Goal: Task Accomplishment & Management: Use online tool/utility

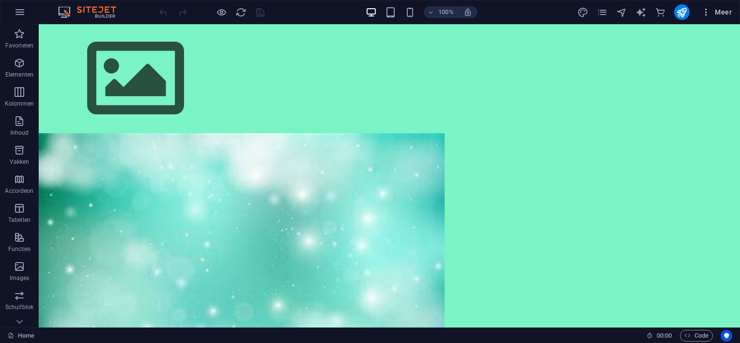
click at [721, 13] on span "Meer" at bounding box center [716, 12] width 30 height 10
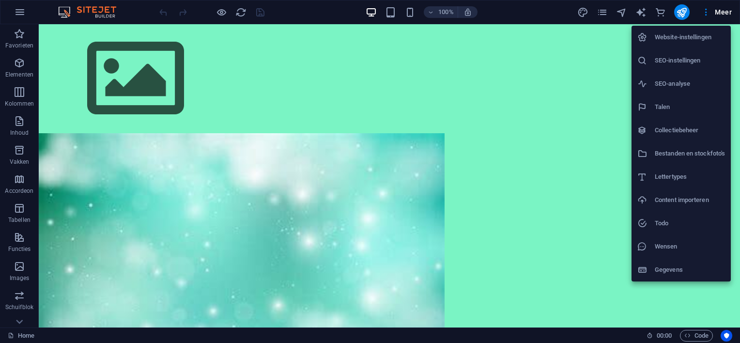
click at [517, 122] on div at bounding box center [370, 171] width 740 height 343
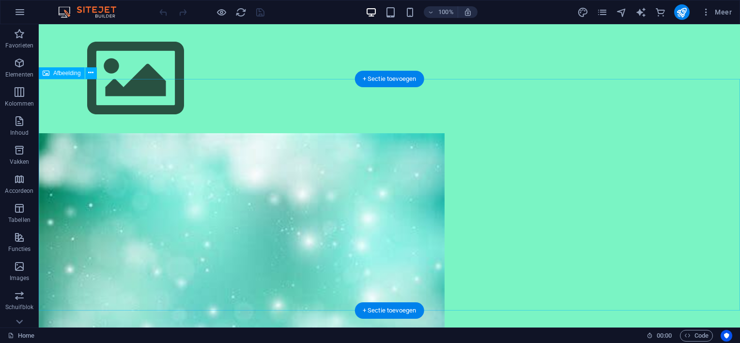
click at [432, 153] on figure at bounding box center [389, 248] width 701 height 231
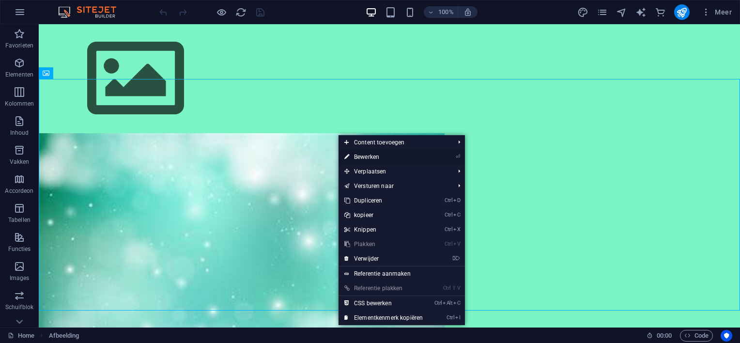
click at [379, 156] on link "⏎ Bewerken" at bounding box center [383, 157] width 90 height 15
select select "px"
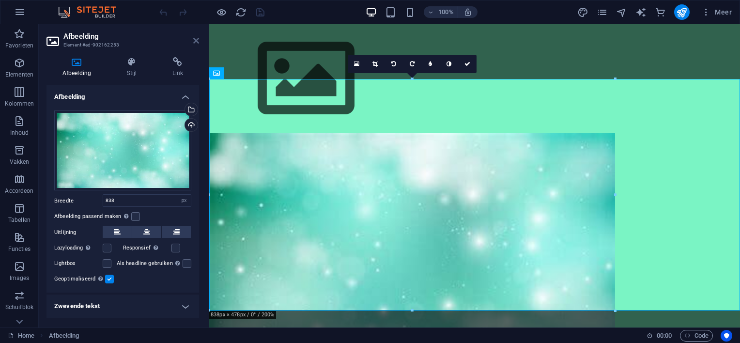
click at [195, 38] on icon at bounding box center [196, 41] width 6 height 8
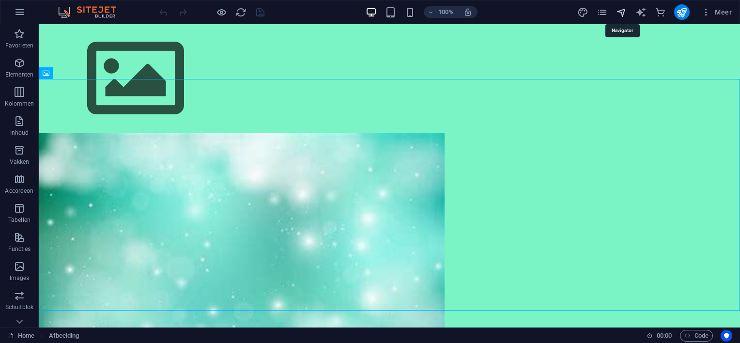
click at [622, 11] on icon "navigator" at bounding box center [621, 12] width 11 height 11
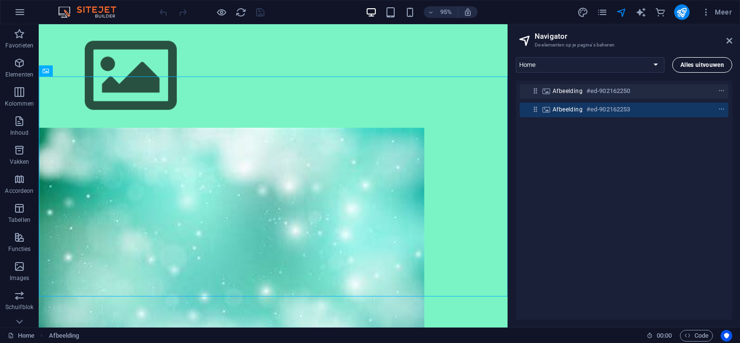
click at [713, 64] on span "Alles uitvouwen" at bounding box center [702, 65] width 44 height 6
click at [654, 66] on select "Home Legal Notice Privacy Nieuwe pagina" at bounding box center [589, 64] width 149 height 15
click at [616, 152] on div "Afbeelding #ed-902162250 Afbeelding #ed-902162253" at bounding box center [623, 199] width 216 height 239
click at [14, 60] on icon "button" at bounding box center [20, 63] width 12 height 12
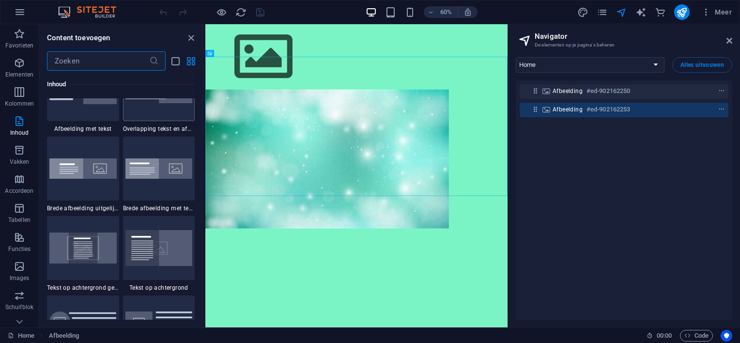
scroll to position [1942, 0]
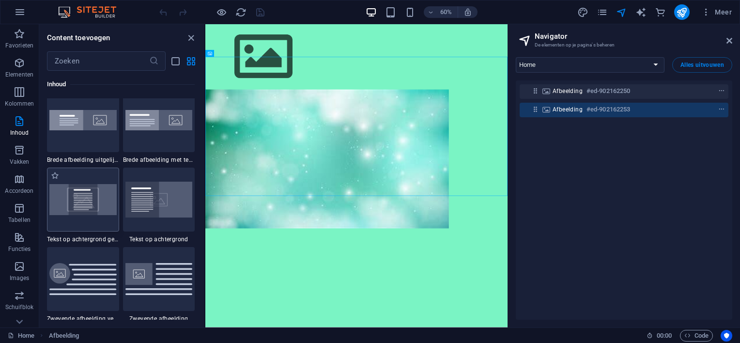
click at [87, 206] on img at bounding box center [82, 199] width 67 height 30
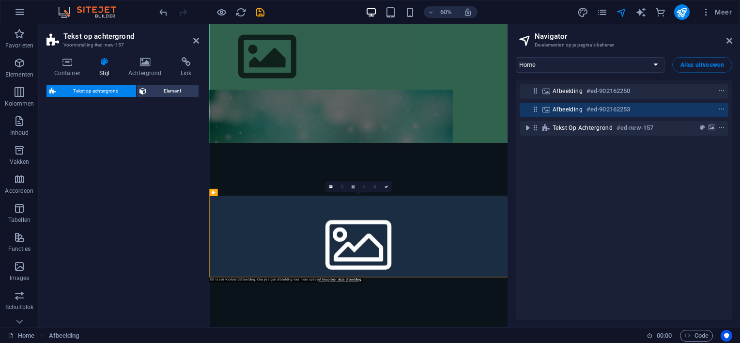
select select "%"
select select "rem"
select select "px"
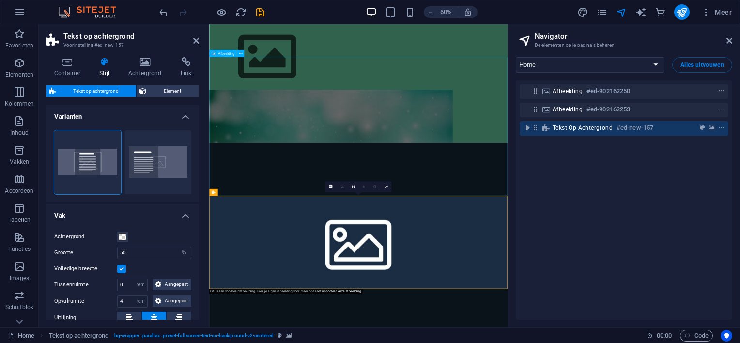
click at [409, 192] on figure at bounding box center [457, 248] width 497 height 231
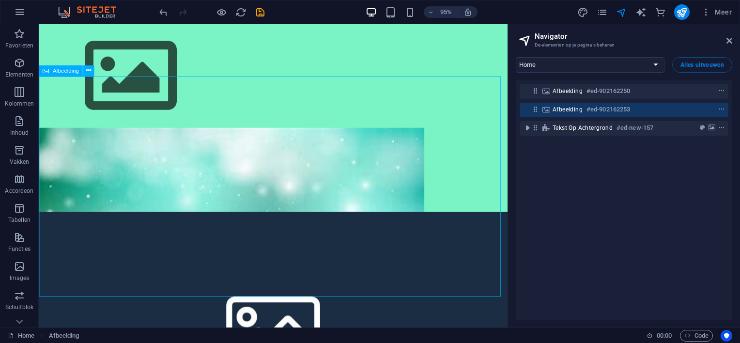
click at [247, 158] on figure at bounding box center [285, 248] width 493 height 231
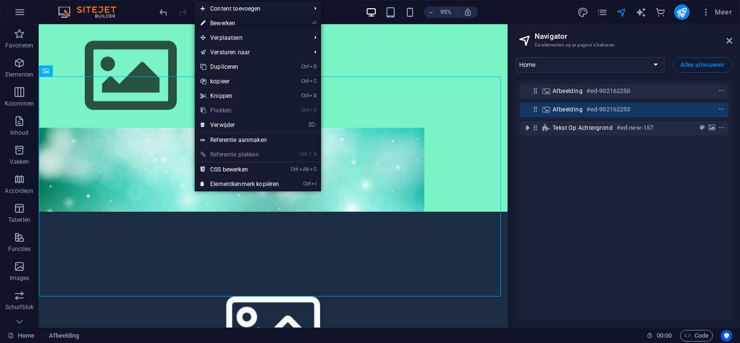
click at [232, 19] on link "⏎ Bewerken" at bounding box center [240, 23] width 90 height 15
select select "px"
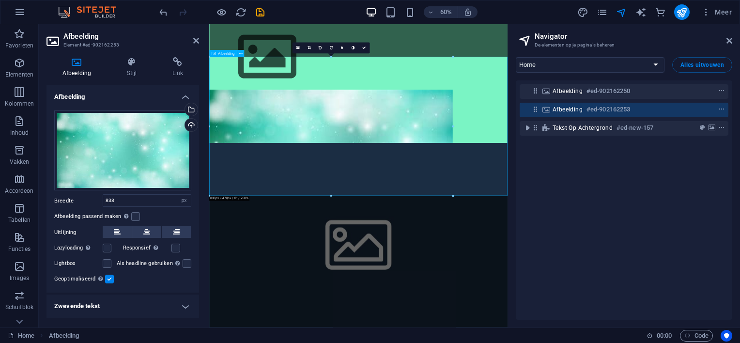
click at [364, 200] on figure at bounding box center [457, 248] width 497 height 231
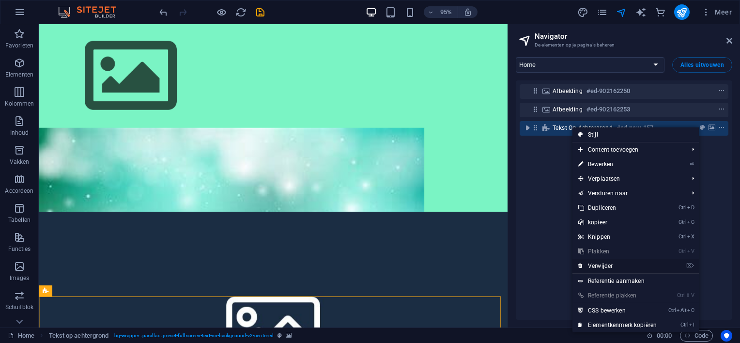
click at [606, 262] on link "⌦ Verwijder" at bounding box center [617, 265] width 90 height 15
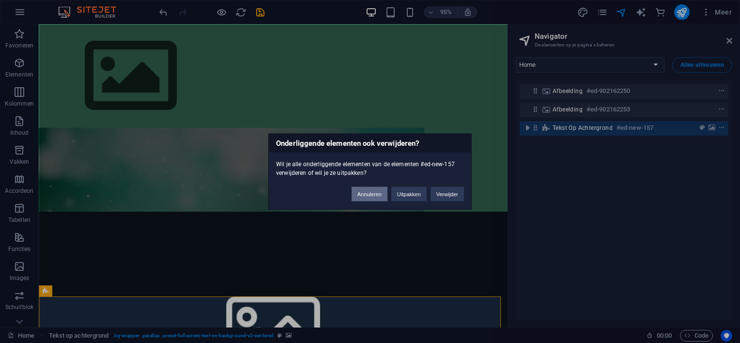
click at [378, 194] on button "Annuleren" at bounding box center [369, 194] width 36 height 15
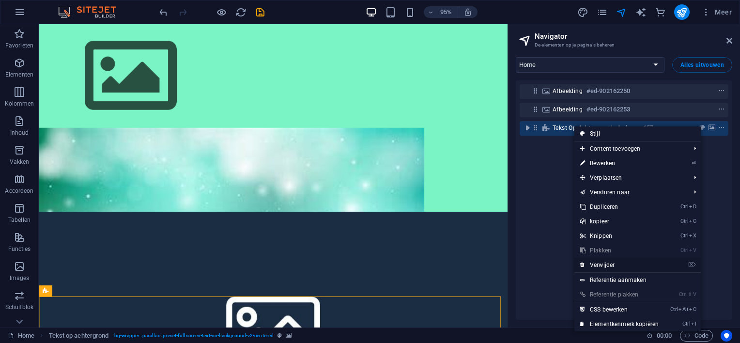
click at [596, 261] on link "⌦ Verwijder" at bounding box center [619, 265] width 90 height 15
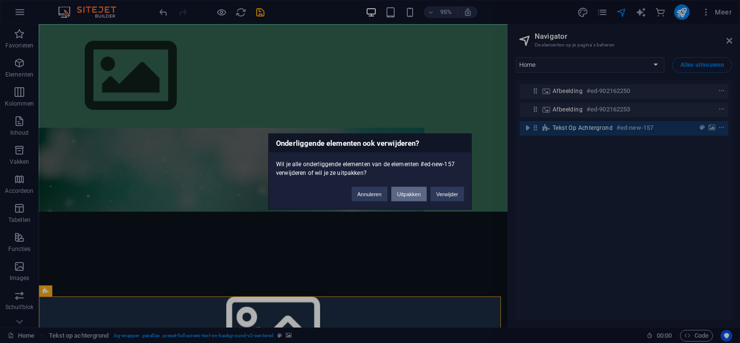
click at [408, 194] on button "Uitpakken" at bounding box center [408, 194] width 35 height 15
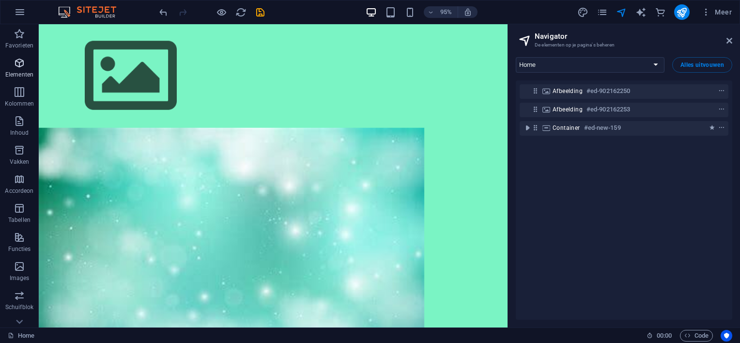
click at [22, 71] on p "Elementen" at bounding box center [19, 75] width 28 height 8
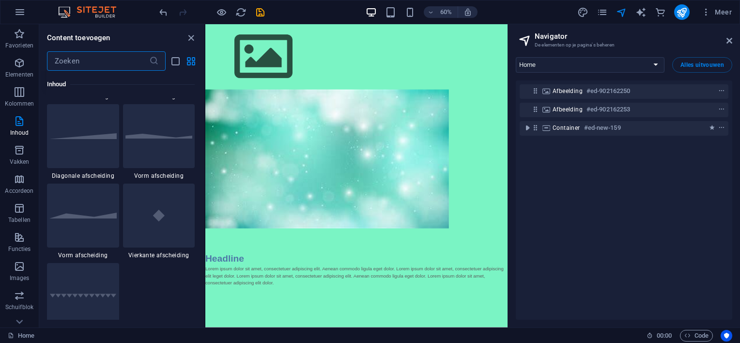
scroll to position [2426, 0]
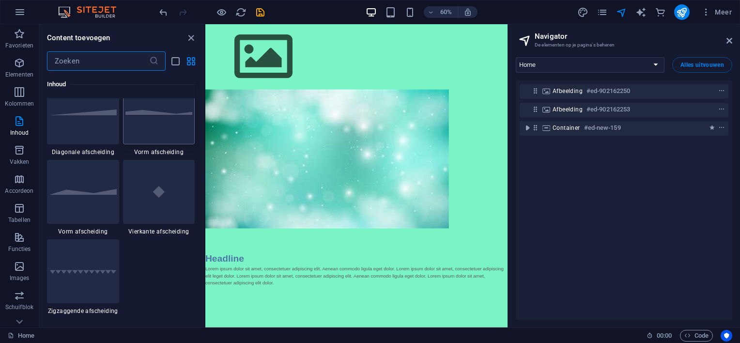
click at [158, 129] on div at bounding box center [159, 112] width 72 height 64
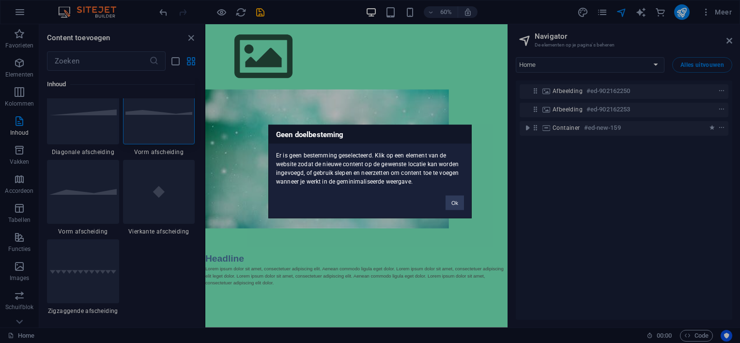
drag, startPoint x: 374, startPoint y: 244, endPoint x: 281, endPoint y: 365, distance: 152.7
click at [374, 244] on div "Geen doelbesteming Er is geen bestemming geselecteerd. Klik op een element van …" at bounding box center [370, 171] width 740 height 343
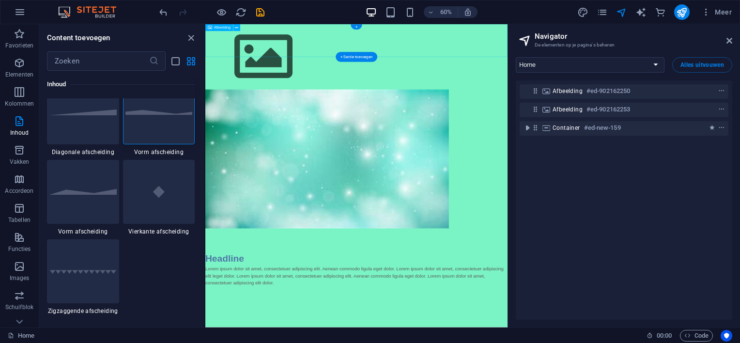
click at [395, 61] on figure at bounding box center [456, 78] width 503 height 109
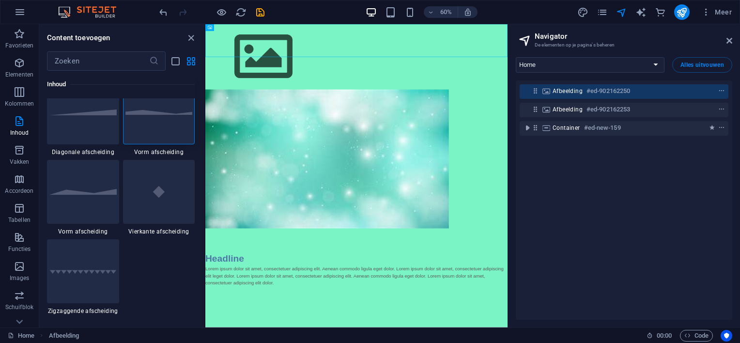
click at [174, 113] on img at bounding box center [158, 112] width 67 height 5
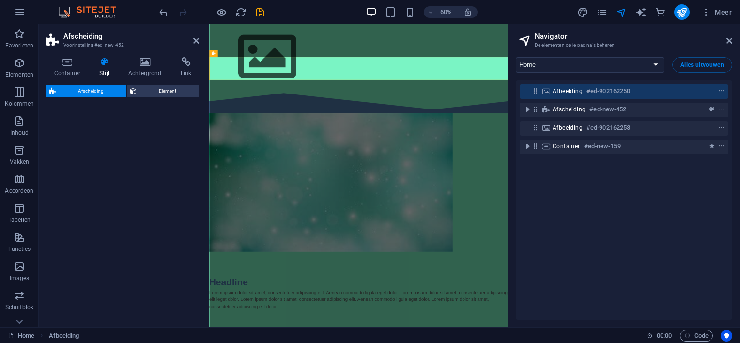
select select "polygon1"
select select "rem"
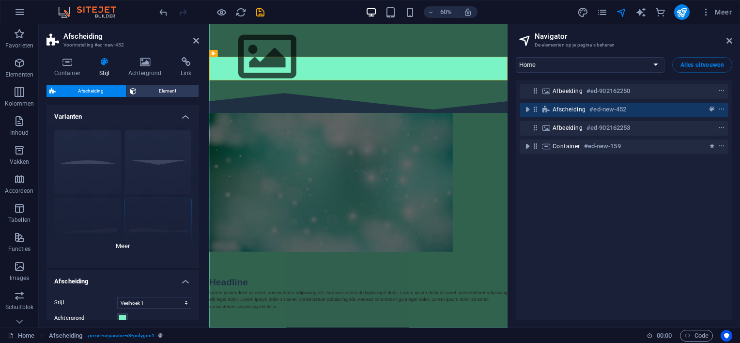
click at [103, 159] on div "Cirkel Standaard Diagonaal Veelhoek 1 Veelhoek 2 Vierkant Zigzag" at bounding box center [122, 194] width 152 height 145
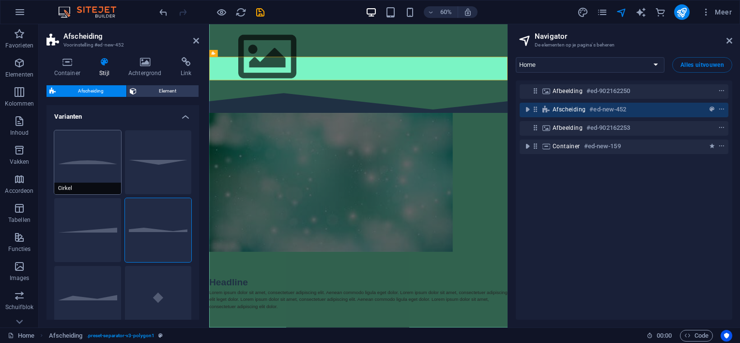
click at [91, 161] on button "Cirkel" at bounding box center [87, 162] width 67 height 64
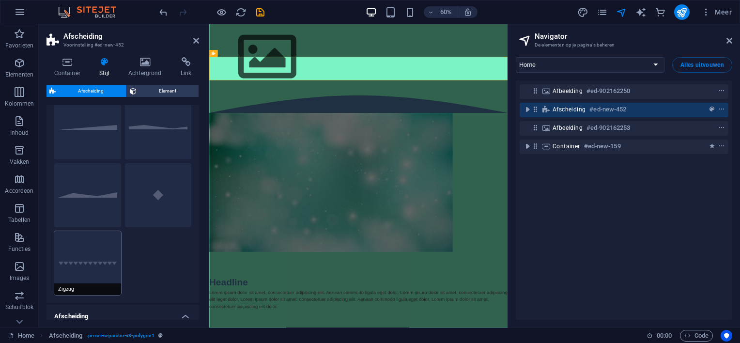
scroll to position [48, 0]
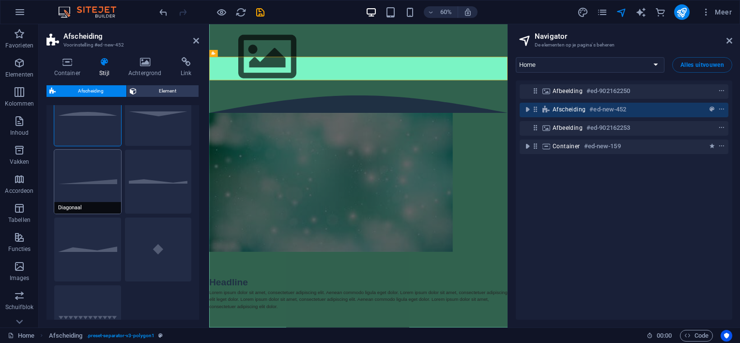
click at [111, 180] on button "Diagonaal" at bounding box center [87, 182] width 67 height 64
select select "diagonal"
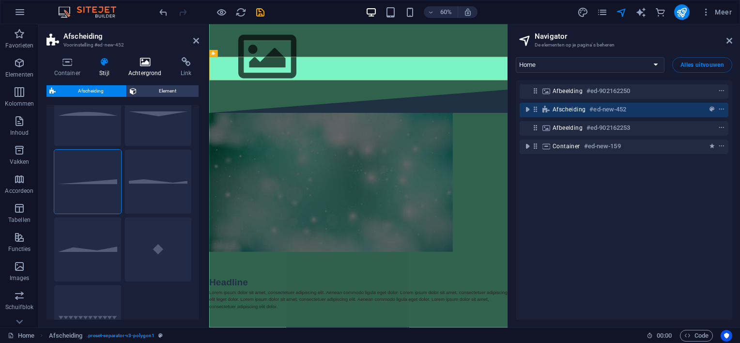
click at [148, 62] on icon at bounding box center [145, 62] width 48 height 10
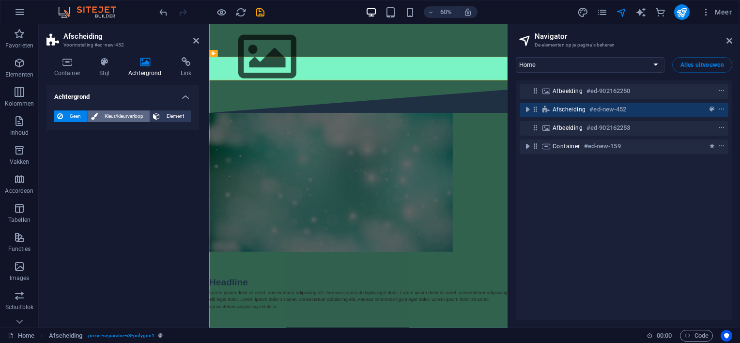
click at [115, 114] on span "Kleur/kleurverloop" at bounding box center [124, 116] width 46 height 12
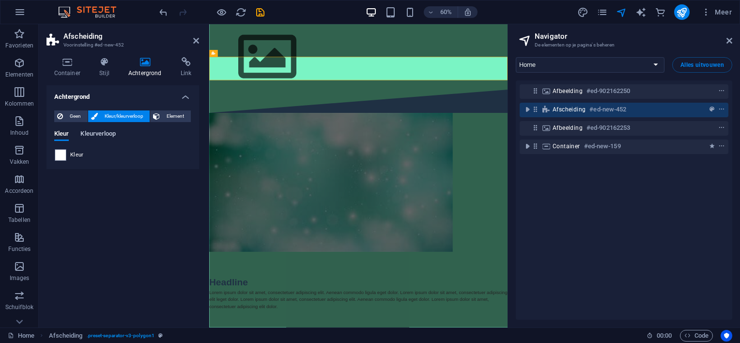
click at [93, 134] on span "Kleurverloop" at bounding box center [97, 135] width 35 height 14
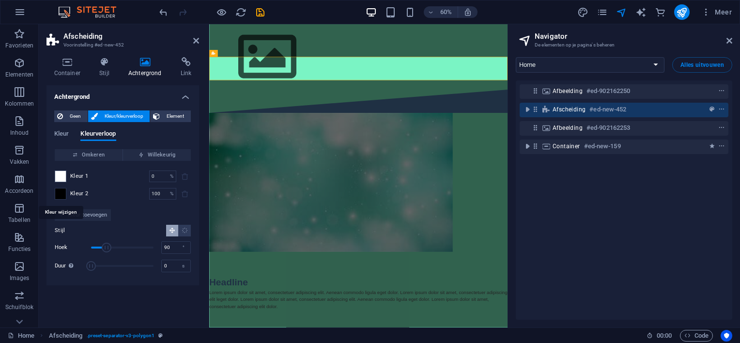
click at [60, 194] on span at bounding box center [60, 193] width 11 height 11
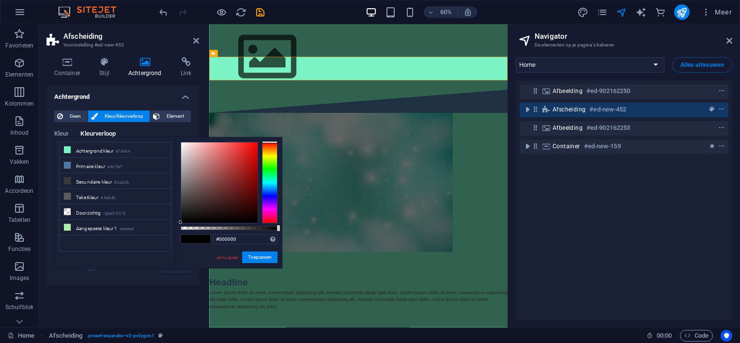
click at [666, 260] on div "Afbeelding #ed-902162250 Afscheiding #ed-new-452 Afbeelding #ed-902162253 Conta…" at bounding box center [623, 199] width 216 height 239
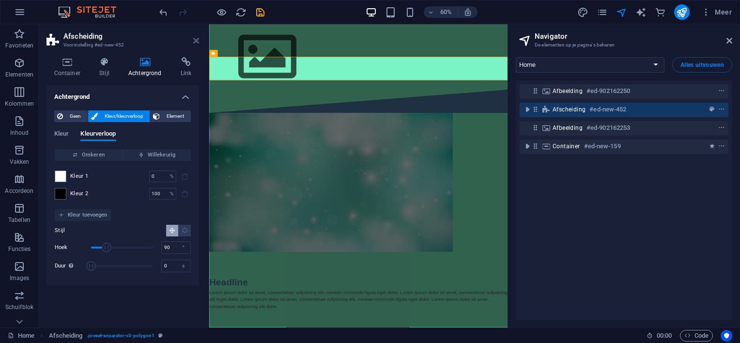
click at [195, 41] on icon at bounding box center [196, 41] width 6 height 8
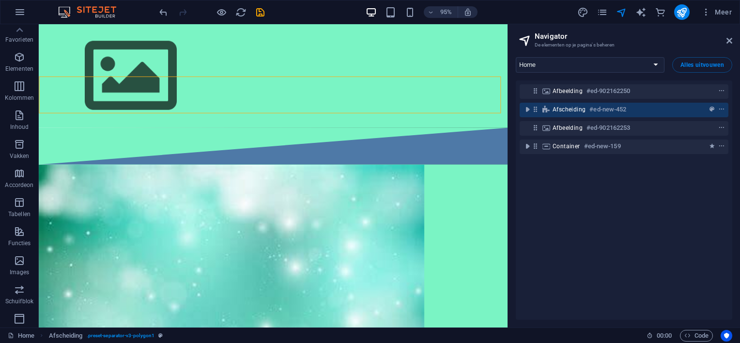
scroll to position [0, 0]
click at [18, 63] on icon "button" at bounding box center [20, 63] width 12 height 12
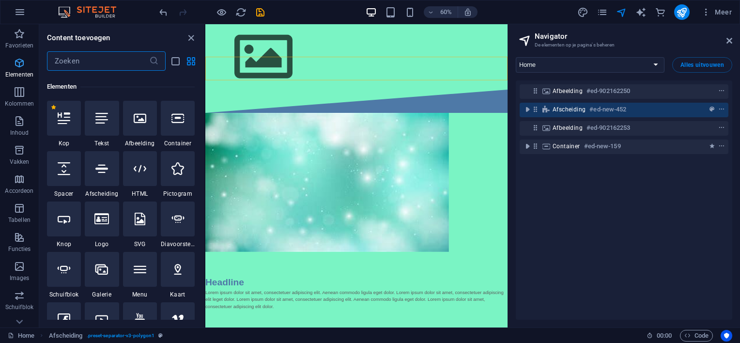
scroll to position [103, 0]
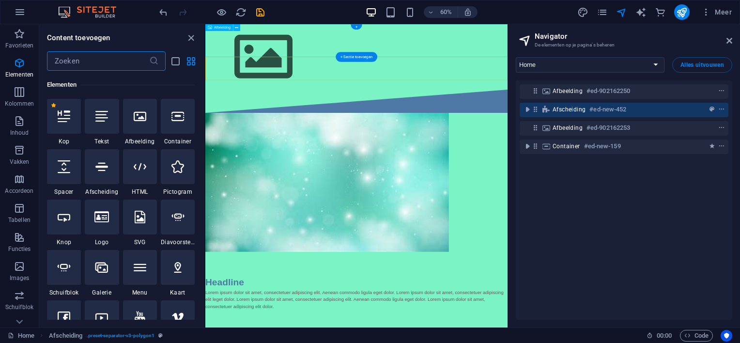
click at [332, 49] on figure at bounding box center [456, 78] width 503 height 109
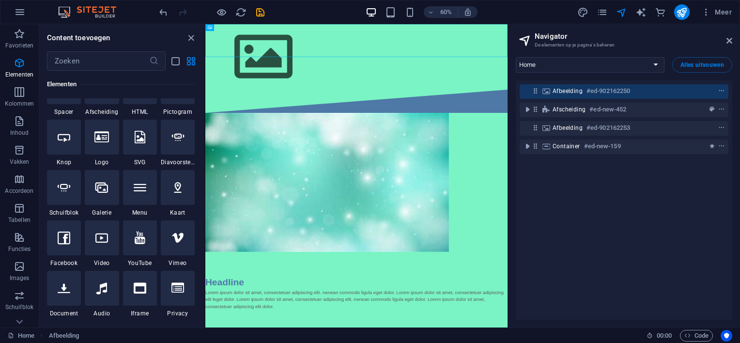
scroll to position [199, 0]
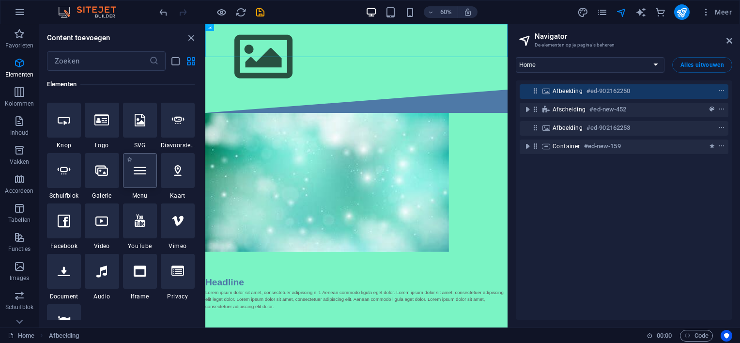
click at [142, 178] on div at bounding box center [140, 170] width 34 height 35
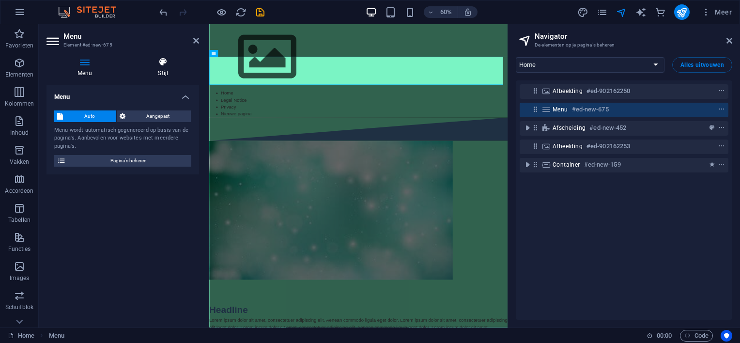
click at [166, 61] on icon at bounding box center [163, 62] width 72 height 10
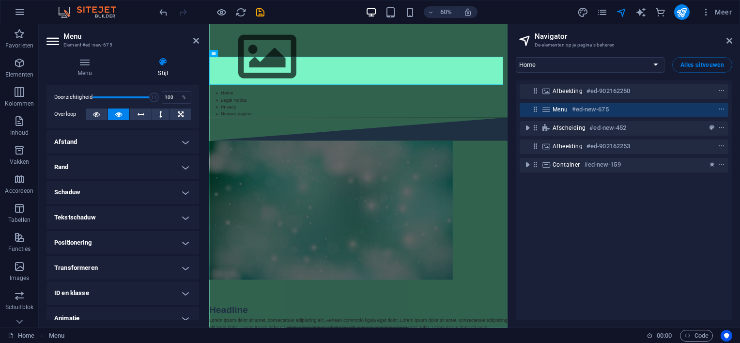
scroll to position [0, 0]
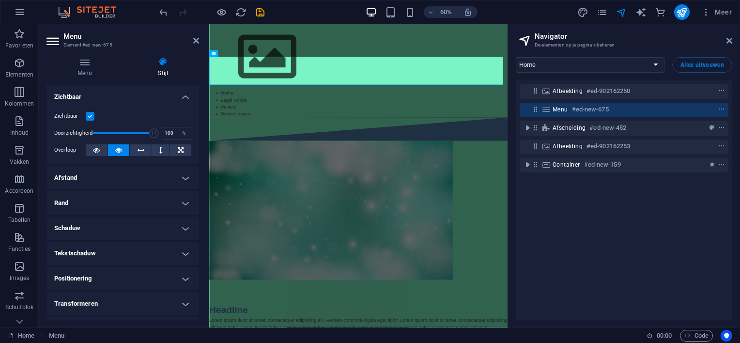
click at [90, 115] on label at bounding box center [90, 116] width 9 height 9
click at [0, 0] on input "Zichtbaar" at bounding box center [0, 0] width 0 height 0
click at [91, 116] on label at bounding box center [90, 116] width 9 height 9
click at [0, 0] on input "Zichtbaar" at bounding box center [0, 0] width 0 height 0
click at [90, 113] on label at bounding box center [90, 116] width 9 height 9
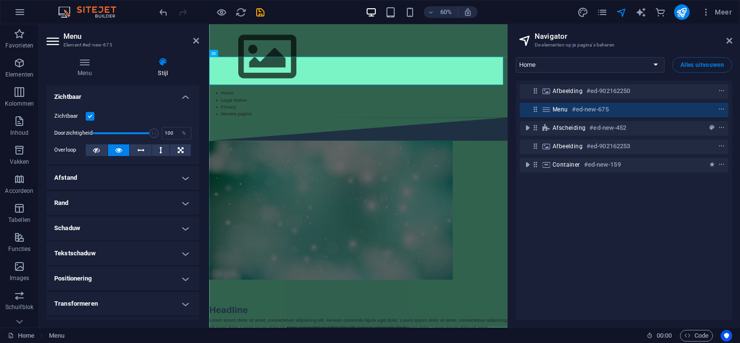
click at [0, 0] on input "Zichtbaar" at bounding box center [0, 0] width 0 height 0
click at [90, 112] on label at bounding box center [90, 116] width 9 height 9
click at [0, 0] on input "Zichtbaar" at bounding box center [0, 0] width 0 height 0
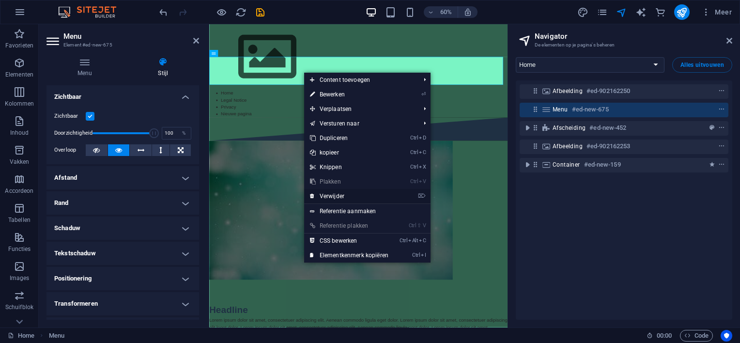
drag, startPoint x: 329, startPoint y: 193, endPoint x: 307, endPoint y: 167, distance: 34.4
click at [329, 193] on link "⌦ Verwijder" at bounding box center [349, 196] width 90 height 15
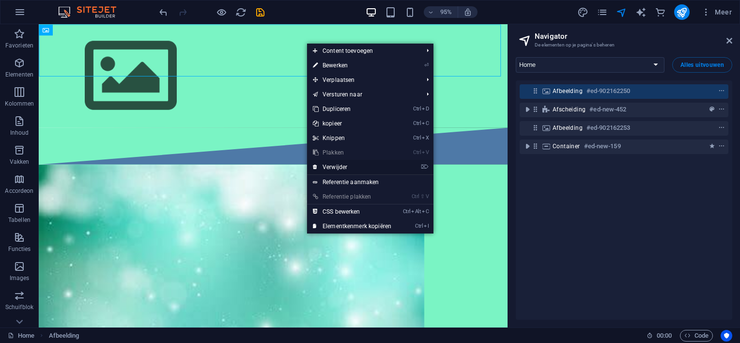
drag, startPoint x: 332, startPoint y: 166, endPoint x: 308, endPoint y: 145, distance: 31.2
click at [332, 166] on link "⌦ Verwijder" at bounding box center [352, 167] width 90 height 15
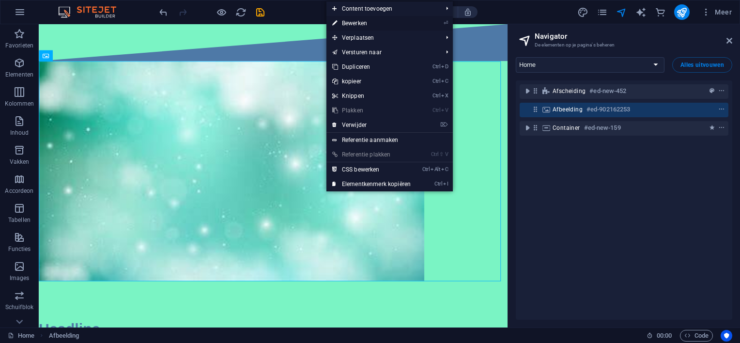
click at [357, 19] on link "⏎ Bewerken" at bounding box center [371, 23] width 90 height 15
select select "px"
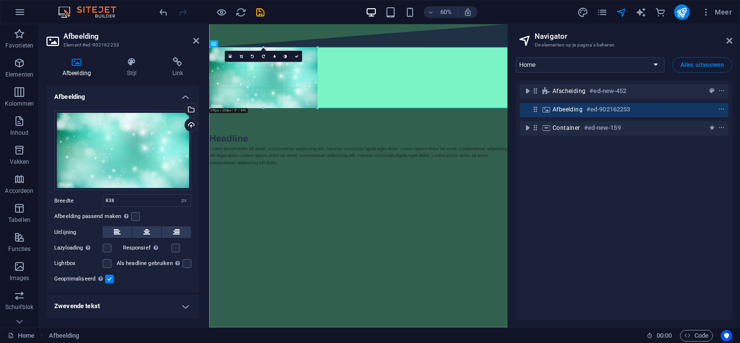
drag, startPoint x: 451, startPoint y: 120, endPoint x: 24, endPoint y: 247, distance: 445.6
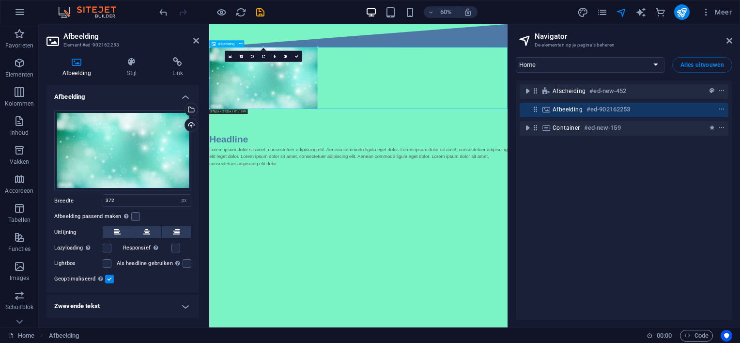
drag, startPoint x: 385, startPoint y: 109, endPoint x: 334, endPoint y: 117, distance: 50.9
click at [334, 117] on figure at bounding box center [457, 114] width 497 height 103
click at [479, 129] on figure at bounding box center [457, 114] width 497 height 103
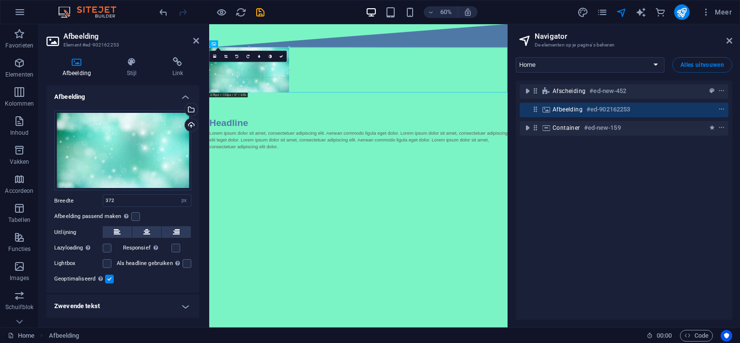
drag, startPoint x: 317, startPoint y: 78, endPoint x: 269, endPoint y: 89, distance: 49.1
type input "274"
click at [459, 274] on html "Skip to main content Headline Lorem ipsum dolor sit amet, consectetuer adipisci…" at bounding box center [457, 149] width 497 height 250
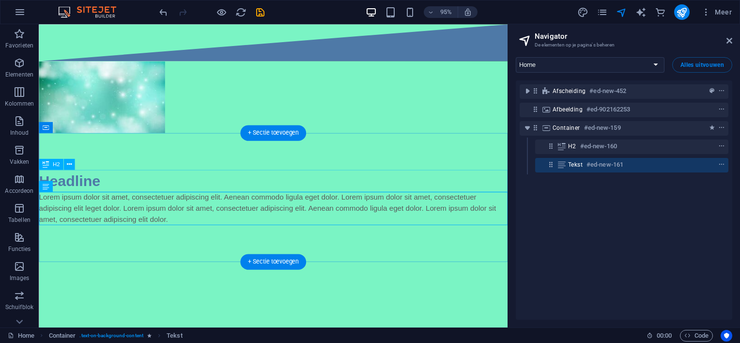
click at [256, 189] on div "Headline" at bounding box center [285, 188] width 493 height 23
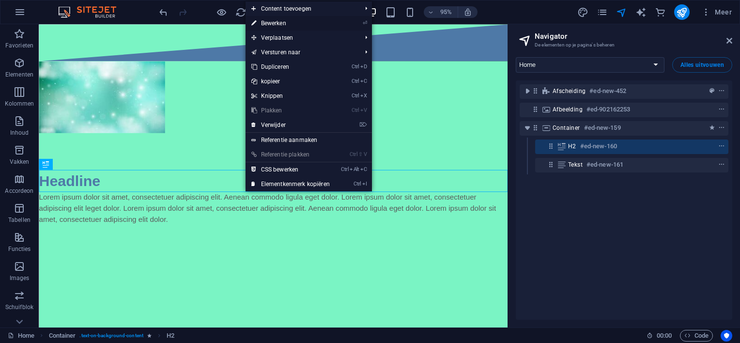
click at [284, 23] on link "⏎ Bewerken" at bounding box center [290, 23] width 90 height 15
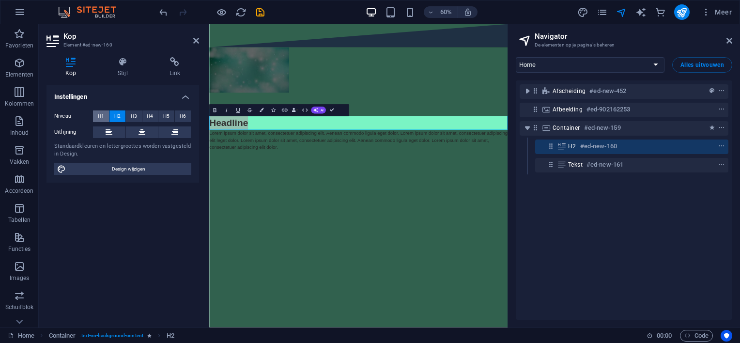
click at [98, 114] on span "H1" at bounding box center [101, 116] width 6 height 12
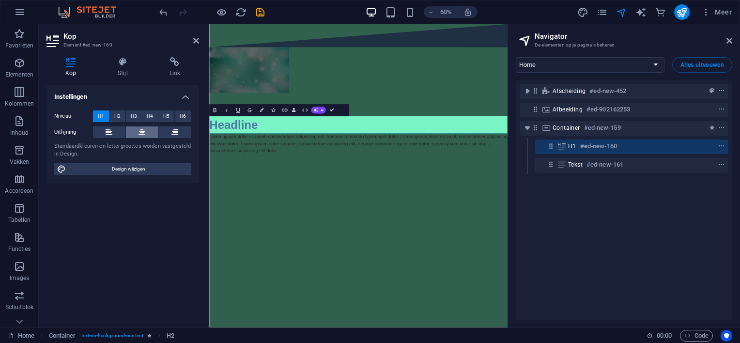
click at [147, 130] on button at bounding box center [142, 132] width 32 height 12
click at [520, 195] on h1 "Headline" at bounding box center [457, 191] width 497 height 29
click at [714, 9] on span "Meer" at bounding box center [716, 12] width 30 height 10
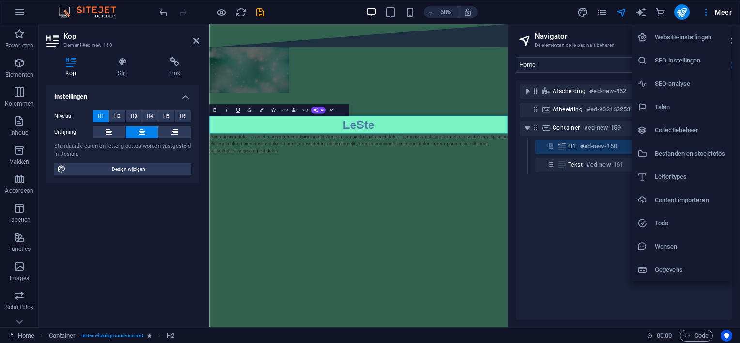
click at [681, 175] on h6 "Lettertypes" at bounding box center [689, 177] width 70 height 12
select select "popularity"
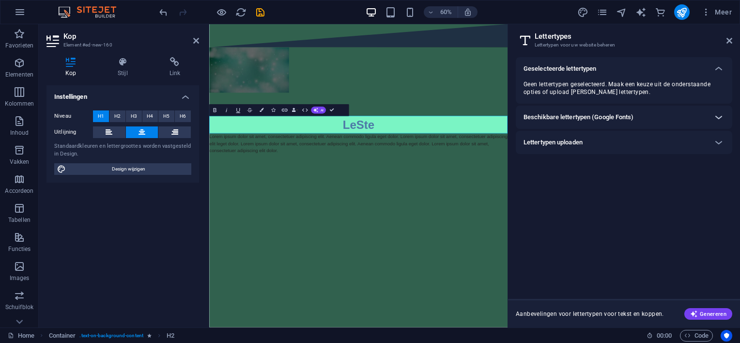
click at [718, 115] on icon at bounding box center [718, 117] width 12 height 12
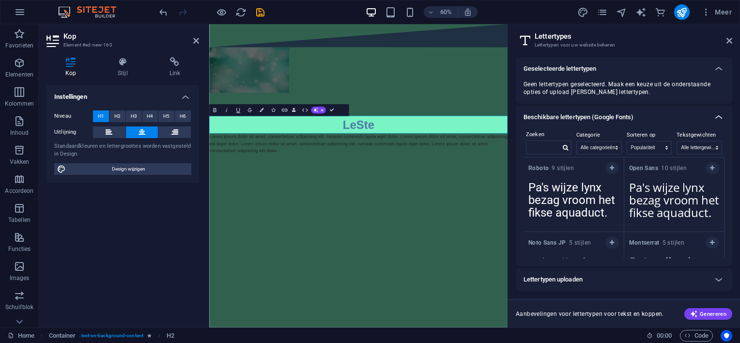
click at [718, 115] on icon at bounding box center [718, 117] width 12 height 12
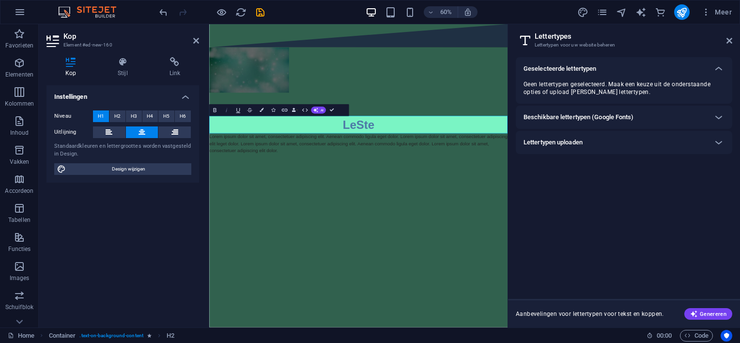
click at [227, 110] on icon "button" at bounding box center [226, 109] width 7 height 7
click at [500, 185] on h1 "​LeSte ​" at bounding box center [457, 191] width 497 height 29
click at [227, 110] on icon "button" at bounding box center [226, 109] width 7 height 7
click at [474, 280] on html "Skip to main content Lorem ipsum dolor sit amet, consectetuer adipiscing elit. …" at bounding box center [457, 152] width 497 height 256
click at [532, 110] on figure at bounding box center [457, 101] width 497 height 76
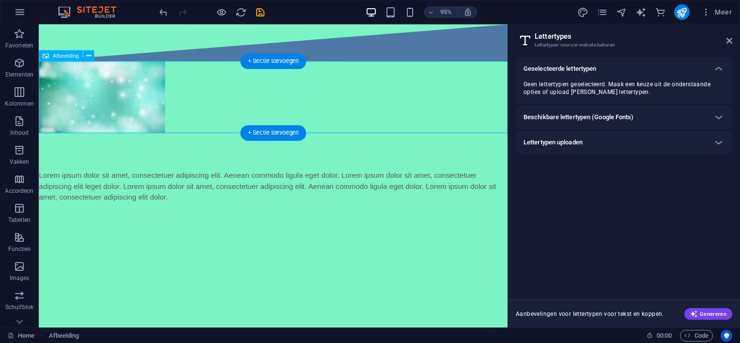
click at [376, 107] on figure at bounding box center [285, 101] width 493 height 76
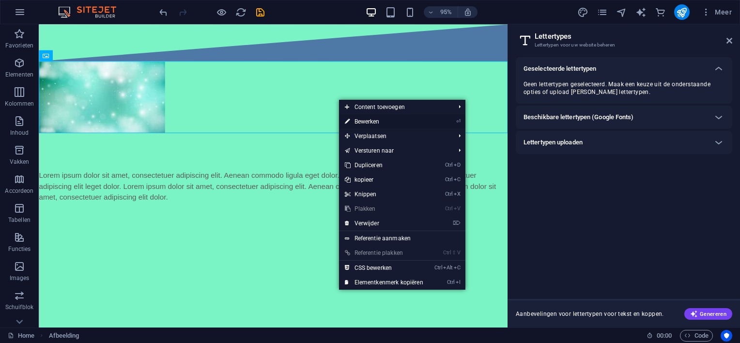
click at [362, 120] on link "⏎ Bewerken" at bounding box center [384, 121] width 90 height 15
select select "px"
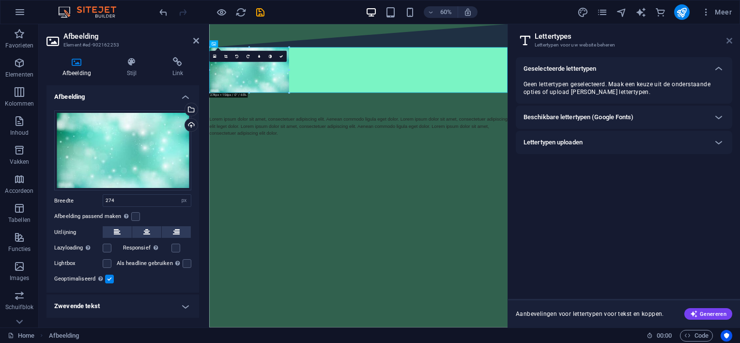
click at [730, 39] on icon at bounding box center [729, 41] width 6 height 8
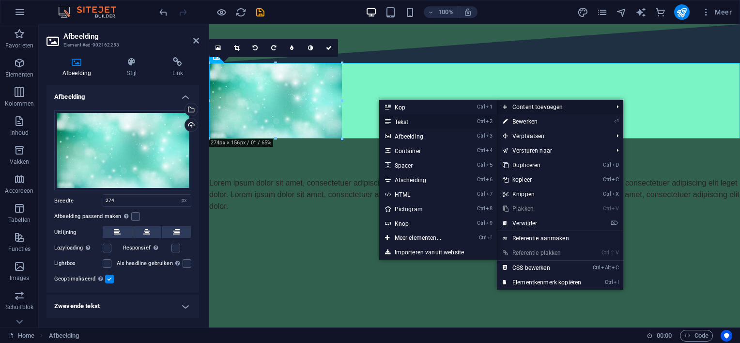
click at [434, 121] on link "Ctrl 2 Tekst" at bounding box center [419, 121] width 81 height 15
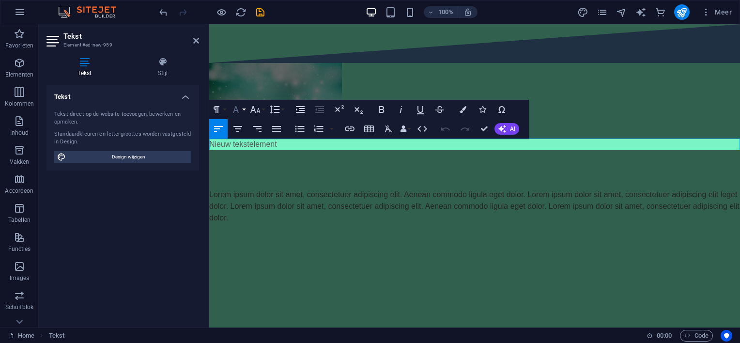
click at [240, 110] on icon "button" at bounding box center [236, 110] width 12 height 12
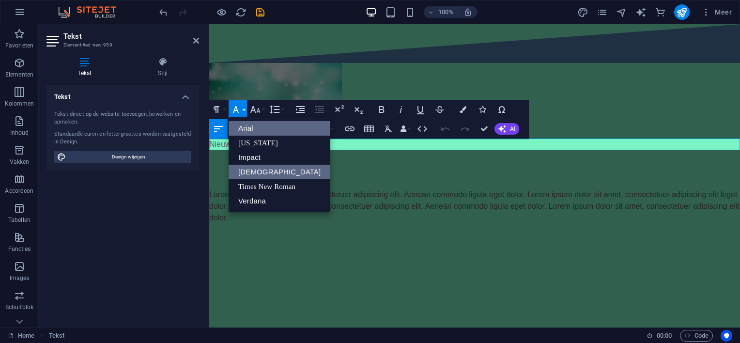
click at [271, 169] on link "[DEMOGRAPHIC_DATA]" at bounding box center [279, 172] width 102 height 15
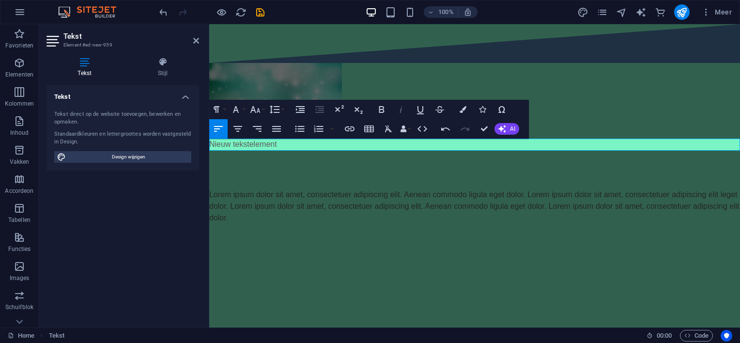
click at [401, 108] on icon "button" at bounding box center [401, 110] width 12 height 12
click at [258, 108] on icon "button" at bounding box center [255, 110] width 12 height 12
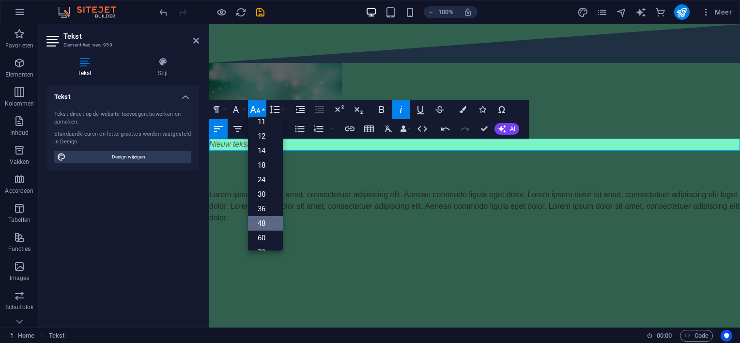
scroll to position [77, 0]
click at [270, 208] on link "60" at bounding box center [265, 210] width 35 height 15
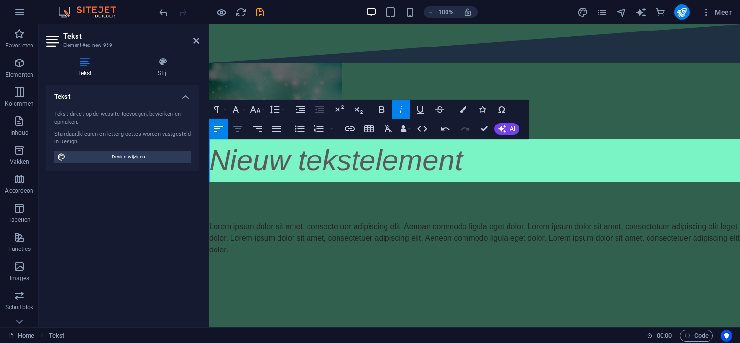
click at [238, 128] on icon "button" at bounding box center [238, 129] width 12 height 12
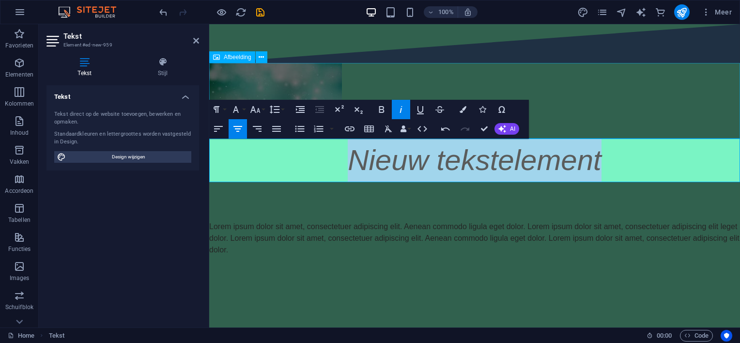
click at [582, 91] on figure at bounding box center [474, 101] width 530 height 76
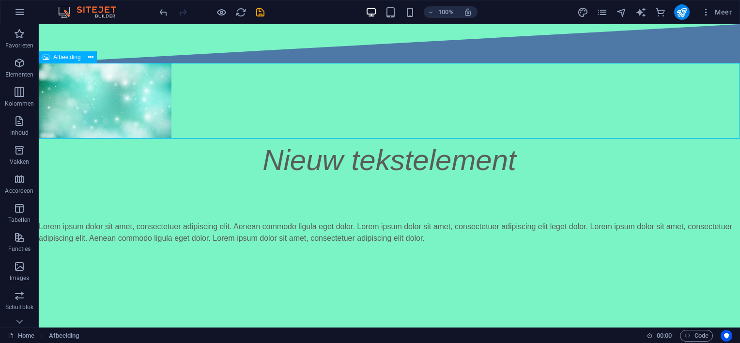
click at [426, 101] on figure at bounding box center [389, 101] width 701 height 76
click at [436, 85] on figure at bounding box center [389, 101] width 701 height 76
click at [10, 119] on span "Inhoud" at bounding box center [19, 126] width 39 height 23
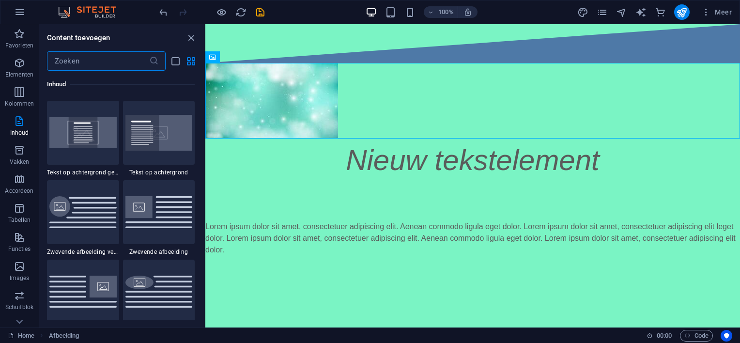
scroll to position [2032, 0]
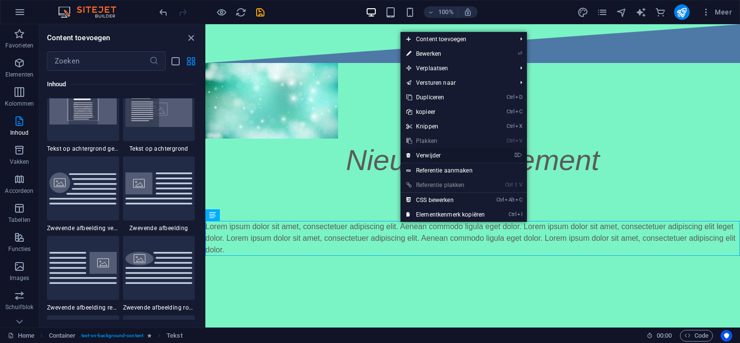
click at [436, 154] on link "⌦ Verwijder" at bounding box center [445, 155] width 90 height 15
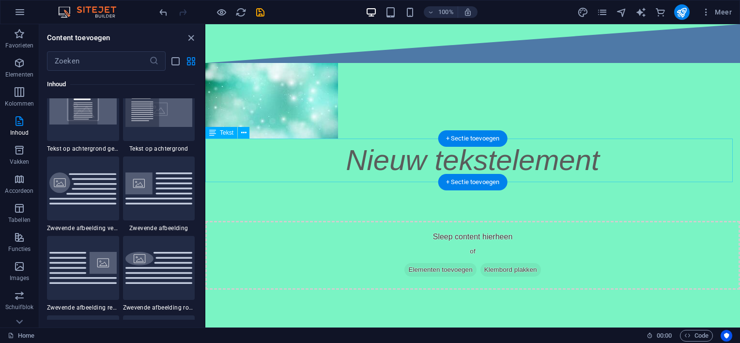
drag, startPoint x: 641, startPoint y: 178, endPoint x: 435, endPoint y: 153, distance: 207.2
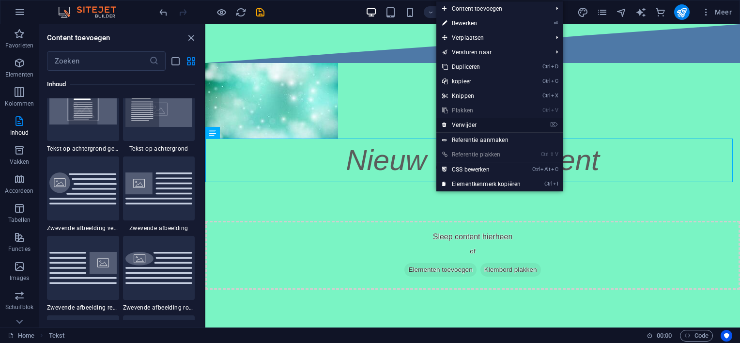
click at [455, 122] on link "⌦ Verwijder" at bounding box center [481, 125] width 90 height 15
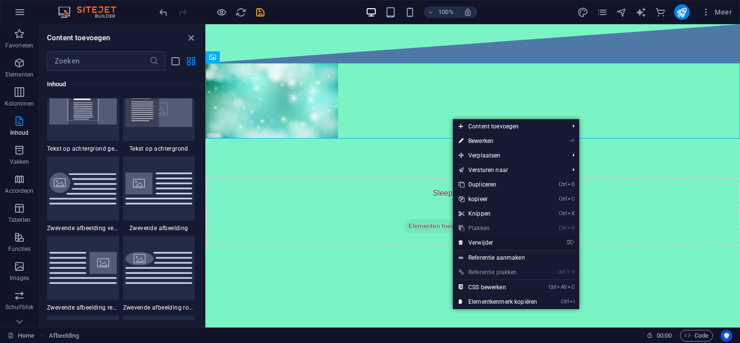
drag, startPoint x: 478, startPoint y: 242, endPoint x: 268, endPoint y: 206, distance: 213.2
click at [478, 242] on link "⌦ Verwijder" at bounding box center [498, 242] width 90 height 15
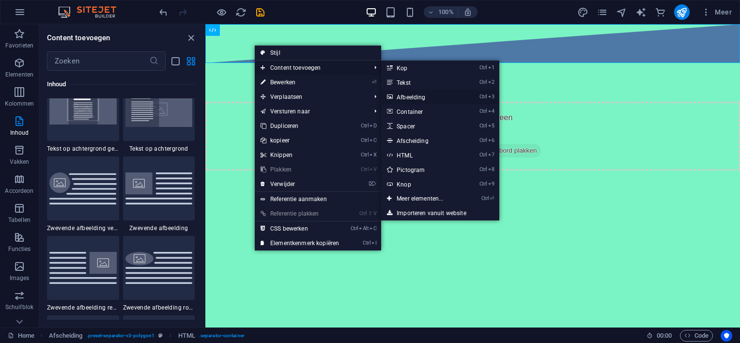
click at [410, 95] on link "Ctrl 3 Afbeelding" at bounding box center [421, 97] width 81 height 15
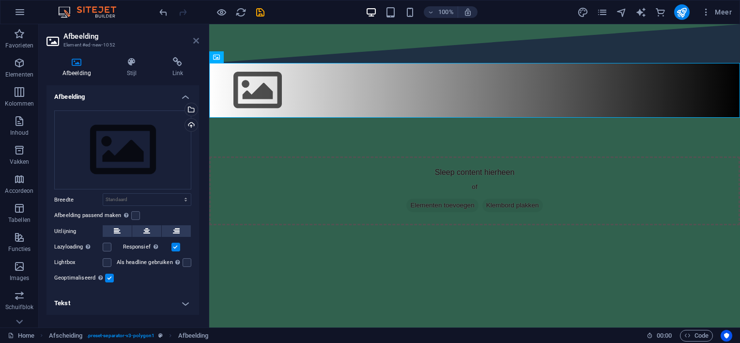
click at [197, 39] on icon at bounding box center [196, 41] width 6 height 8
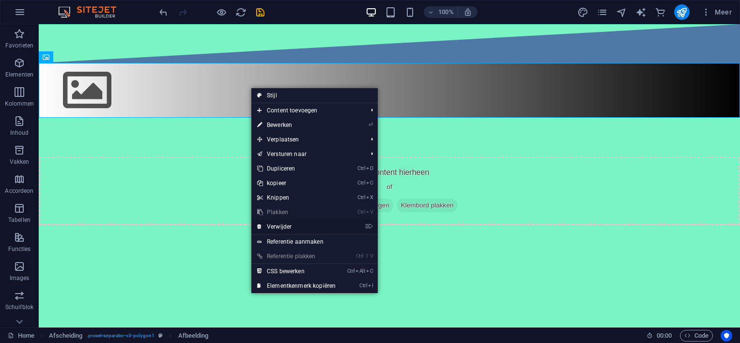
click at [285, 223] on link "⌦ Verwijder" at bounding box center [296, 226] width 90 height 15
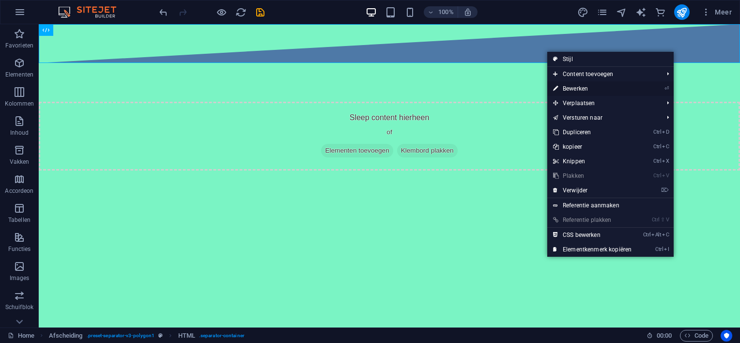
click at [582, 88] on link "⏎ Bewerken" at bounding box center [592, 88] width 90 height 15
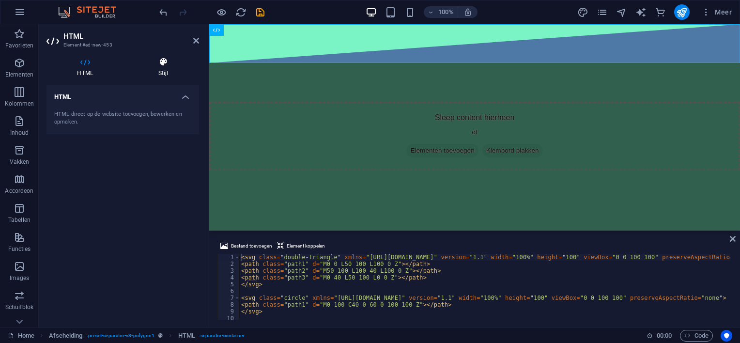
click at [167, 61] on icon at bounding box center [163, 62] width 72 height 10
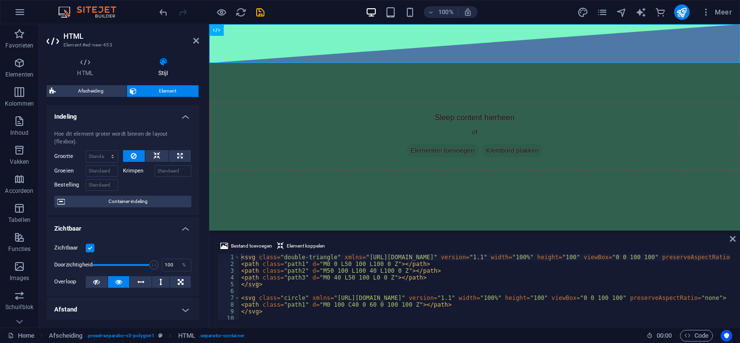
scroll to position [0, 0]
click at [105, 91] on span "Afscheiding" at bounding box center [91, 91] width 65 height 12
select select "diagonal"
select select "rem"
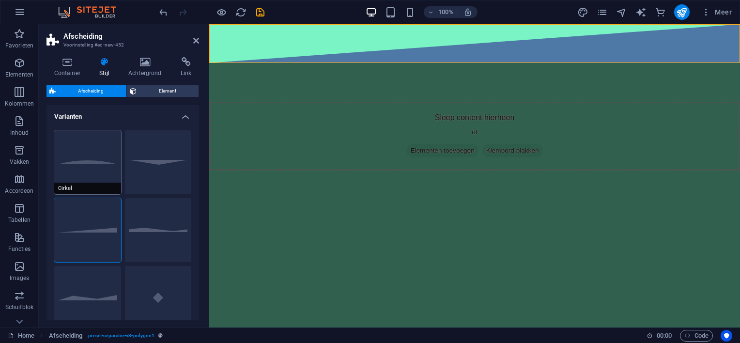
click at [93, 162] on button "Cirkel" at bounding box center [87, 162] width 67 height 64
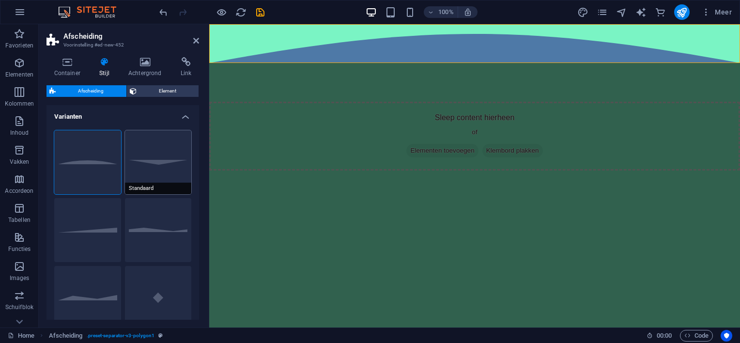
click at [140, 163] on button "Standaard" at bounding box center [158, 162] width 67 height 64
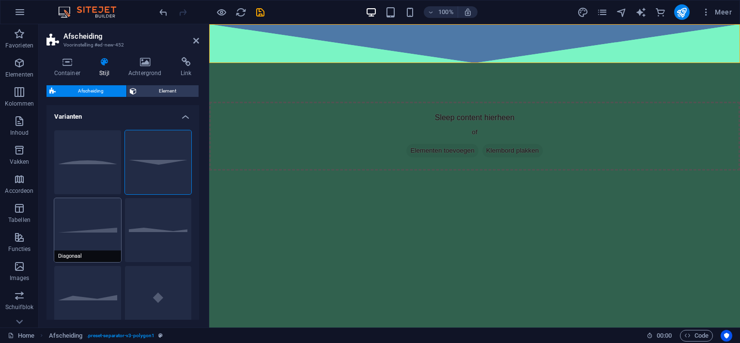
click at [97, 231] on button "Diagonaal" at bounding box center [87, 230] width 67 height 64
select select "diagonal"
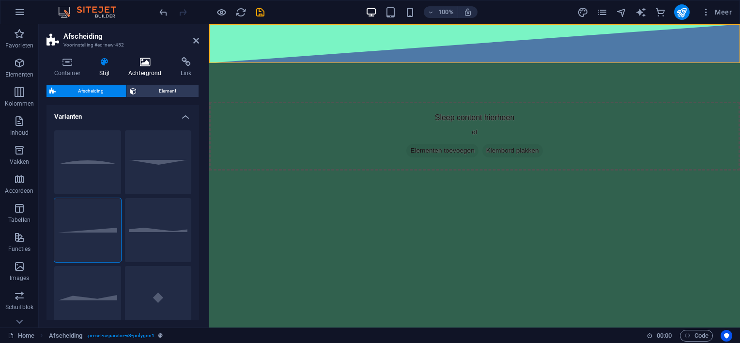
click at [142, 63] on icon at bounding box center [145, 62] width 48 height 10
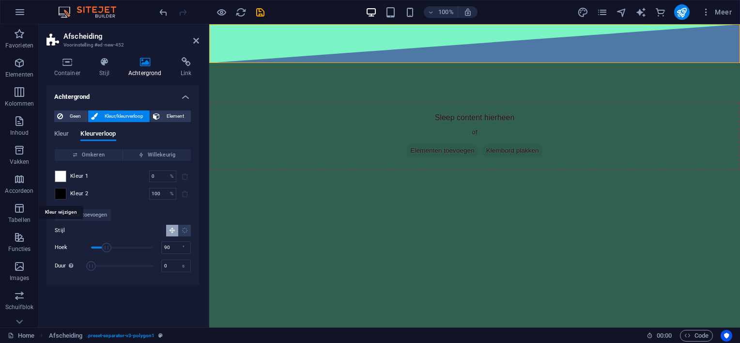
click at [60, 192] on span at bounding box center [60, 193] width 11 height 11
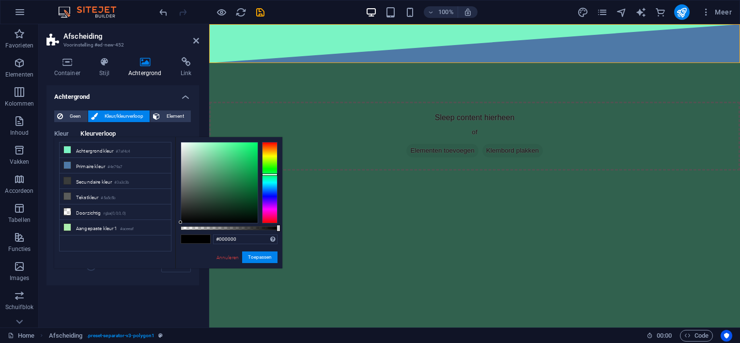
click at [268, 174] on div at bounding box center [269, 182] width 15 height 81
click at [252, 194] on div at bounding box center [219, 182] width 76 height 80
drag, startPoint x: 254, startPoint y: 256, endPoint x: 45, endPoint y: 231, distance: 210.6
click at [254, 256] on button "Toepassen" at bounding box center [259, 257] width 35 height 12
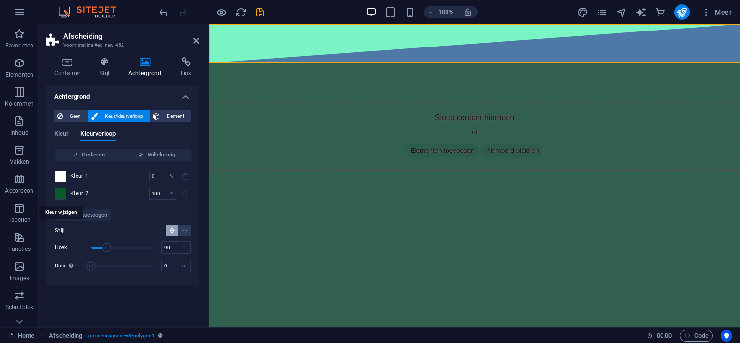
click at [60, 194] on span at bounding box center [60, 193] width 11 height 11
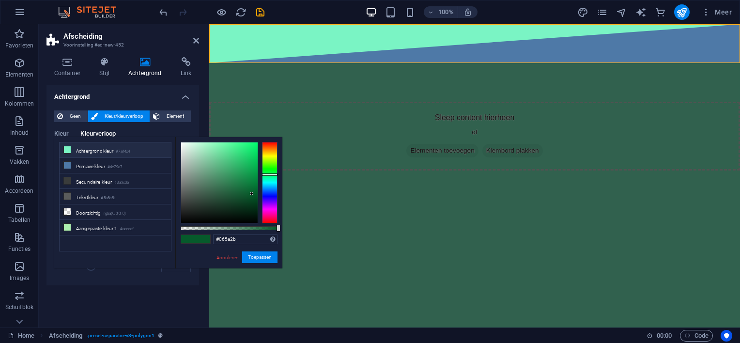
click at [67, 148] on icon at bounding box center [67, 149] width 7 height 7
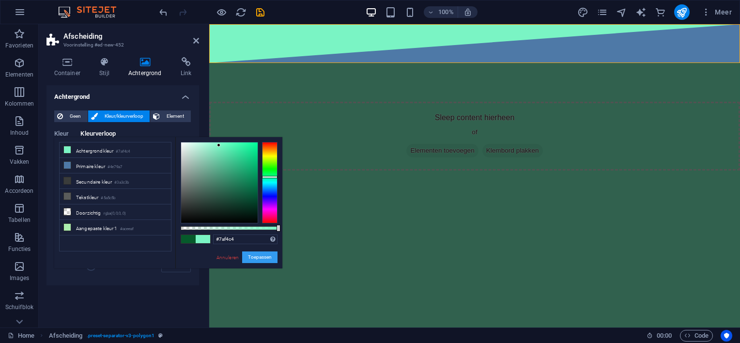
click at [252, 254] on button "Toepassen" at bounding box center [259, 257] width 35 height 12
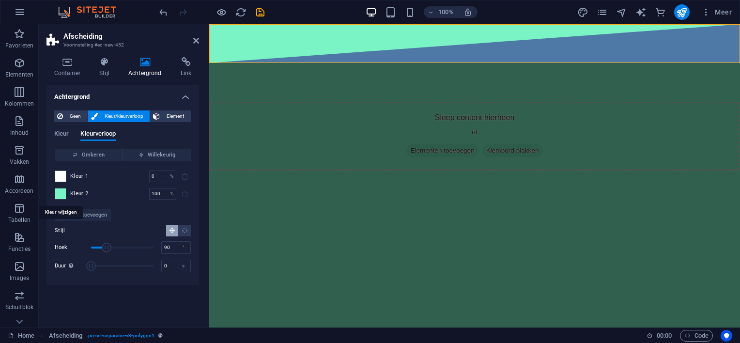
click at [61, 197] on span at bounding box center [60, 193] width 11 height 11
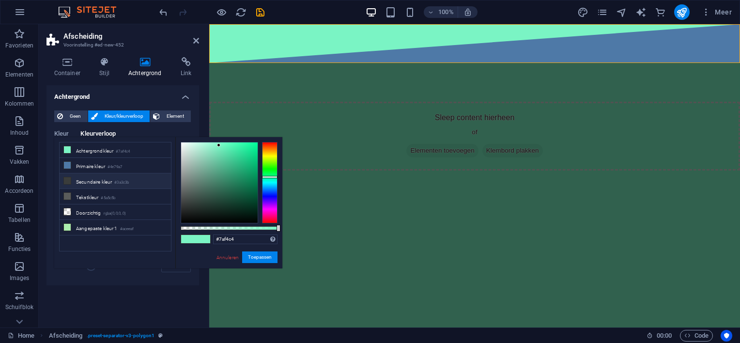
click at [69, 180] on icon at bounding box center [67, 180] width 7 height 7
type input "#3a3c3b"
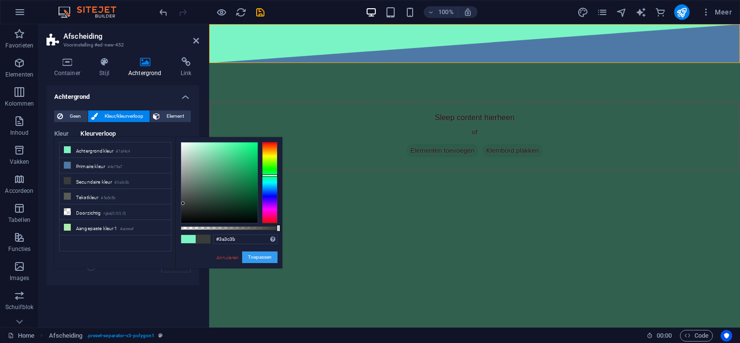
click at [254, 253] on button "Toepassen" at bounding box center [259, 257] width 35 height 12
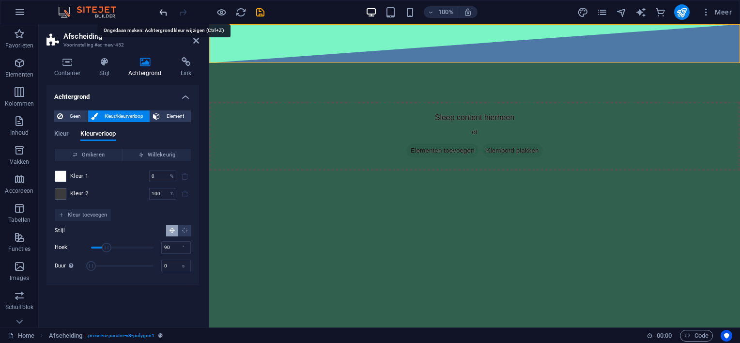
click at [167, 12] on icon "undo" at bounding box center [163, 12] width 11 height 11
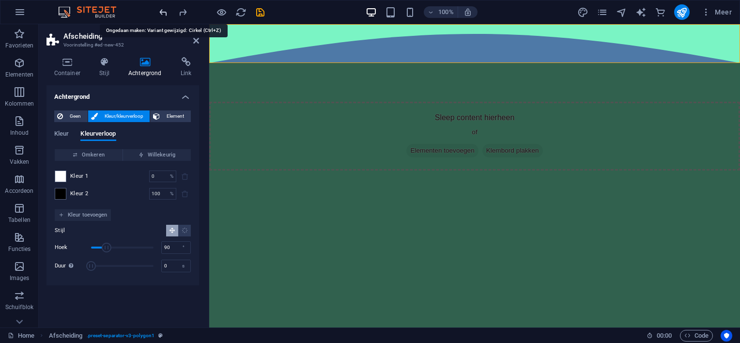
click at [167, 12] on icon "undo" at bounding box center [163, 12] width 11 height 11
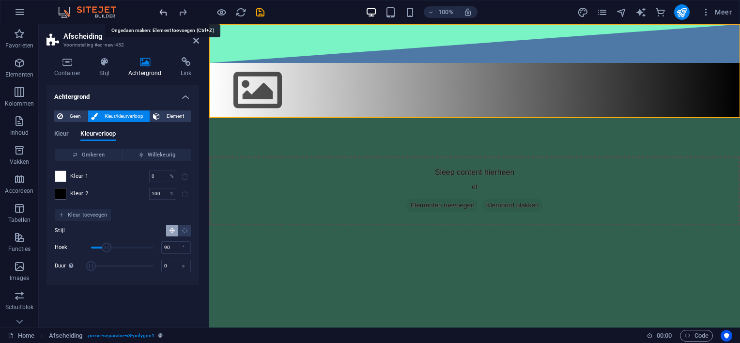
click at [167, 12] on icon "undo" at bounding box center [163, 12] width 11 height 11
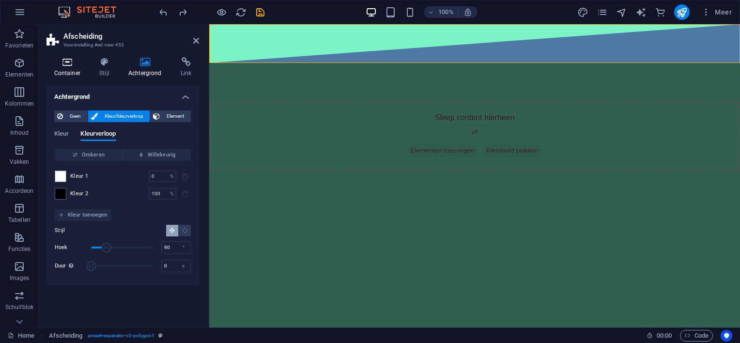
click at [73, 66] on icon at bounding box center [67, 62] width 42 height 10
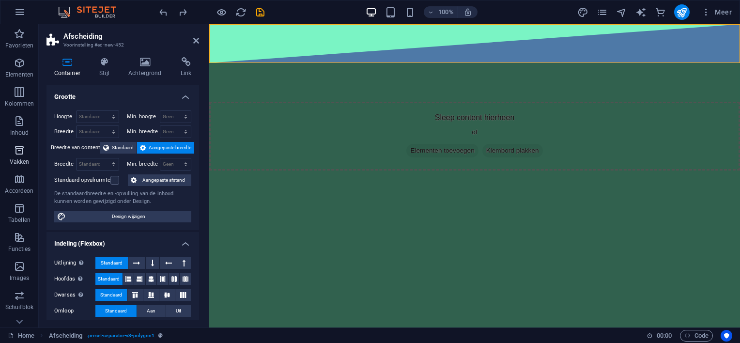
click at [21, 150] on icon "button" at bounding box center [20, 150] width 12 height 12
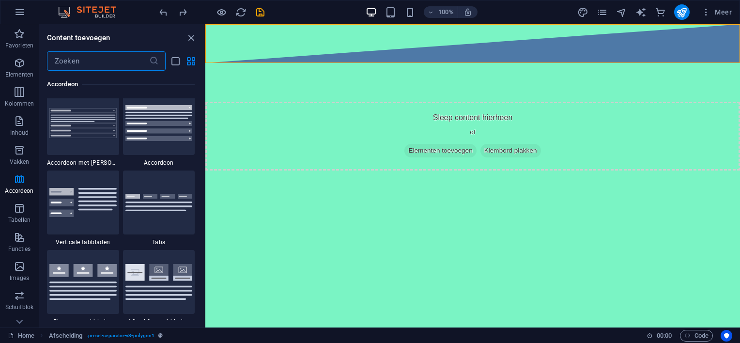
scroll to position [3106, 0]
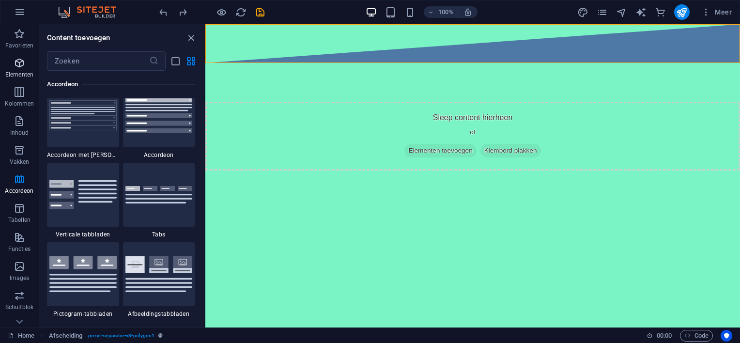
click at [16, 64] on icon "button" at bounding box center [20, 63] width 12 height 12
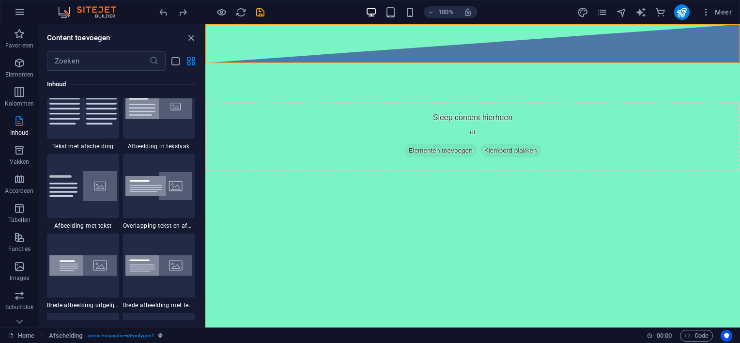
scroll to position [1845, 0]
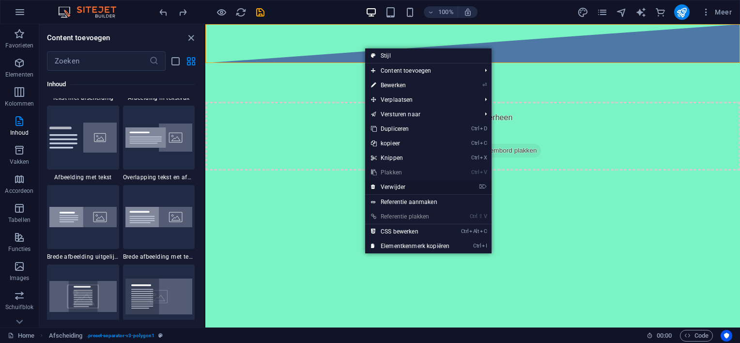
click at [394, 184] on link "⌦ Verwijder" at bounding box center [410, 187] width 90 height 15
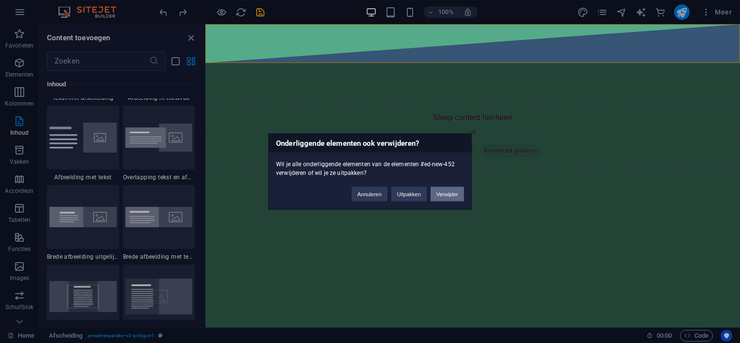
click at [448, 192] on button "Verwijder" at bounding box center [446, 194] width 33 height 15
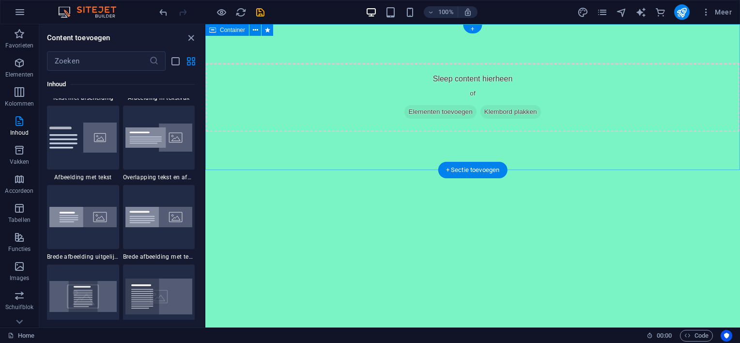
click at [386, 93] on div "Sleep content hierheen of Elementen toevoegen Klembord plakken" at bounding box center [472, 97] width 534 height 69
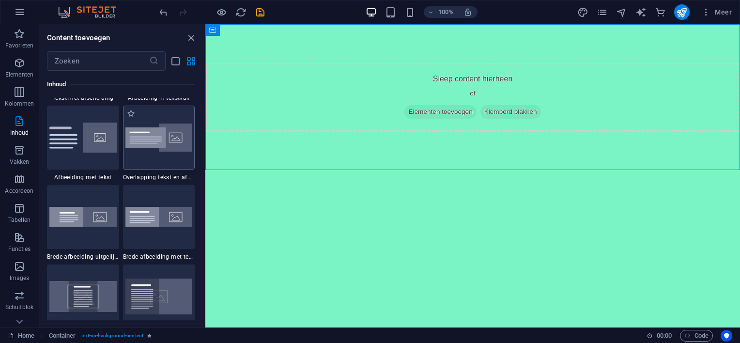
click at [161, 139] on img at bounding box center [158, 137] width 67 height 29
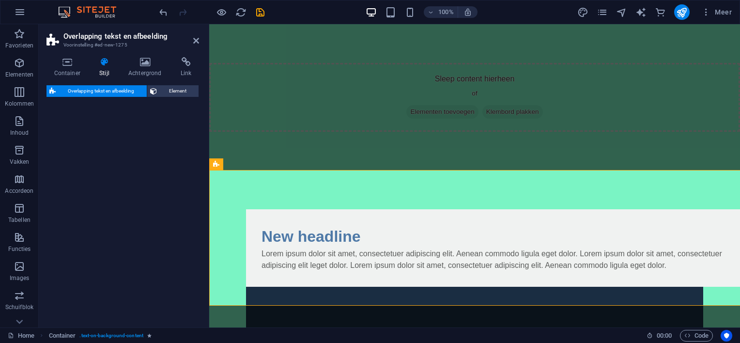
select select "rem"
select select "px"
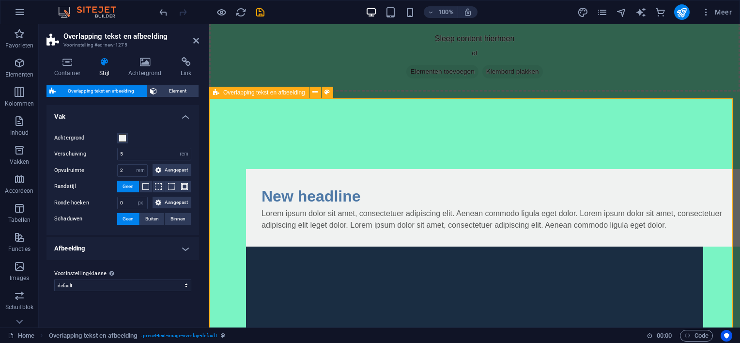
scroll to position [85, 0]
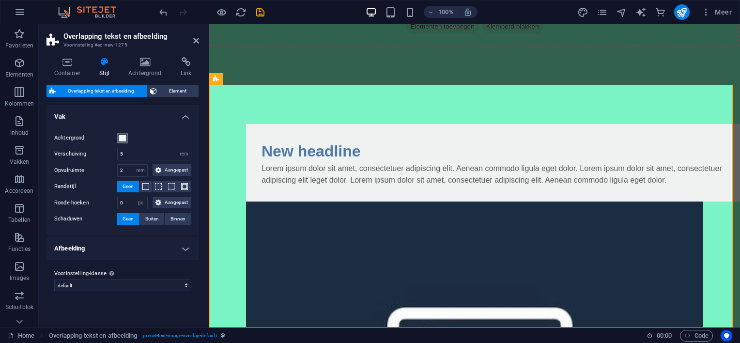
click at [120, 138] on span at bounding box center [123, 138] width 8 height 8
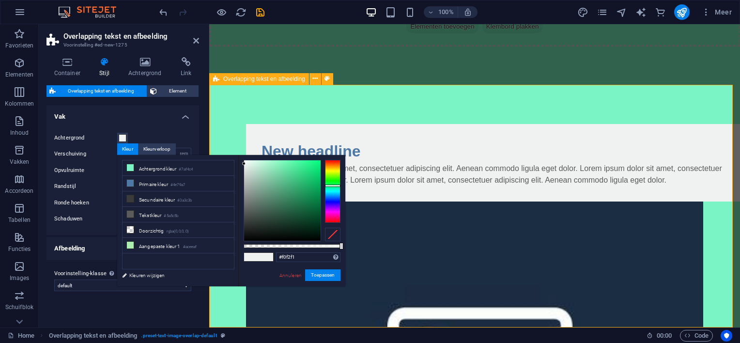
click at [405, 287] on div "New headline Lorem ipsum dolor sit amet, consectetuer adipiscing elit. Aenean c…" at bounding box center [474, 327] width 530 height 485
click at [394, 111] on div "New headline Lorem ipsum dolor sit amet, consectetuer adipiscing elit. Aenean c…" at bounding box center [474, 327] width 530 height 485
click at [130, 168] on icon at bounding box center [130, 167] width 7 height 7
type input "#7af4c4"
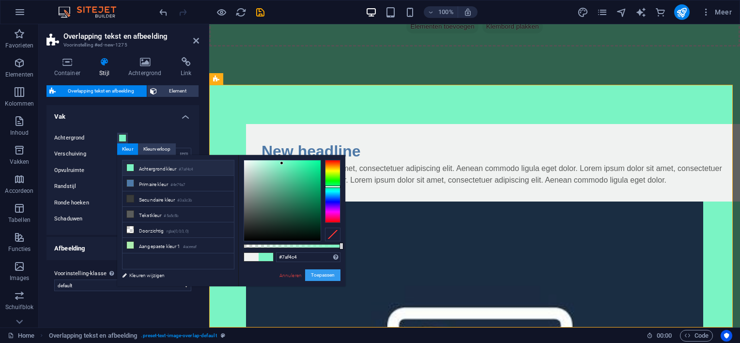
click at [315, 273] on button "Toepassen" at bounding box center [322, 275] width 35 height 12
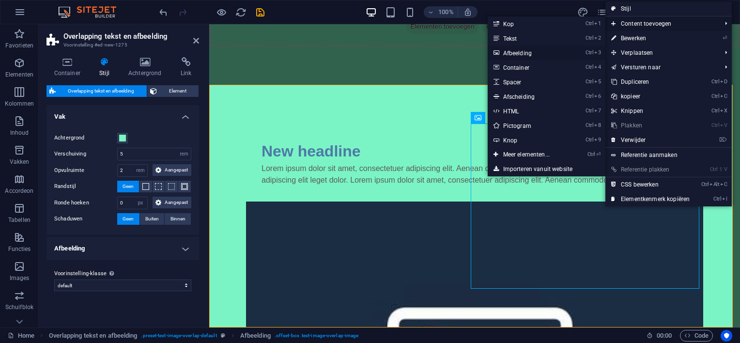
drag, startPoint x: 535, startPoint y: 52, endPoint x: 326, endPoint y: 28, distance: 210.9
click at [535, 52] on link "Ctrl 3 Afbeelding" at bounding box center [527, 52] width 81 height 15
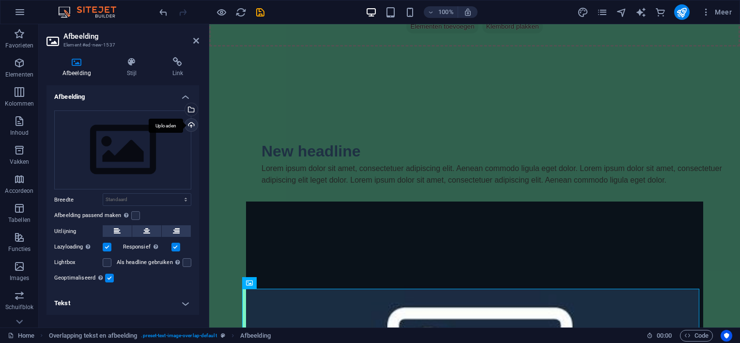
click at [191, 120] on div "Uploaden" at bounding box center [190, 126] width 15 height 15
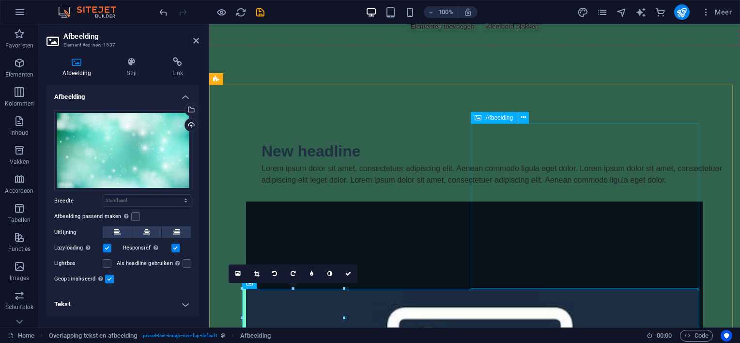
scroll to position [143, 0]
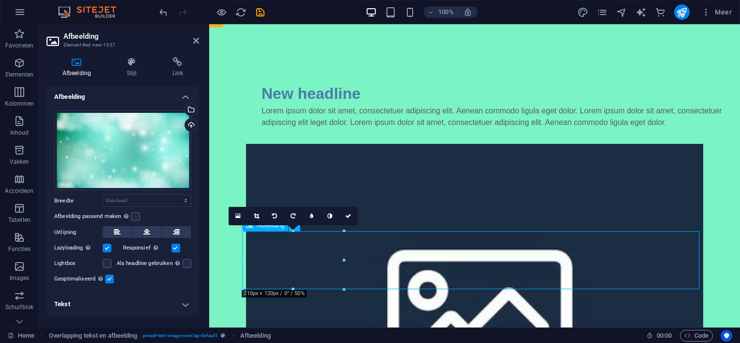
drag, startPoint x: 312, startPoint y: 264, endPoint x: 340, endPoint y: 250, distance: 31.8
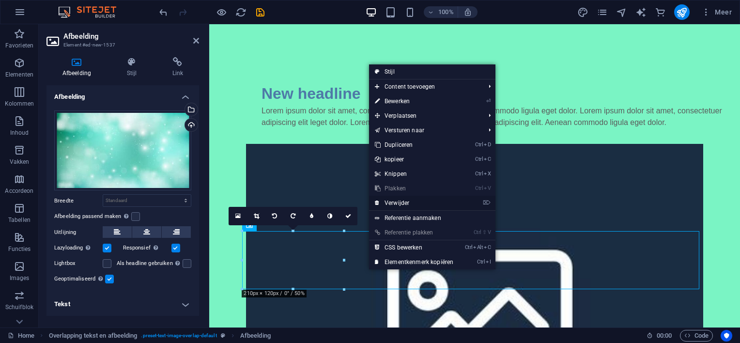
drag, startPoint x: 409, startPoint y: 200, endPoint x: 375, endPoint y: 170, distance: 45.6
click at [409, 200] on link "⌦ Verwijder" at bounding box center [414, 203] width 90 height 15
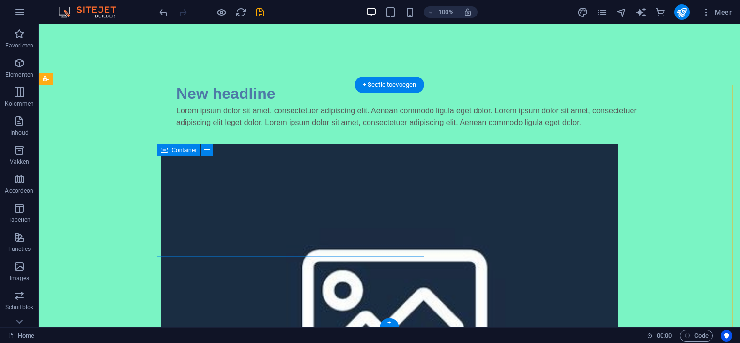
scroll to position [85, 0]
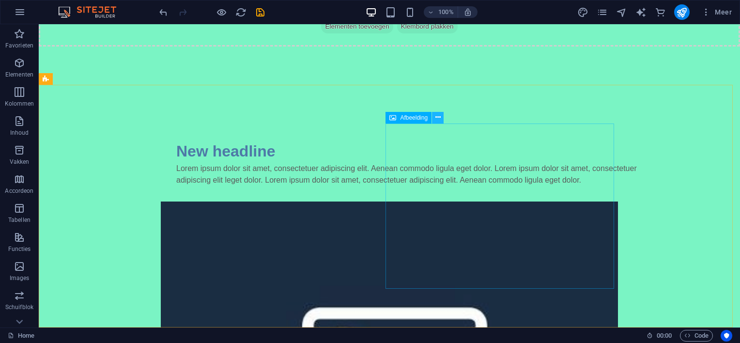
click at [439, 118] on icon at bounding box center [437, 117] width 5 height 10
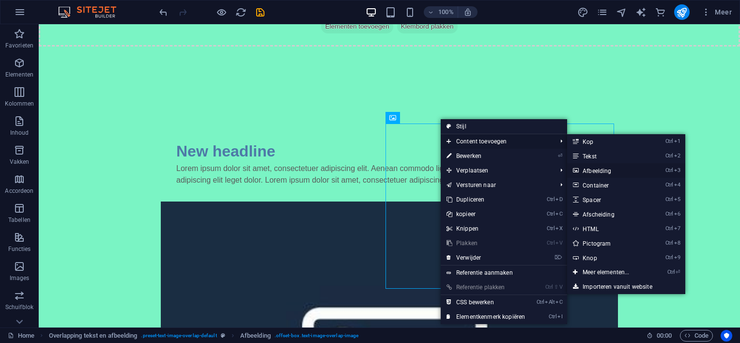
click at [591, 168] on link "Ctrl 3 Afbeelding" at bounding box center [607, 170] width 81 height 15
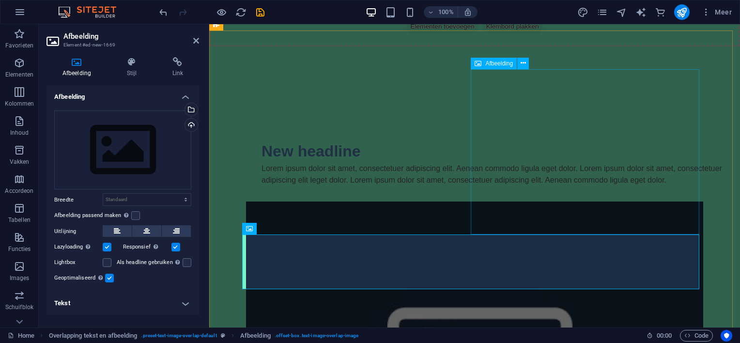
scroll to position [139, 0]
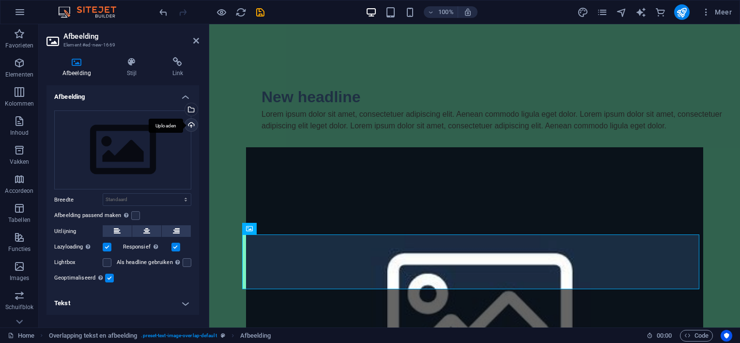
click at [192, 123] on div "Uploaden" at bounding box center [190, 126] width 15 height 15
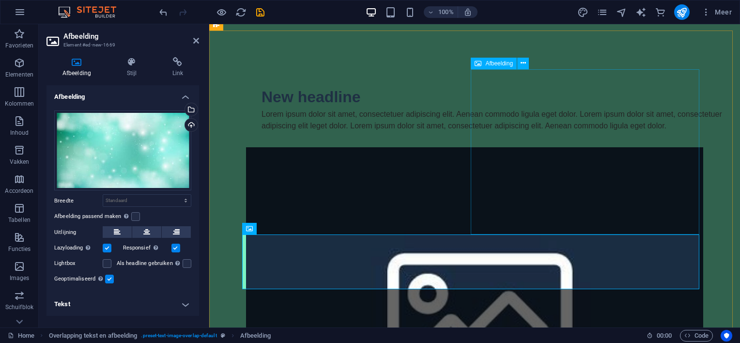
scroll to position [143, 0]
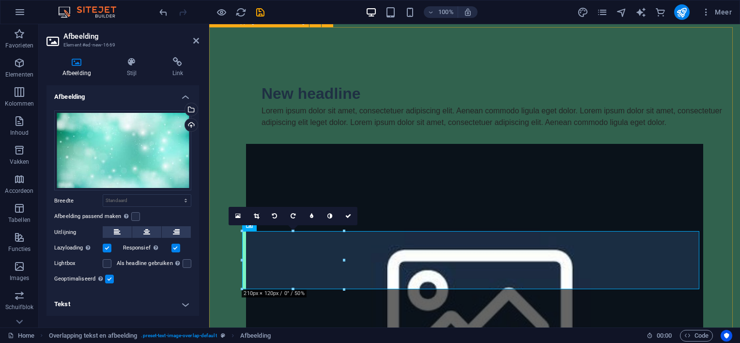
click at [358, 302] on div "New headline Lorem ipsum dolor sit amet, consectetuer adipiscing elit. Aenean c…" at bounding box center [474, 299] width 530 height 543
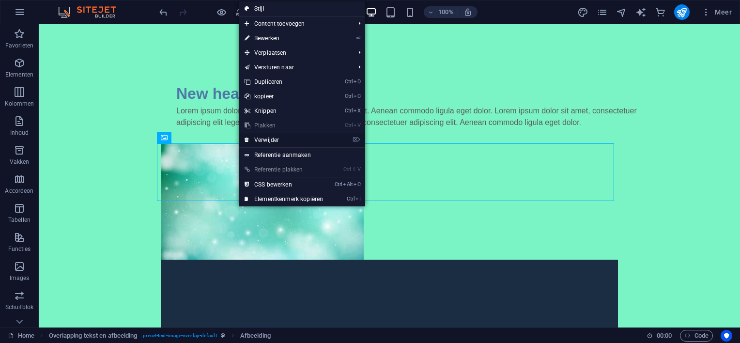
click at [292, 137] on link "⌦ Verwijder" at bounding box center [284, 140] width 90 height 15
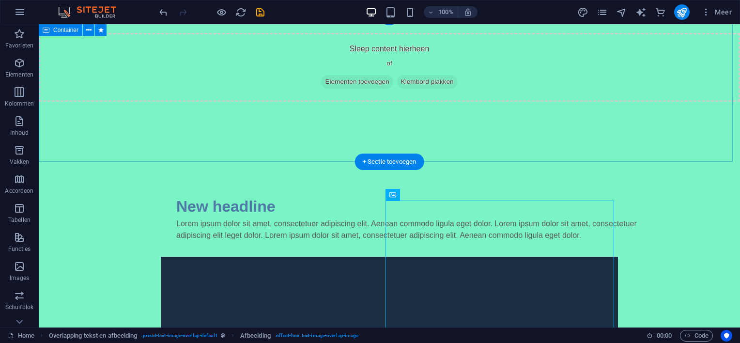
scroll to position [0, 0]
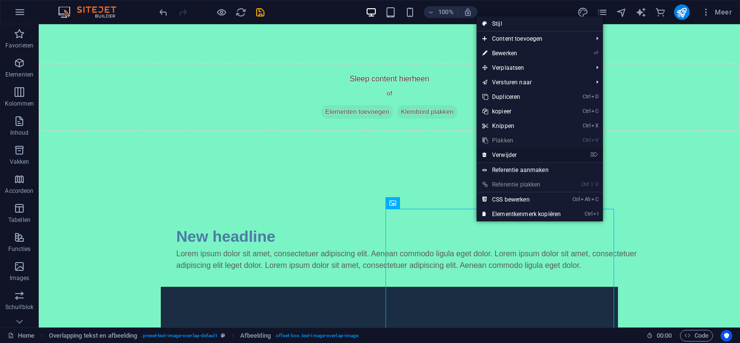
click at [504, 151] on link "⌦ Verwijder" at bounding box center [521, 155] width 90 height 15
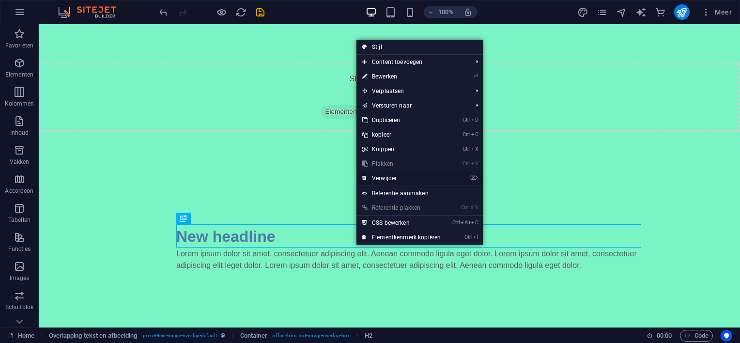
click at [411, 176] on link "⌦ Verwijder" at bounding box center [401, 178] width 90 height 15
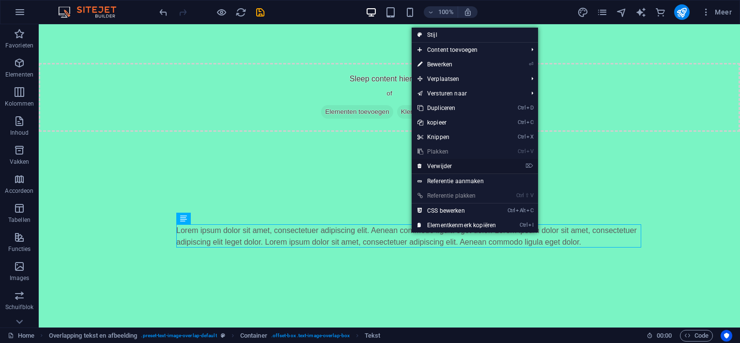
click at [434, 165] on link "⌦ Verwijder" at bounding box center [456, 166] width 90 height 15
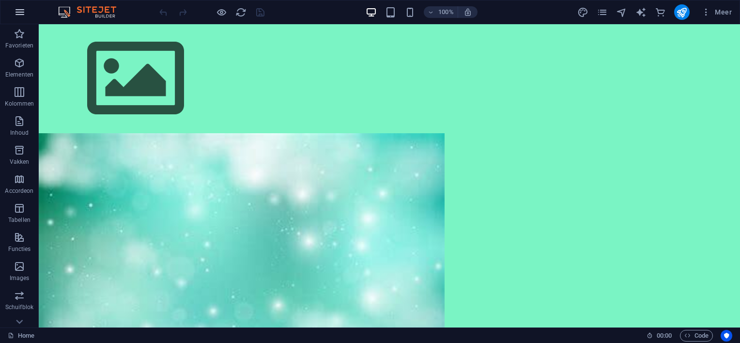
click at [15, 10] on icon "button" at bounding box center [20, 12] width 12 height 12
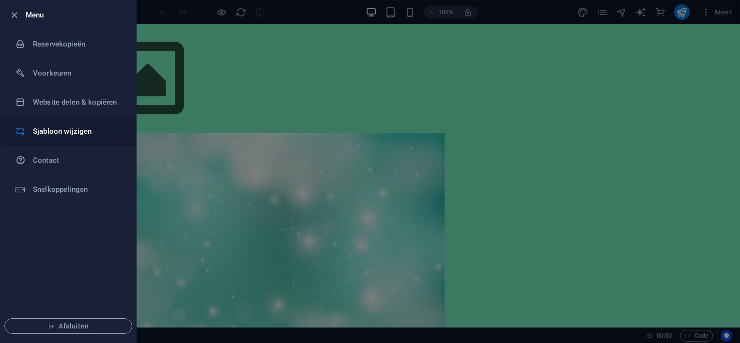
click at [46, 128] on h6 "Sjabloon wijzigen" at bounding box center [78, 131] width 90 height 12
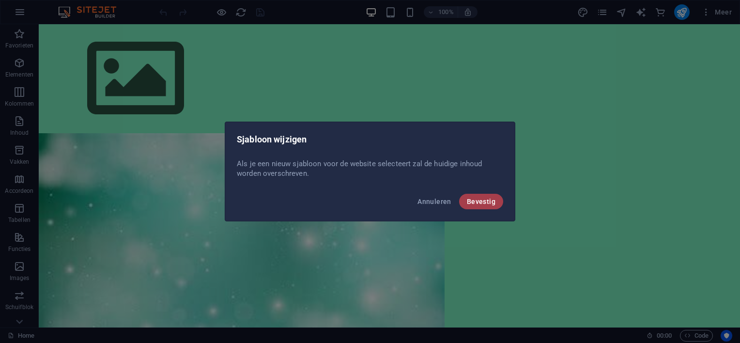
click at [477, 198] on span "Bevestig" at bounding box center [481, 201] width 29 height 8
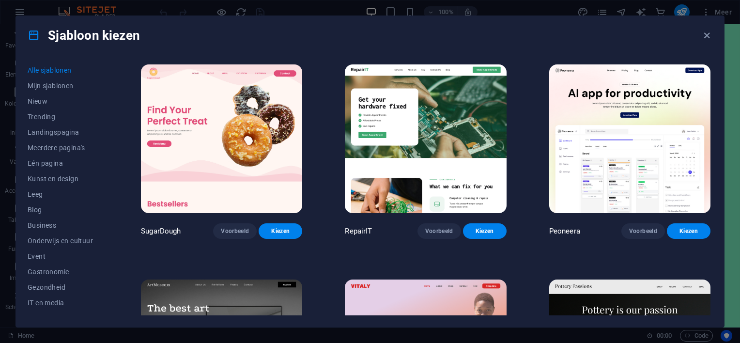
click at [441, 128] on img at bounding box center [425, 138] width 161 height 149
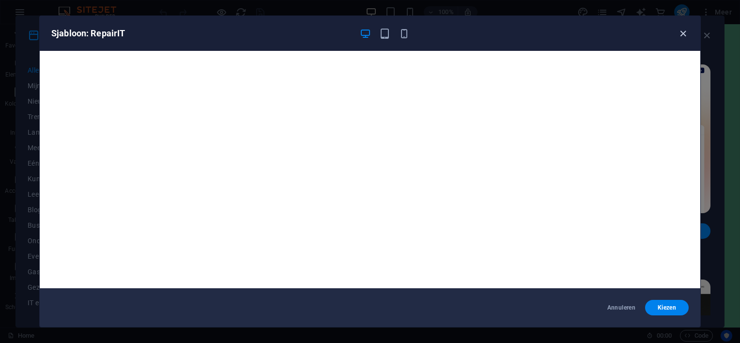
click at [681, 31] on icon "button" at bounding box center [682, 33] width 11 height 11
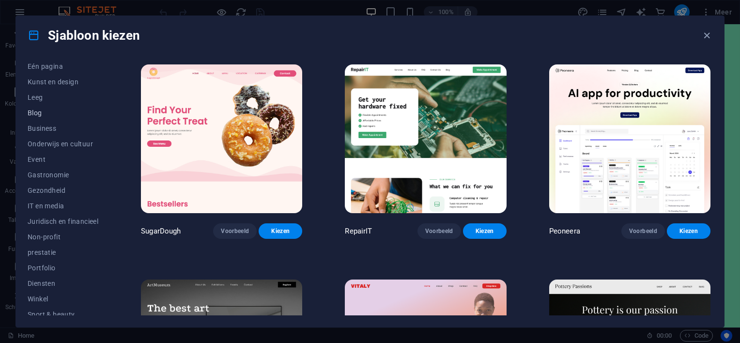
scroll to position [150, 0]
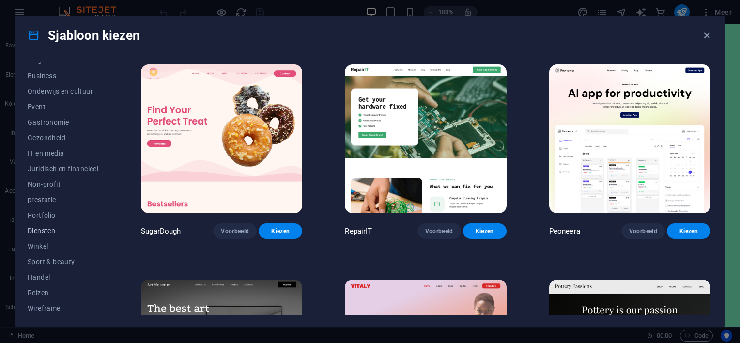
click at [53, 228] on span "Diensten" at bounding box center [63, 231] width 71 height 8
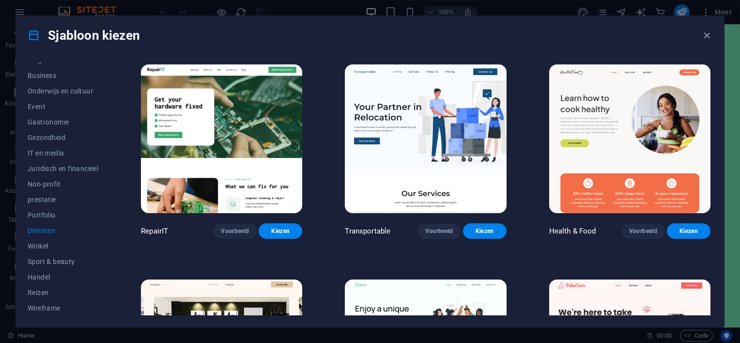
click at [585, 106] on img at bounding box center [629, 138] width 161 height 149
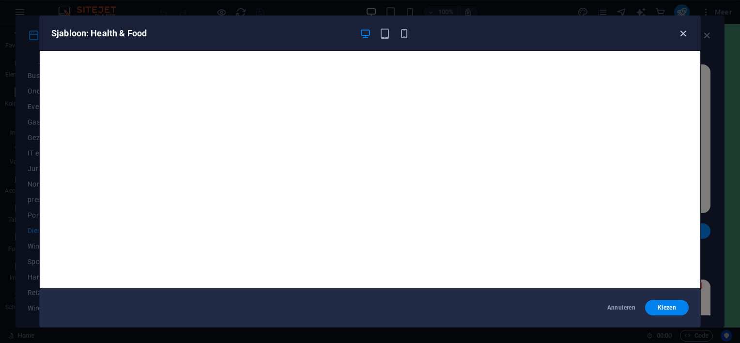
click at [682, 33] on icon "button" at bounding box center [682, 33] width 11 height 11
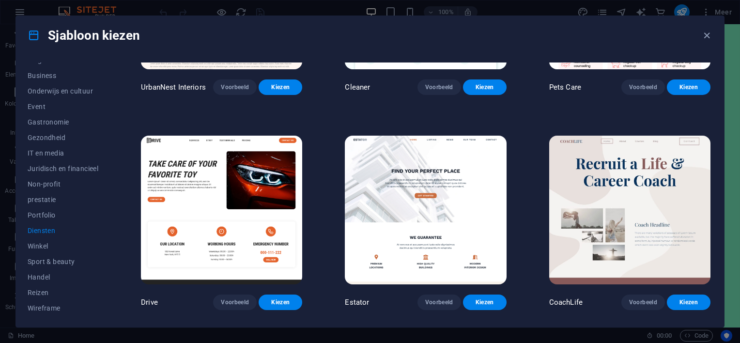
scroll to position [387, 0]
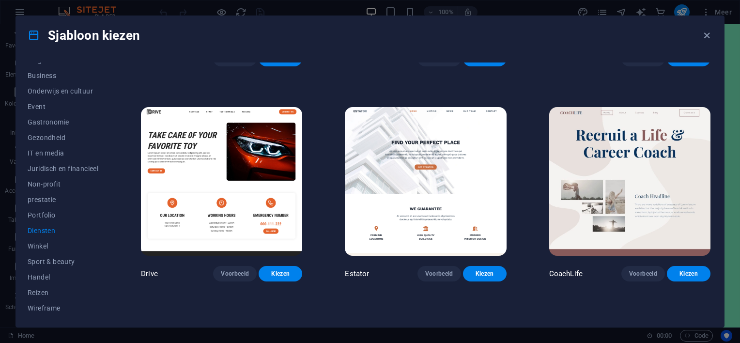
click at [566, 158] on img at bounding box center [629, 181] width 161 height 149
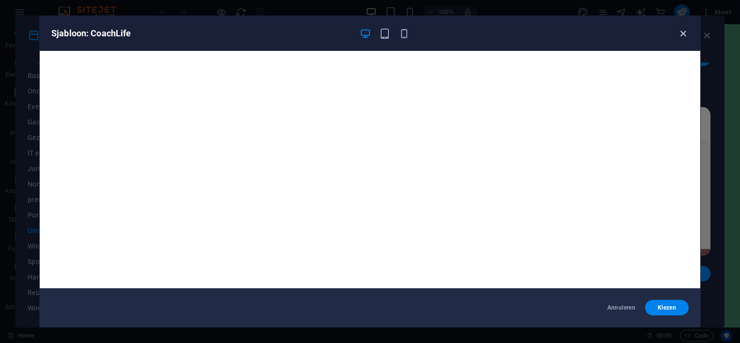
click at [682, 30] on icon "button" at bounding box center [682, 33] width 11 height 11
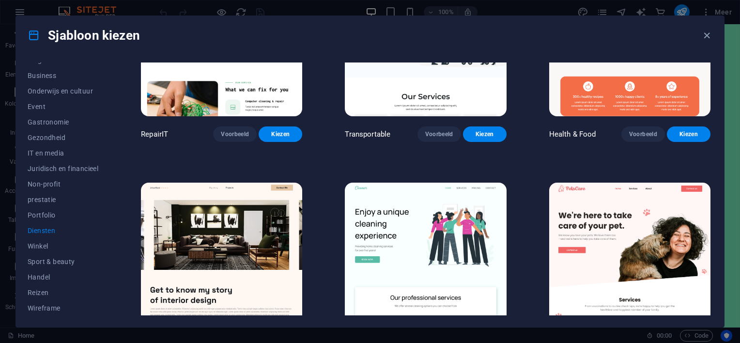
scroll to position [0, 0]
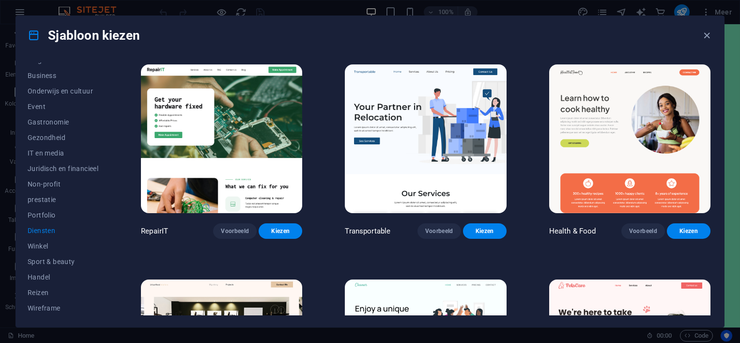
click at [615, 147] on img at bounding box center [629, 138] width 161 height 149
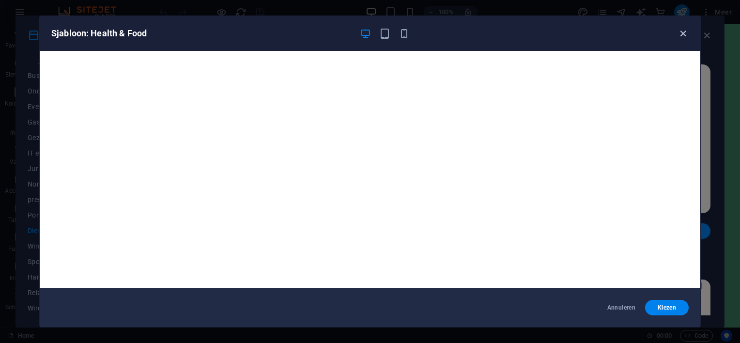
click at [679, 31] on icon "button" at bounding box center [682, 33] width 11 height 11
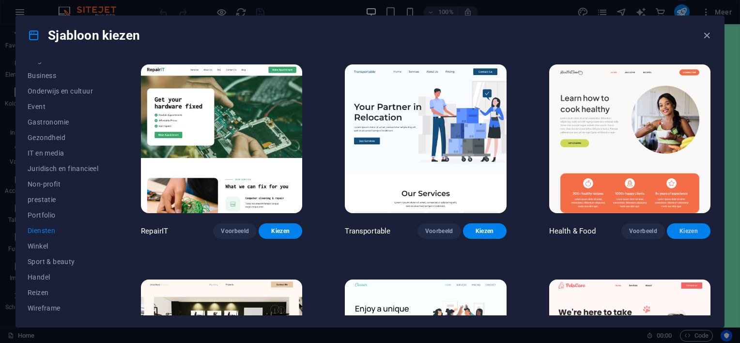
click at [680, 227] on span "Kiezen" at bounding box center [688, 231] width 28 height 8
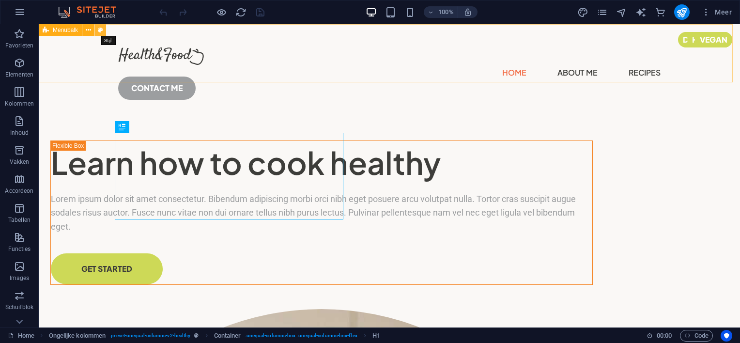
click at [103, 29] on button at bounding box center [100, 30] width 12 height 12
select select "px"
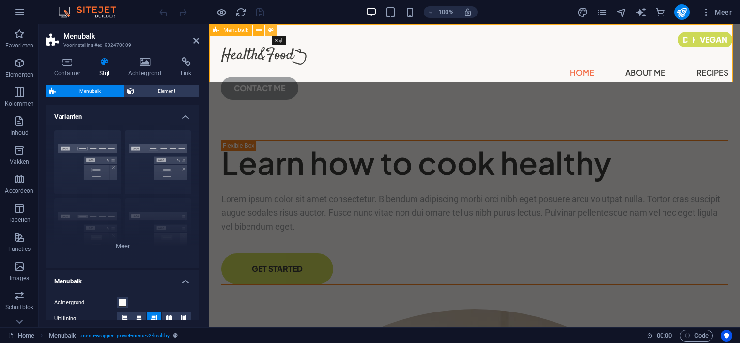
click at [271, 27] on icon at bounding box center [270, 30] width 5 height 10
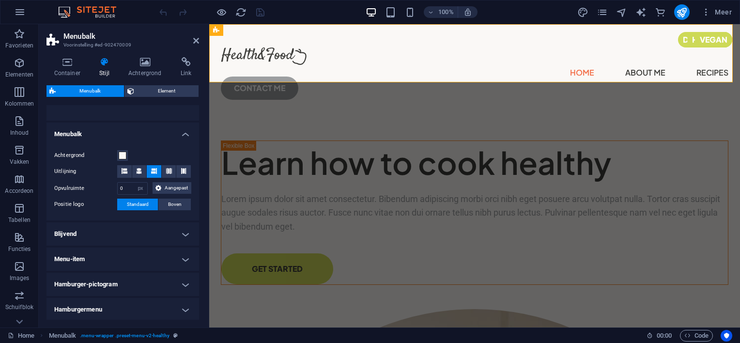
scroll to position [97, 0]
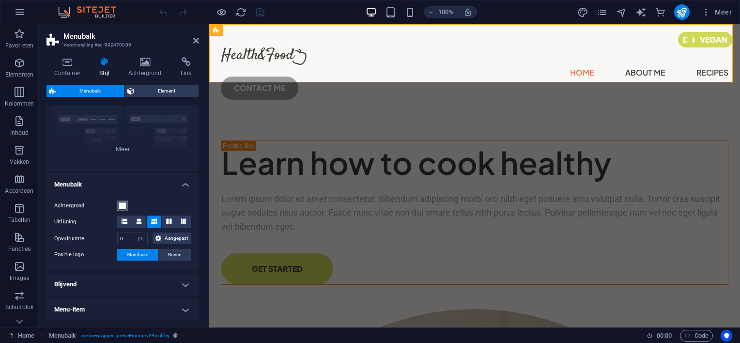
click at [121, 204] on span at bounding box center [123, 206] width 8 height 8
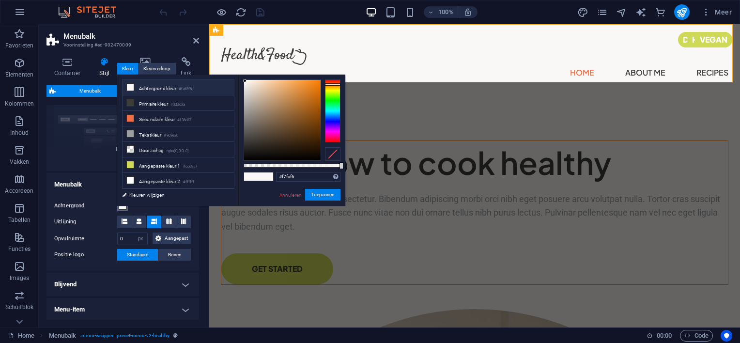
click at [333, 98] on div at bounding box center [332, 110] width 15 height 63
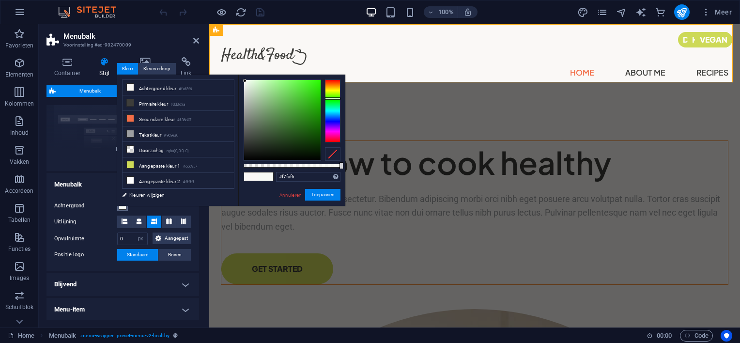
type input "#9be08e"
click at [272, 89] on div at bounding box center [282, 120] width 76 height 80
click at [316, 193] on button "Toepassen" at bounding box center [322, 195] width 35 height 12
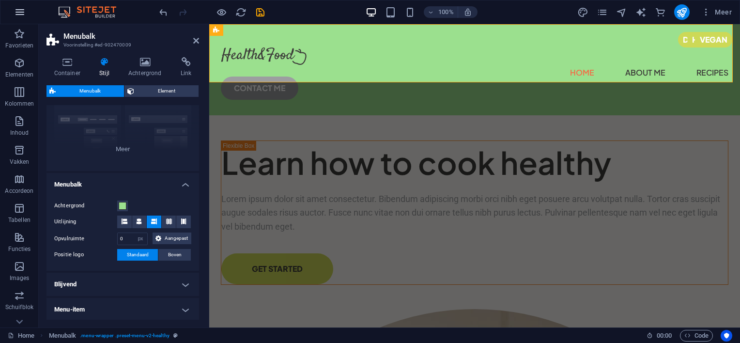
click at [19, 14] on icon "button" at bounding box center [20, 12] width 12 height 12
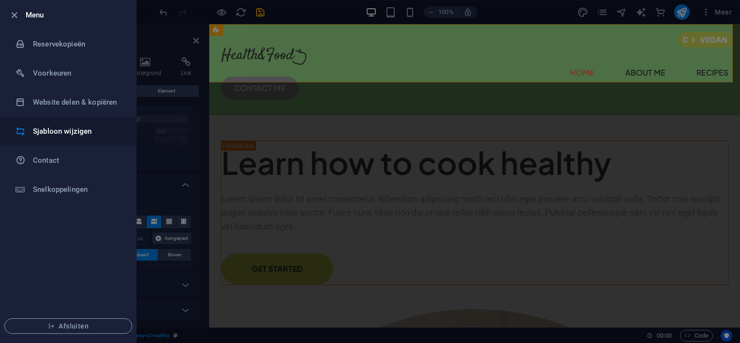
click at [57, 131] on h6 "Sjabloon wijzigen" at bounding box center [78, 131] width 90 height 12
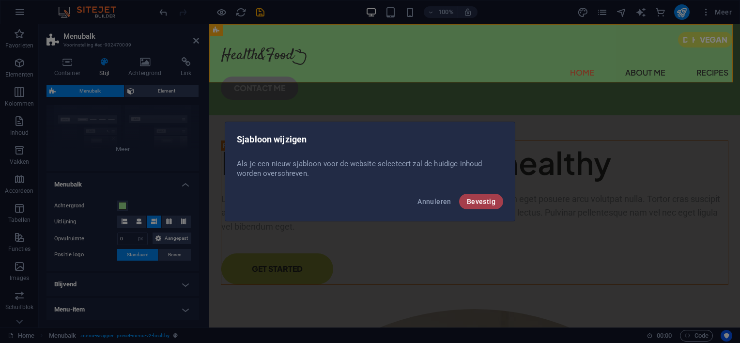
click at [475, 203] on span "Bevestig" at bounding box center [481, 201] width 29 height 8
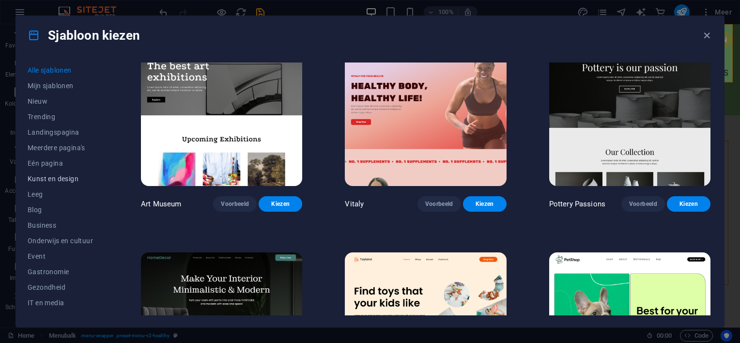
scroll to position [145, 0]
click at [49, 234] on span "Diensten" at bounding box center [63, 235] width 71 height 8
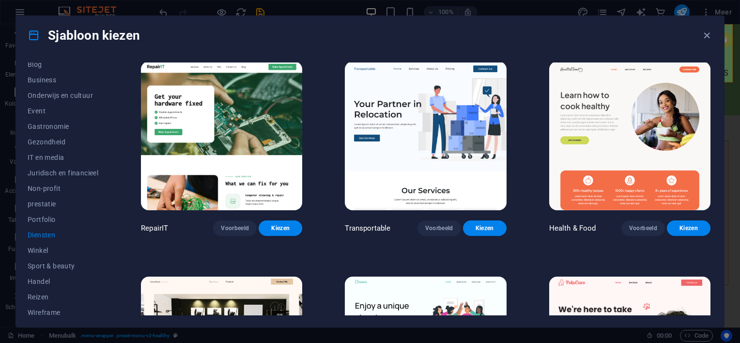
scroll to position [0, 0]
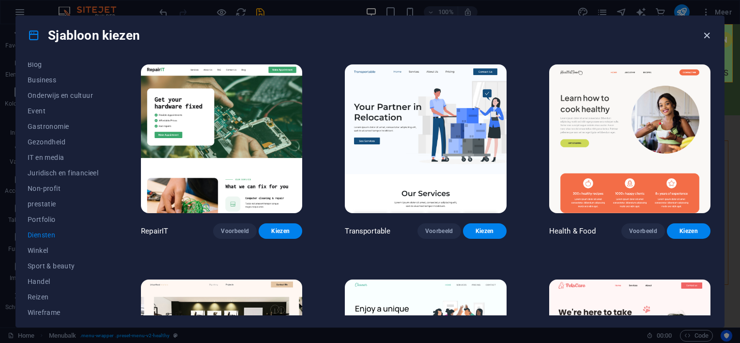
click at [705, 33] on icon "button" at bounding box center [706, 35] width 11 height 11
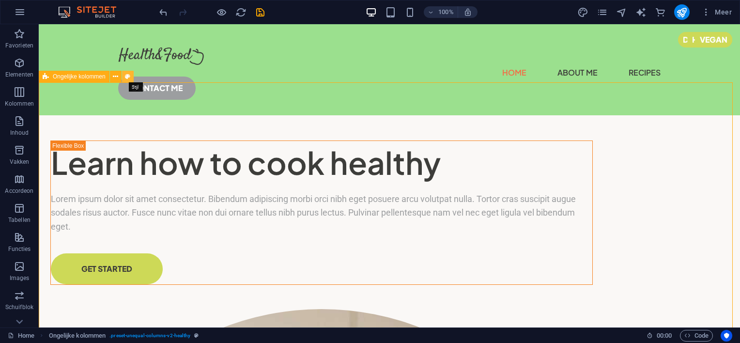
click at [128, 76] on icon at bounding box center [127, 77] width 5 height 10
select select "%"
select select "px"
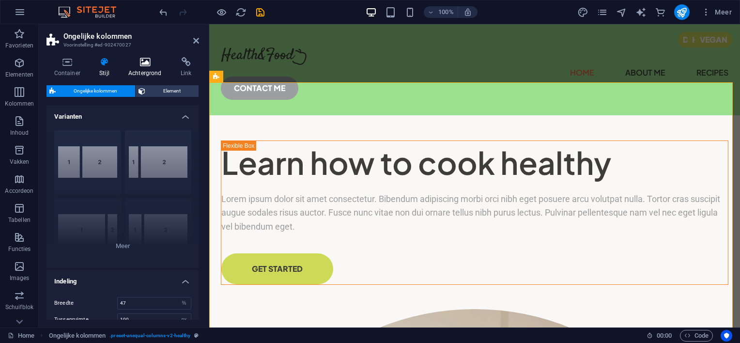
click at [143, 64] on icon at bounding box center [145, 62] width 48 height 10
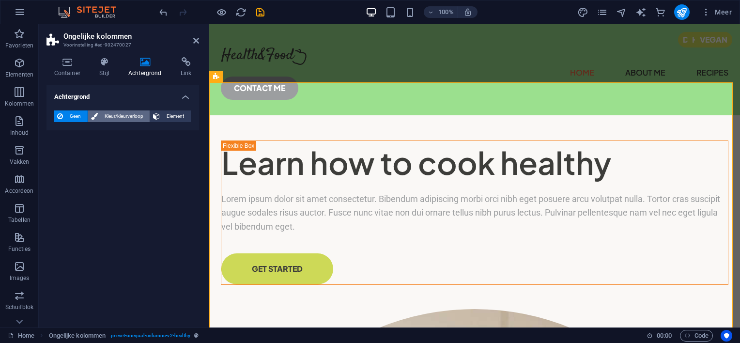
click at [132, 116] on span "Kleur/kleurverloop" at bounding box center [124, 116] width 46 height 12
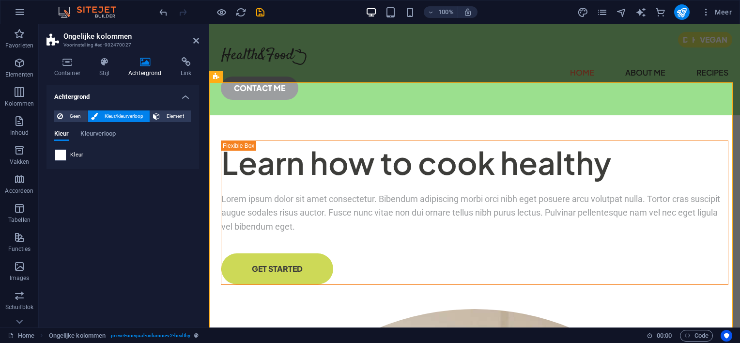
click at [63, 157] on span at bounding box center [60, 155] width 11 height 11
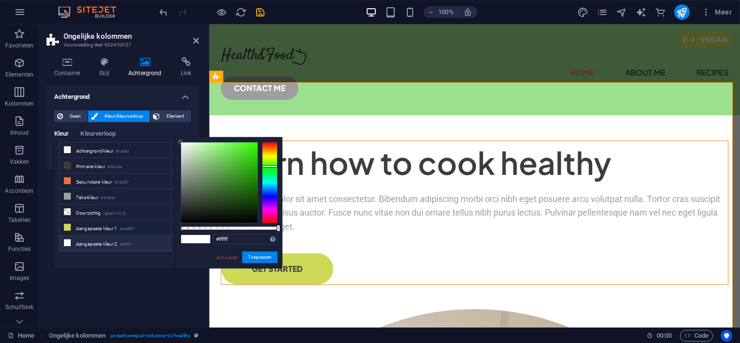
click at [273, 166] on div at bounding box center [269, 182] width 15 height 81
click at [274, 160] on div at bounding box center [269, 182] width 15 height 81
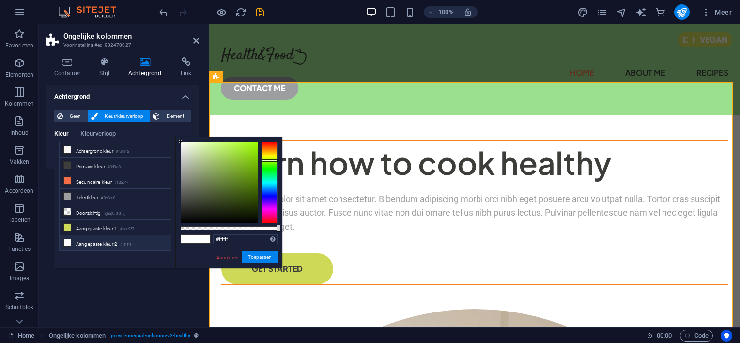
click at [273, 163] on div at bounding box center [269, 182] width 15 height 81
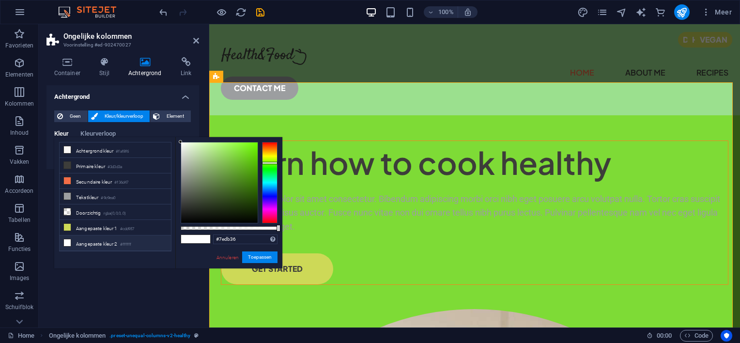
click at [238, 153] on div at bounding box center [219, 182] width 76 height 80
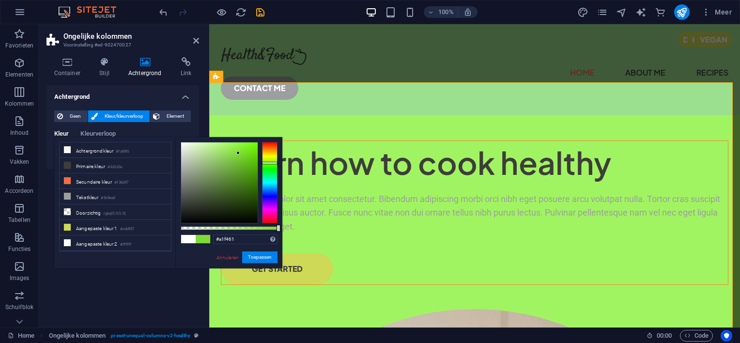
click at [227, 145] on div at bounding box center [219, 182] width 76 height 80
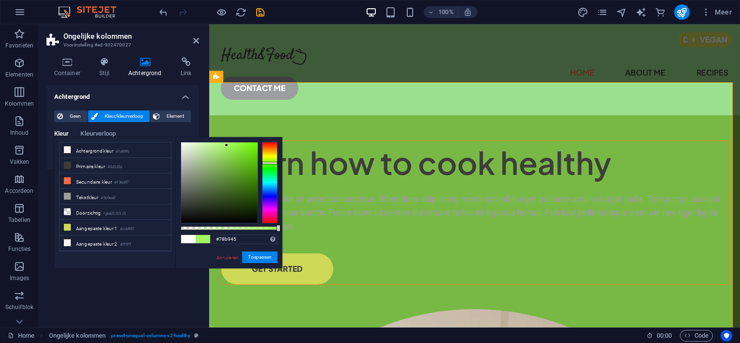
click at [228, 164] on div at bounding box center [219, 182] width 76 height 80
click at [244, 169] on div at bounding box center [219, 182] width 76 height 80
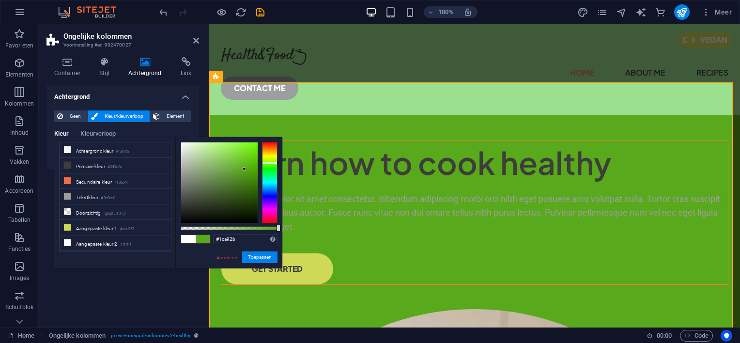
click at [269, 170] on div at bounding box center [269, 182] width 15 height 81
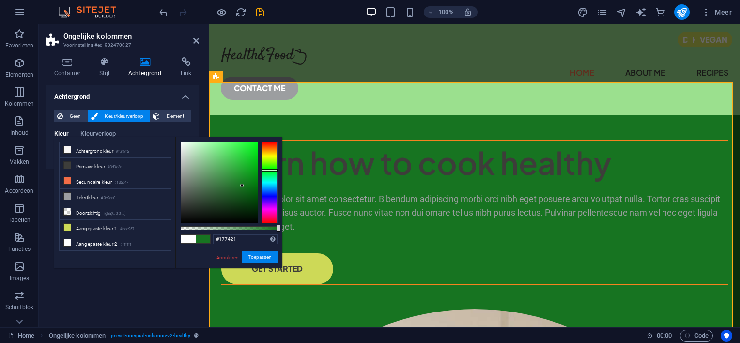
click at [242, 185] on div at bounding box center [219, 182] width 76 height 80
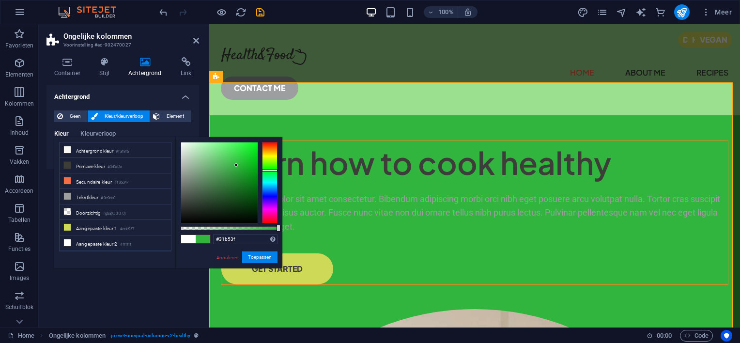
click at [236, 165] on div at bounding box center [219, 182] width 76 height 80
type input "#69d575"
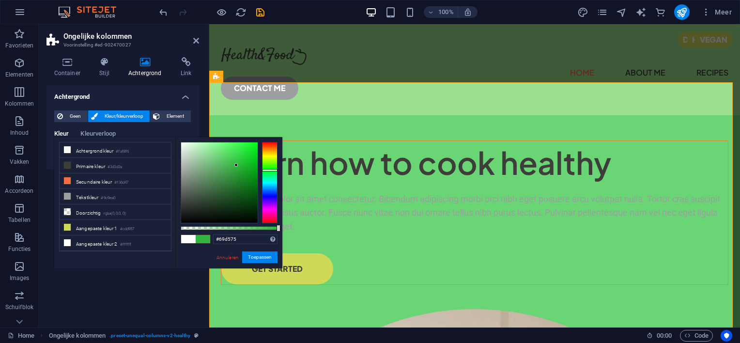
click at [219, 155] on div at bounding box center [219, 182] width 76 height 80
click at [254, 255] on button "Toepassen" at bounding box center [259, 257] width 35 height 12
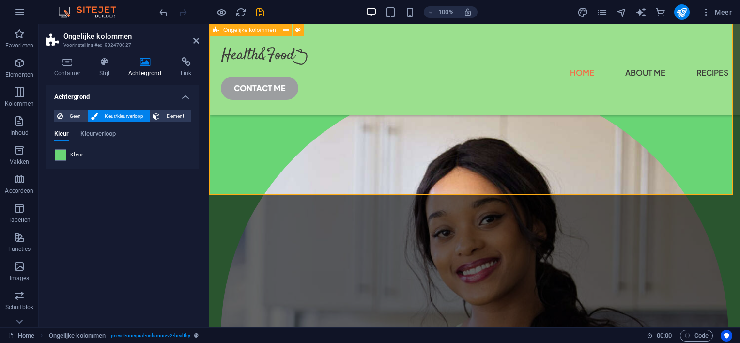
scroll to position [194, 0]
click at [260, 190] on icon at bounding box center [259, 189] width 5 height 10
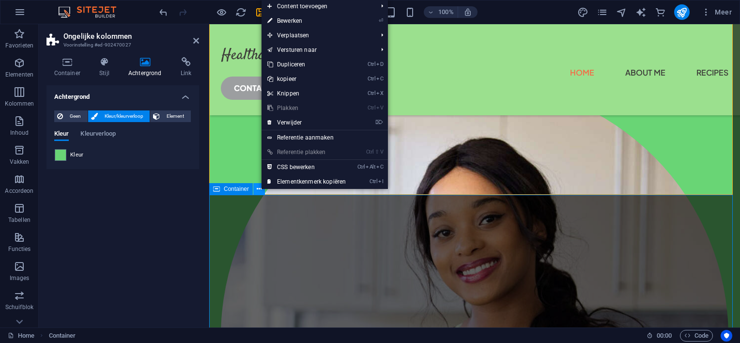
scroll to position [212, 0]
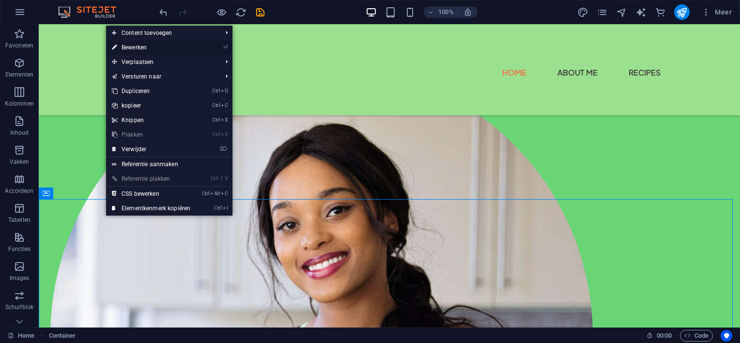
click at [132, 46] on link "⏎ Bewerken" at bounding box center [151, 47] width 90 height 15
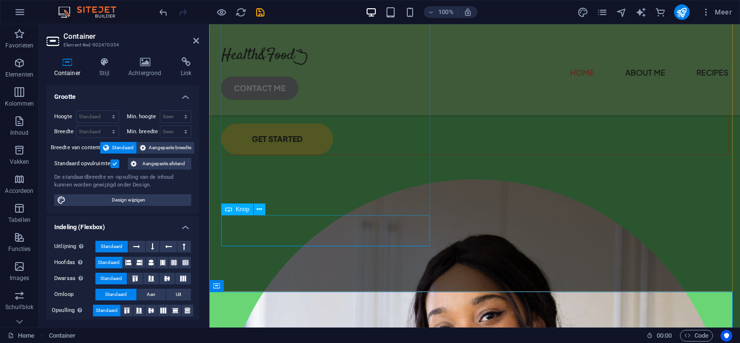
scroll to position [242, 0]
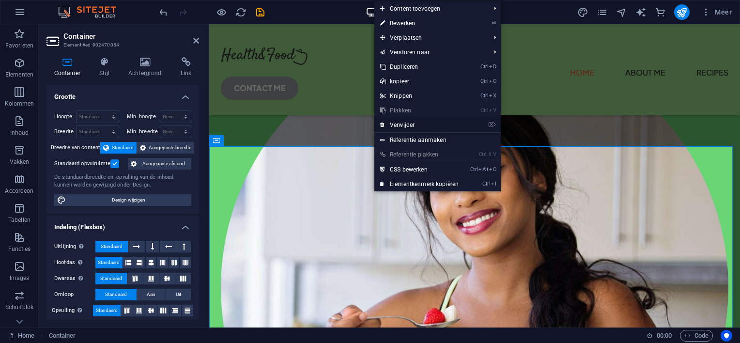
click at [414, 124] on link "⌦ Verwijder" at bounding box center [419, 125] width 90 height 15
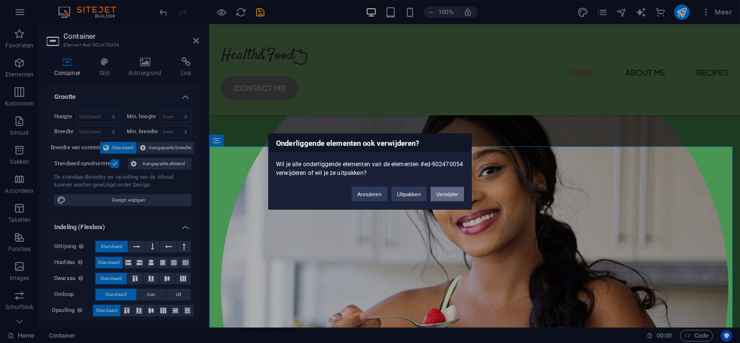
click at [440, 194] on button "Verwijder" at bounding box center [446, 194] width 33 height 15
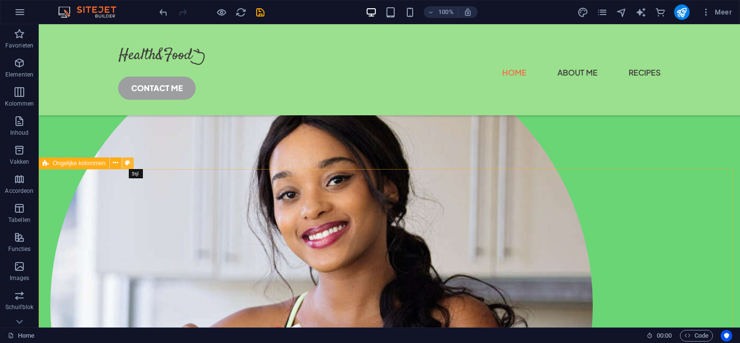
click at [130, 164] on icon at bounding box center [127, 163] width 5 height 10
select select "%"
select select "px"
select select "preset-unequal-columns-v2-healthy2"
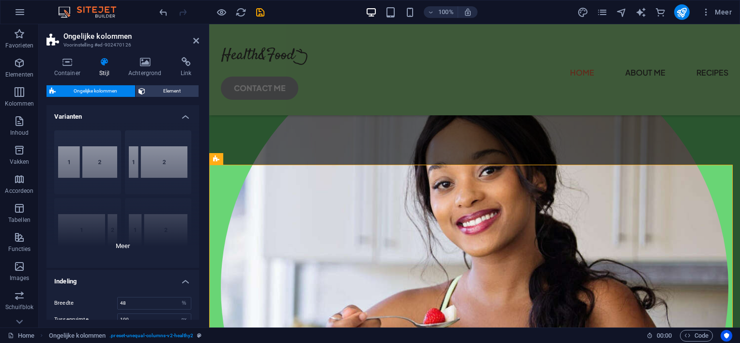
scroll to position [224, 0]
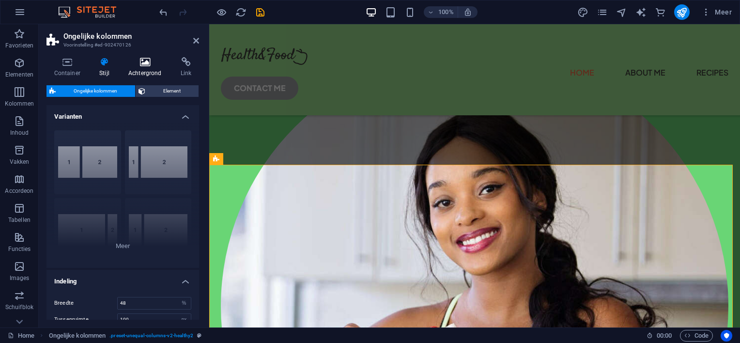
click at [142, 59] on icon at bounding box center [145, 62] width 48 height 10
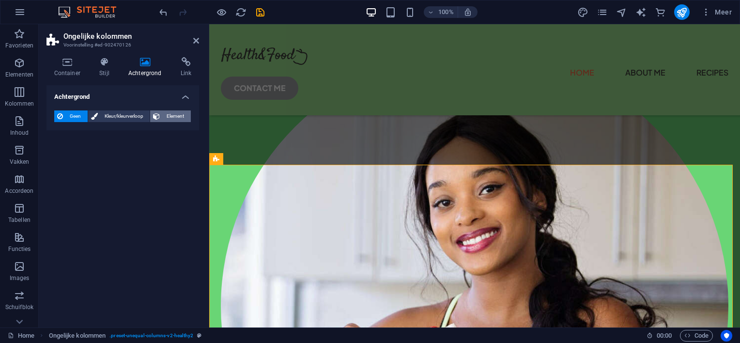
click at [170, 113] on span "Element" at bounding box center [175, 116] width 25 height 12
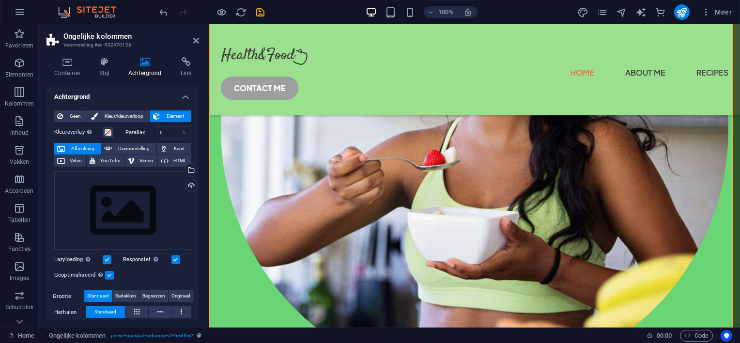
scroll to position [272, 0]
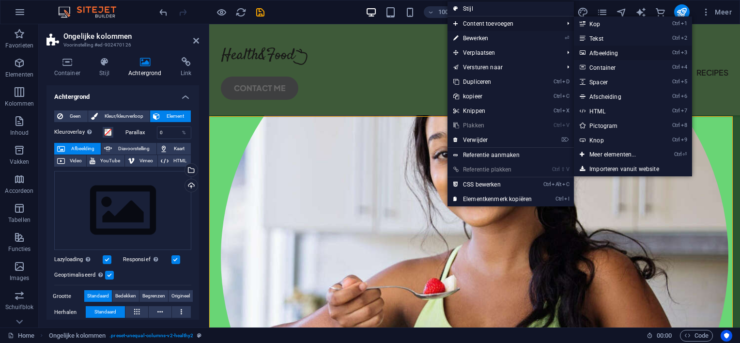
click at [605, 52] on link "Ctrl 3 Afbeelding" at bounding box center [614, 52] width 81 height 15
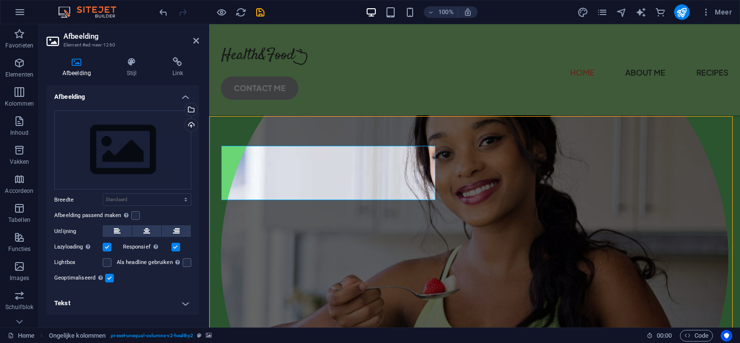
scroll to position [276, 0]
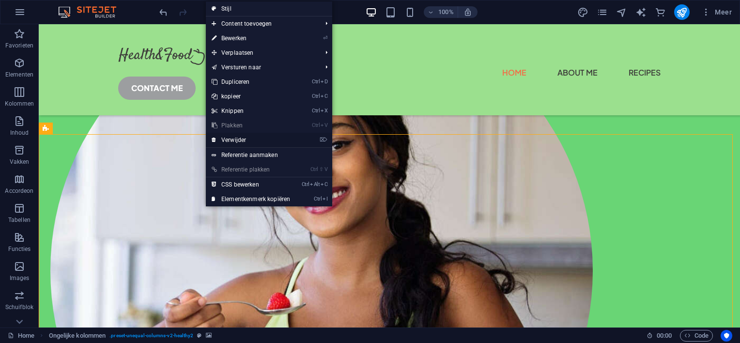
click at [238, 136] on link "⌦ Verwijder" at bounding box center [251, 140] width 90 height 15
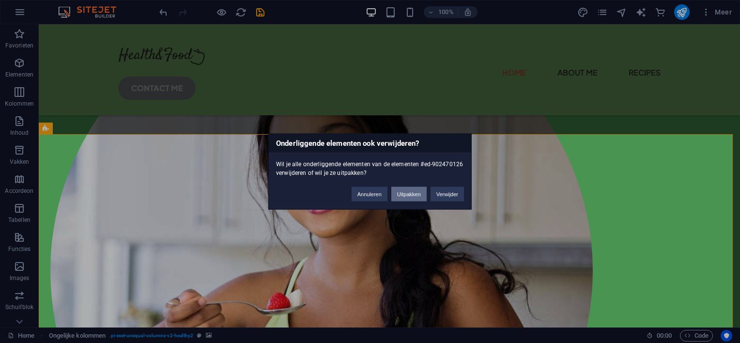
click at [408, 192] on button "Uitpakken" at bounding box center [408, 194] width 35 height 15
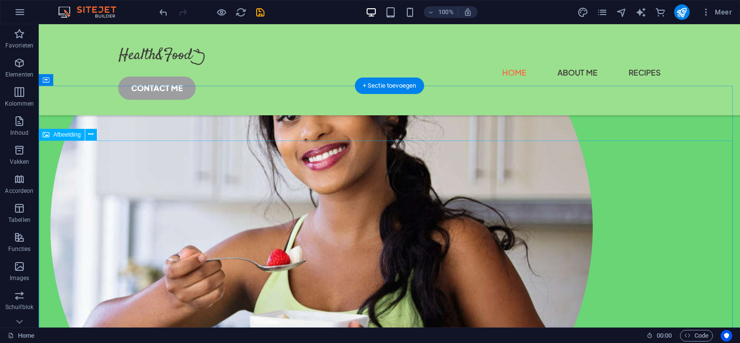
scroll to position [325, 0]
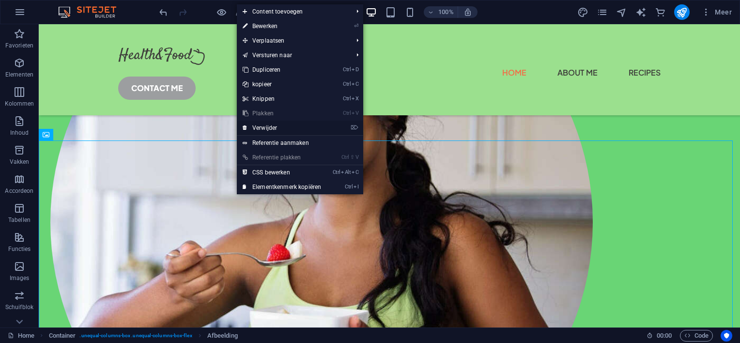
click at [265, 128] on link "⌦ Verwijder" at bounding box center [282, 128] width 90 height 15
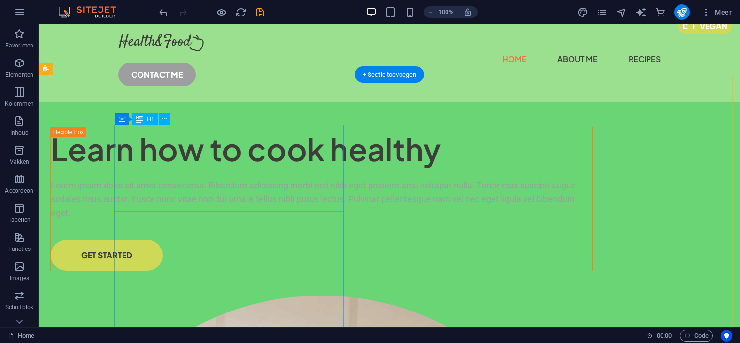
scroll to position [0, 0]
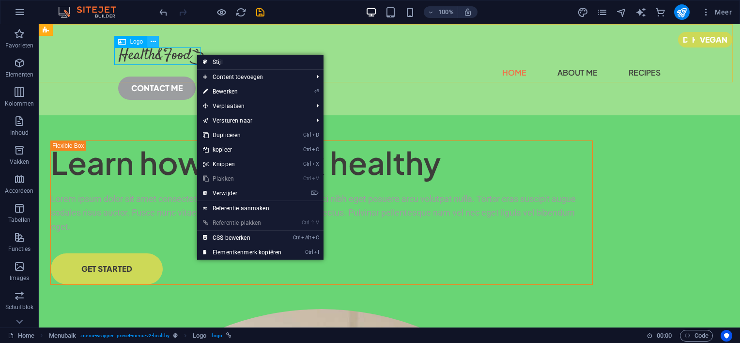
click at [153, 40] on icon at bounding box center [153, 42] width 5 height 10
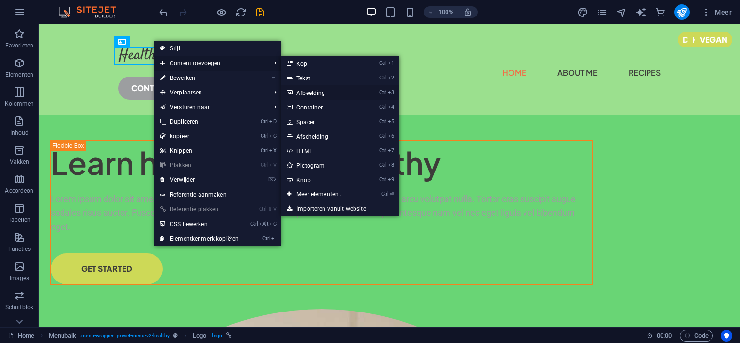
click at [303, 91] on link "Ctrl 3 Afbeelding" at bounding box center [321, 92] width 81 height 15
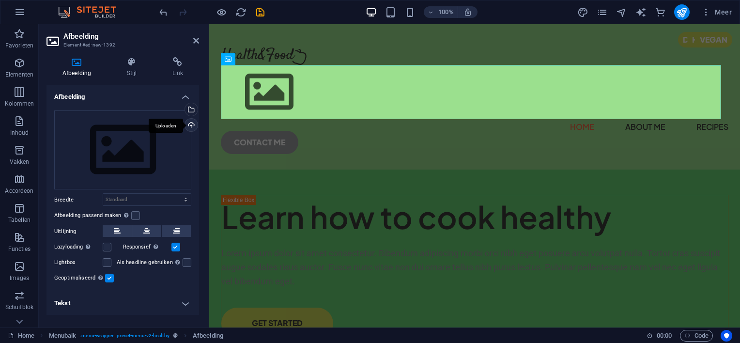
click at [191, 124] on div "Uploaden" at bounding box center [190, 126] width 15 height 15
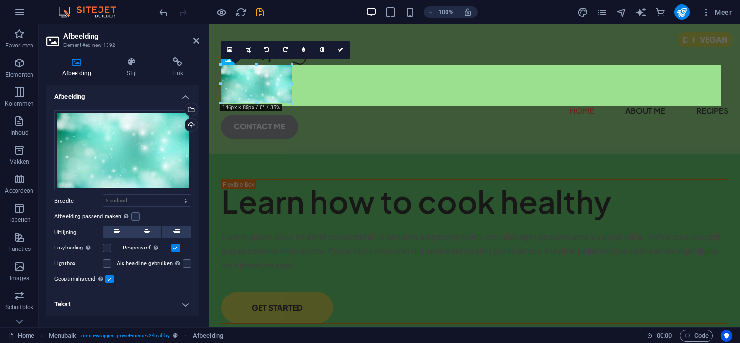
drag, startPoint x: 323, startPoint y: 120, endPoint x: 287, endPoint y: 98, distance: 41.7
type input "135"
select select "px"
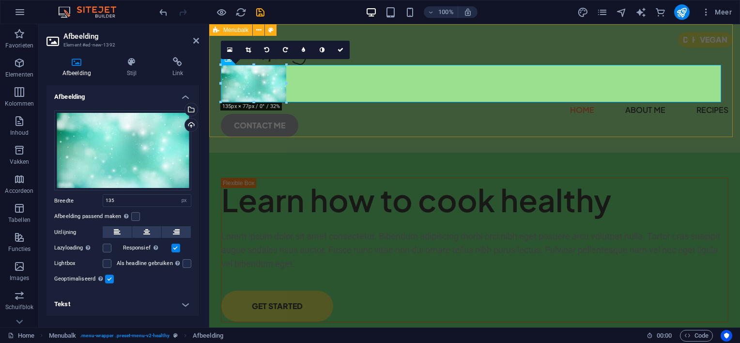
click at [379, 51] on div "Home About Me Recipes CONTACT ME" at bounding box center [474, 88] width 530 height 128
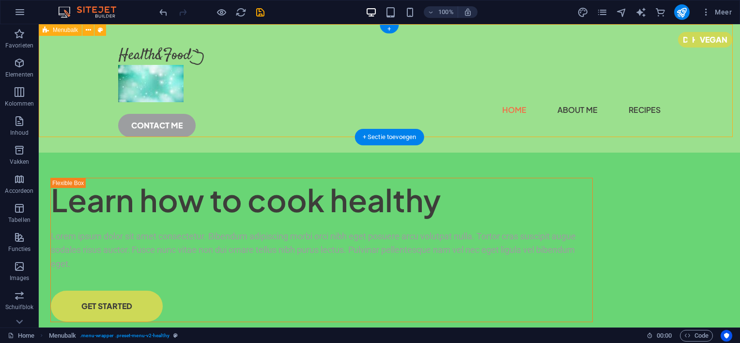
click at [205, 51] on div "Home About Me Recipes CONTACT ME" at bounding box center [389, 88] width 701 height 128
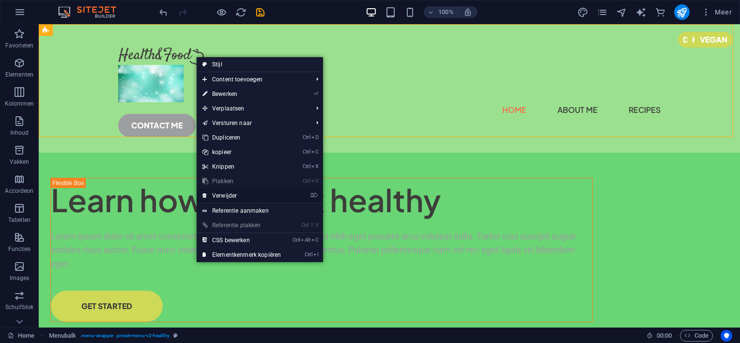
click at [217, 193] on link "⌦ Verwijder" at bounding box center [242, 195] width 90 height 15
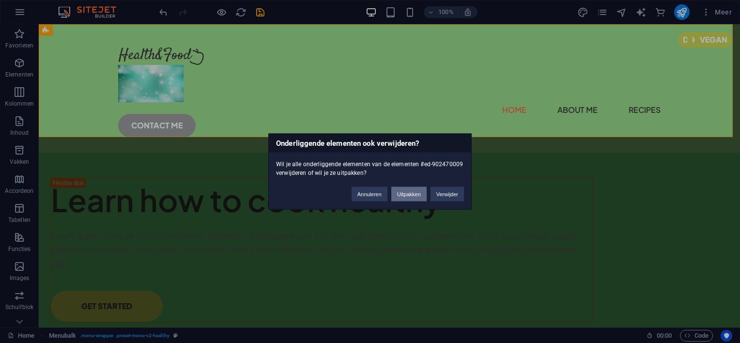
click at [403, 191] on button "Uitpakken" at bounding box center [408, 194] width 35 height 15
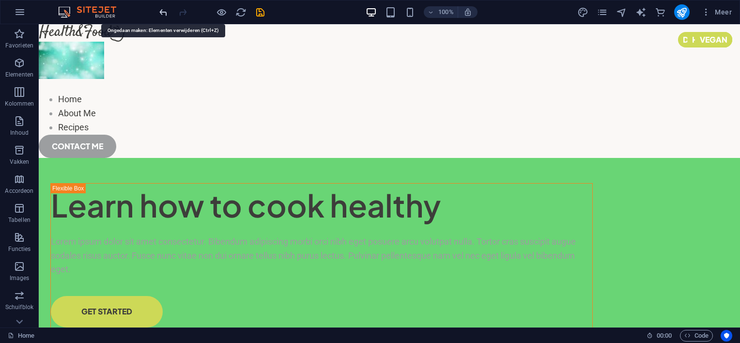
click at [159, 10] on icon "undo" at bounding box center [163, 12] width 11 height 11
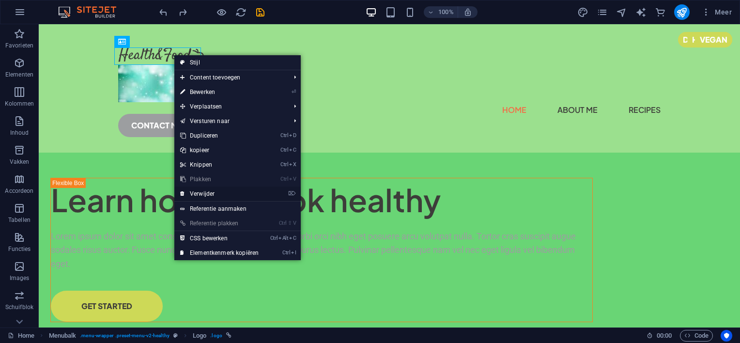
click at [205, 191] on link "⌦ Verwijder" at bounding box center [219, 193] width 90 height 15
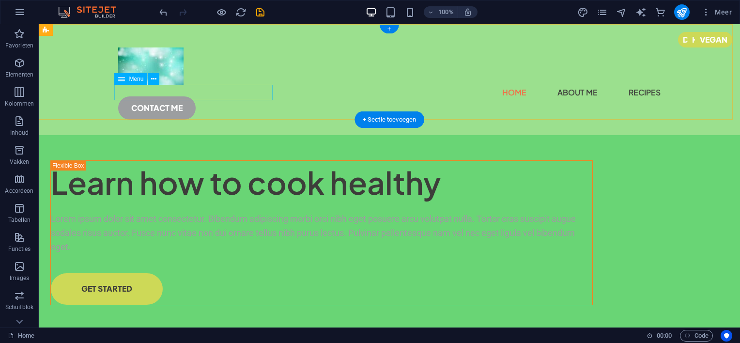
click at [128, 93] on nav "Home About Me Recipes" at bounding box center [389, 92] width 542 height 15
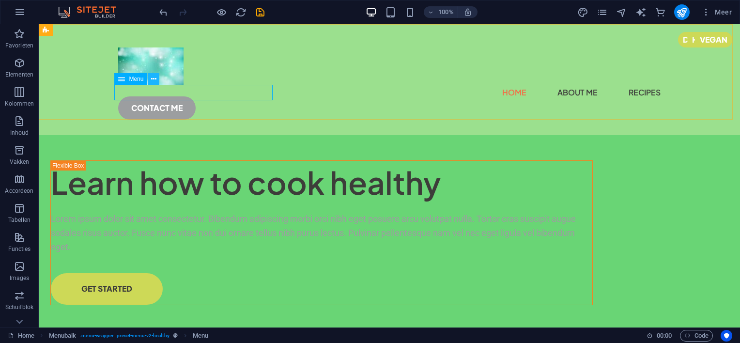
click at [152, 78] on icon at bounding box center [153, 79] width 5 height 10
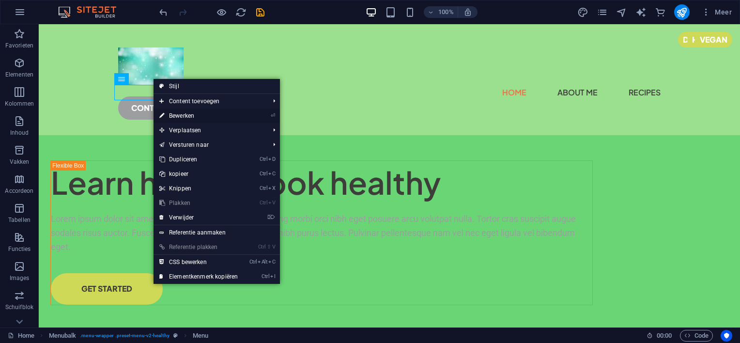
click at [169, 113] on link "⏎ Bewerken" at bounding box center [198, 115] width 90 height 15
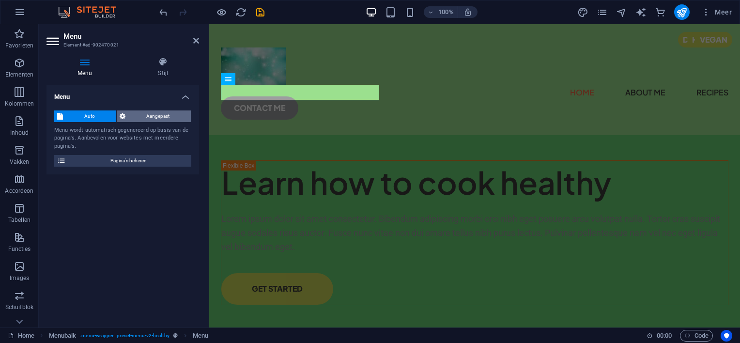
click at [147, 115] on span "Aangepast" at bounding box center [158, 116] width 60 height 12
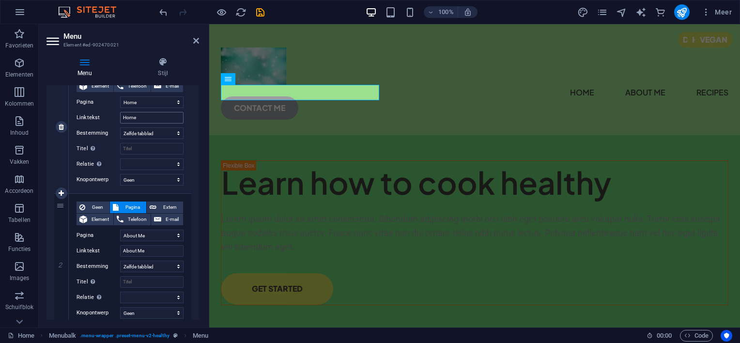
scroll to position [145, 0]
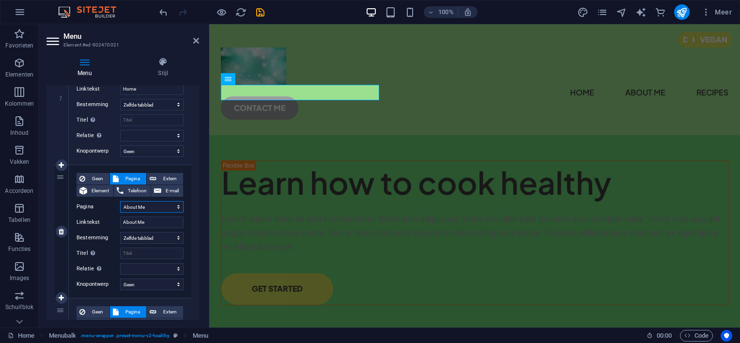
click at [176, 204] on select "Home About Me Recipes Privacy Legal Notice" at bounding box center [151, 207] width 63 height 12
click at [109, 203] on label "Pagina" at bounding box center [98, 207] width 44 height 12
click at [120, 203] on select "Home About Me Recipes Privacy Legal Notice" at bounding box center [151, 207] width 63 height 12
click at [152, 223] on input "About Me" at bounding box center [151, 222] width 63 height 12
type input "A"
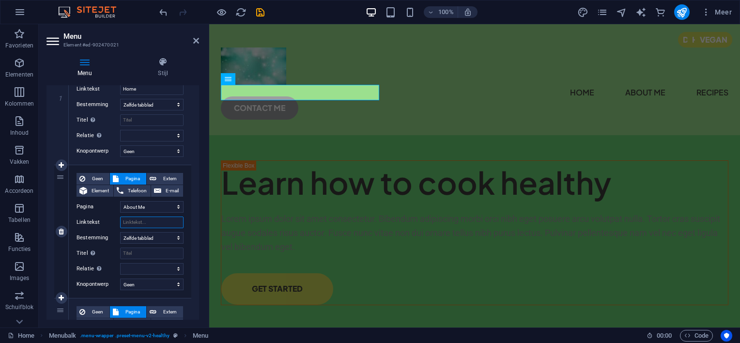
select select
type input "ov"
select select
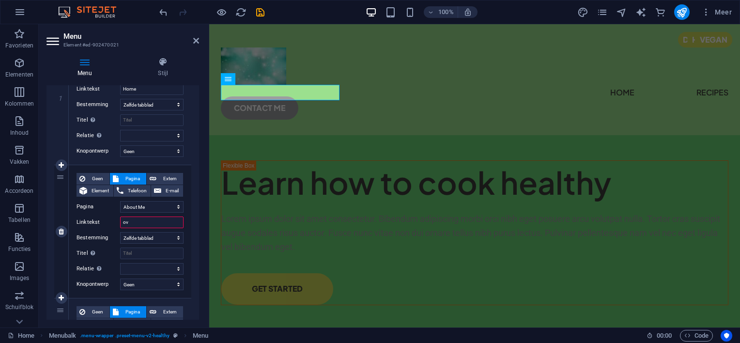
select select
type input "over"
select select
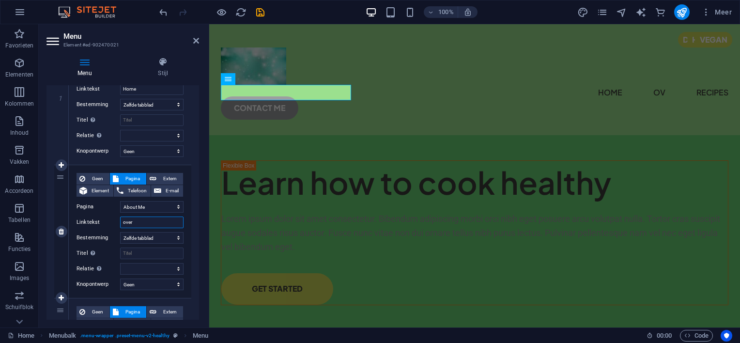
select select
type input "over mij"
select select
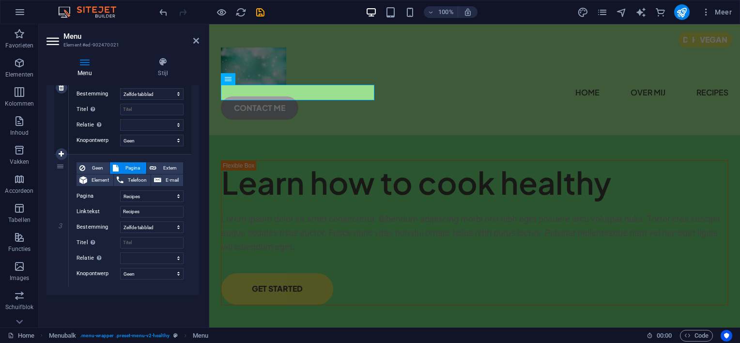
scroll to position [290, 0]
type input "over mij"
click at [155, 211] on input "Recipes" at bounding box center [151, 210] width 63 height 12
type input "Rec"
select select
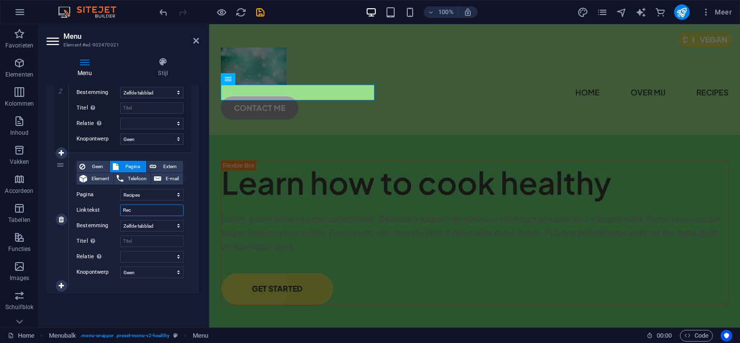
select select
type input "R"
select select
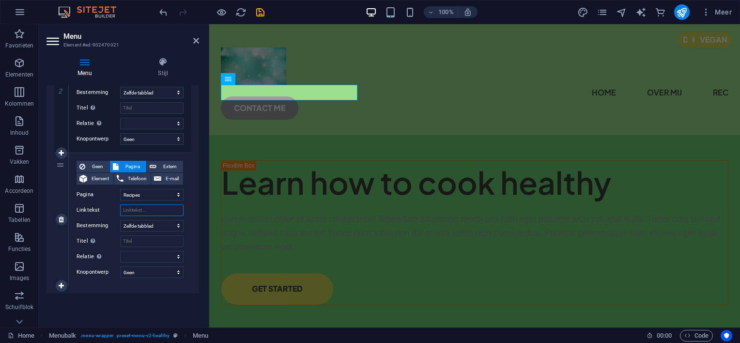
select select
type input "verhalen"
select select
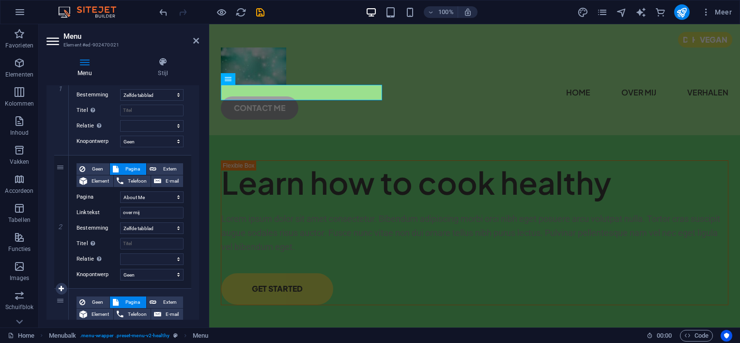
scroll to position [145, 0]
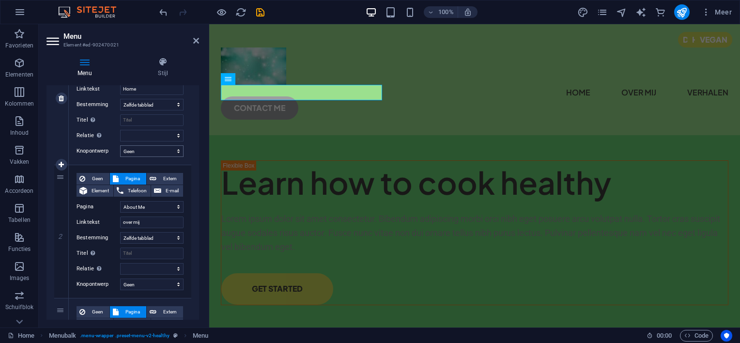
type input "verhalen"
click at [176, 149] on select "Geen Standaard Primair Secondair" at bounding box center [151, 151] width 63 height 12
select select "default"
click at [120, 145] on select "Geen Standaard Primair Secondair" at bounding box center [151, 151] width 63 height 12
select select
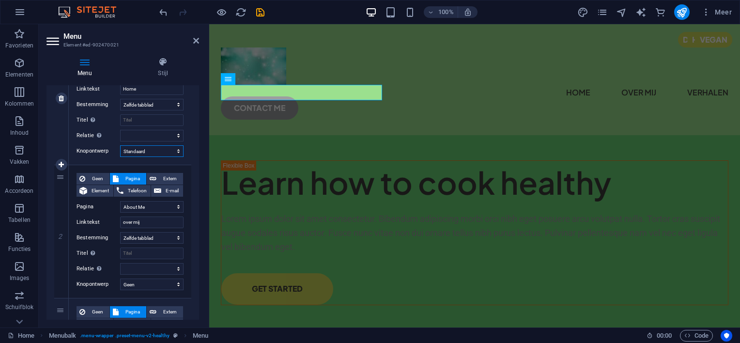
select select
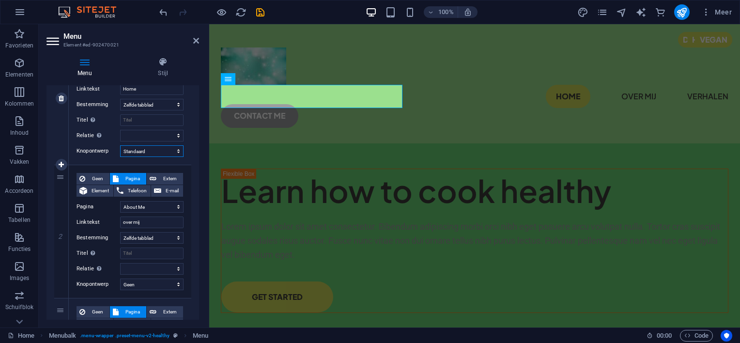
click at [174, 147] on select "Geen Standaard Primair Secondair" at bounding box center [151, 151] width 63 height 12
select select "primary"
click at [120, 145] on select "Geen Standaard Primair Secondair" at bounding box center [151, 151] width 63 height 12
select select
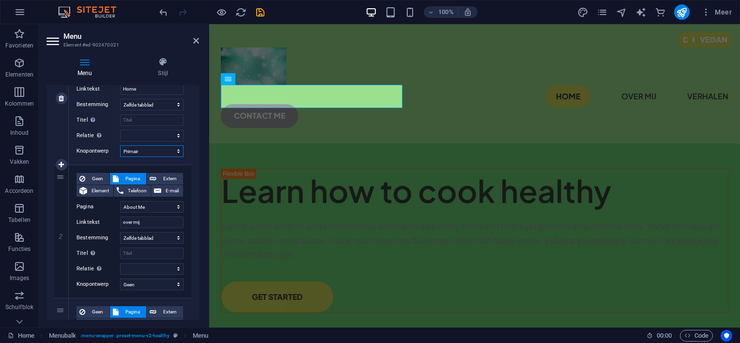
select select
click at [180, 149] on select "Geen Standaard Primair Secondair" at bounding box center [151, 151] width 63 height 12
select select "secondary"
click at [120, 145] on select "Geen Standaard Primair Secondair" at bounding box center [151, 151] width 63 height 12
select select
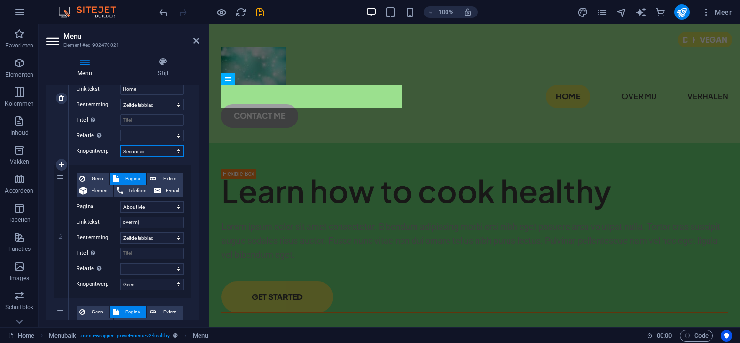
select select
click at [173, 147] on select "Geen Standaard Primair Secondair" at bounding box center [151, 151] width 63 height 12
select select
click at [120, 145] on select "Geen Standaard Primair Secondair" at bounding box center [151, 151] width 63 height 12
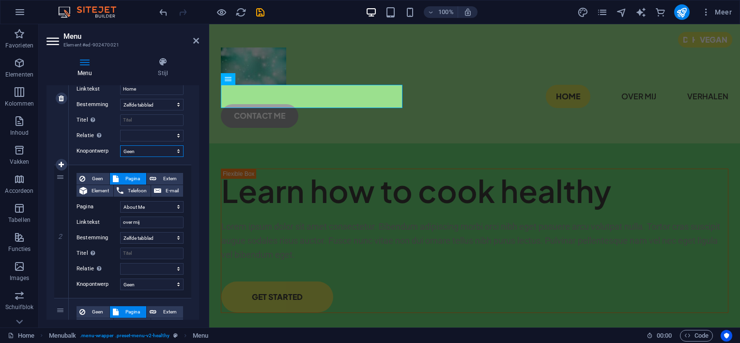
select select
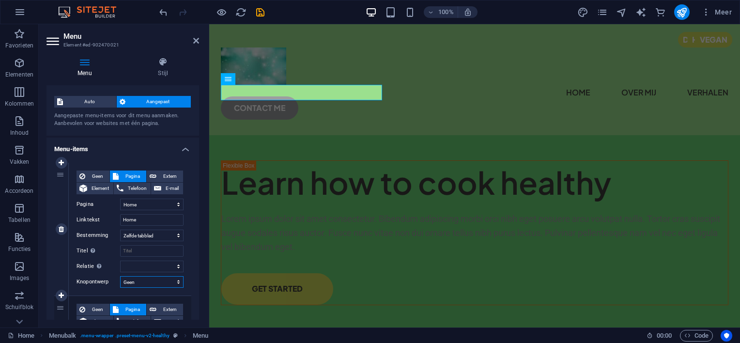
scroll to position [0, 0]
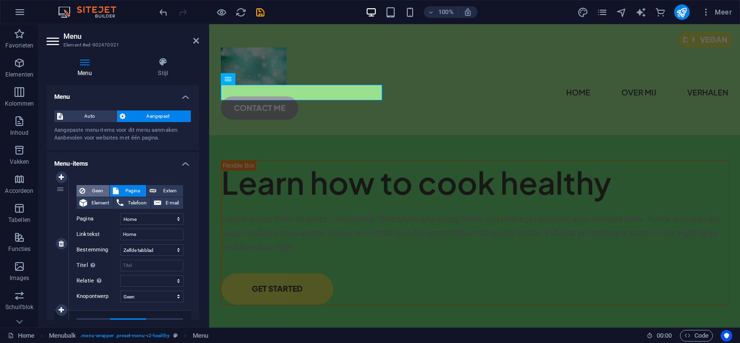
click at [90, 187] on span "Geen" at bounding box center [97, 191] width 18 height 12
select select
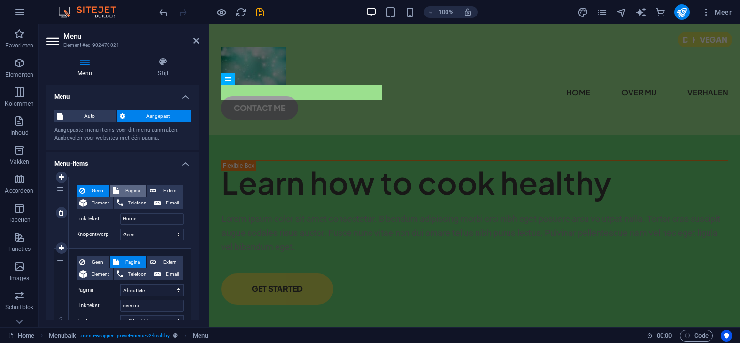
click at [127, 189] on span "Pagina" at bounding box center [132, 191] width 22 height 12
select select
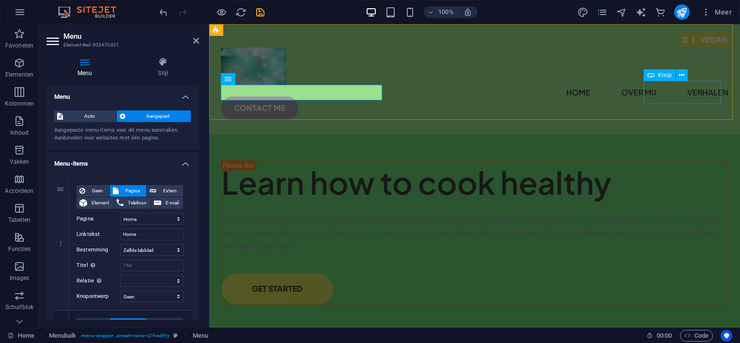
click at [682, 96] on div "CONTACT ME" at bounding box center [474, 107] width 507 height 23
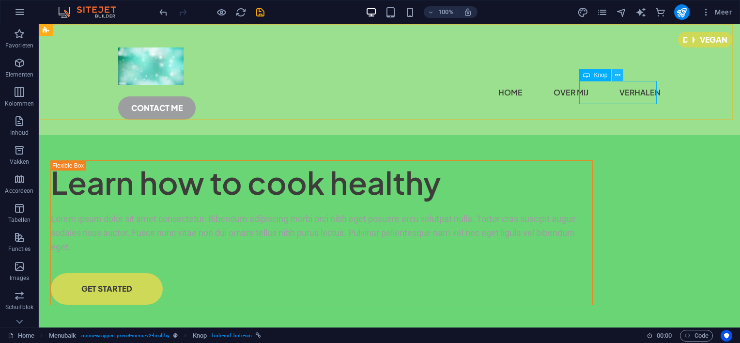
click at [619, 74] on icon at bounding box center [617, 75] width 5 height 10
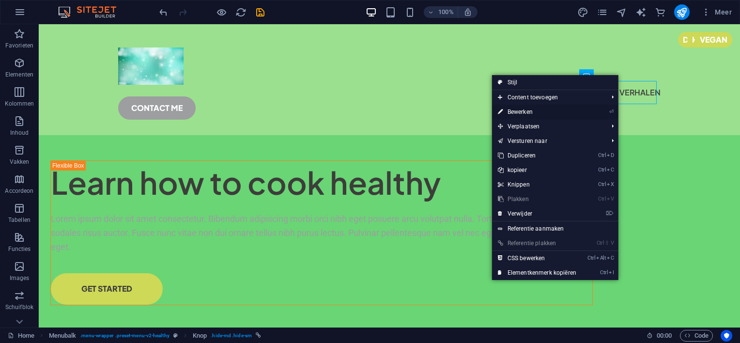
click at [553, 112] on link "⏎ Bewerken" at bounding box center [537, 112] width 90 height 15
select select "px"
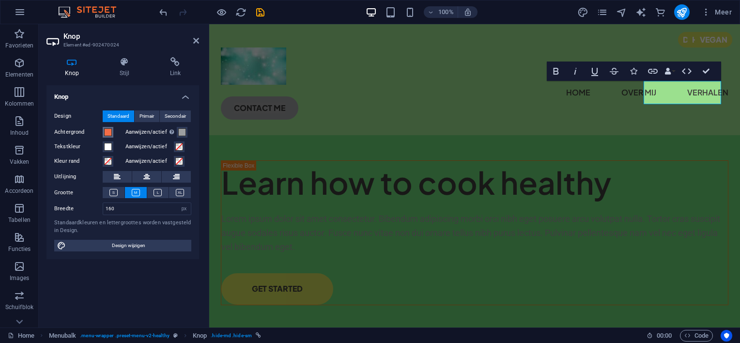
click at [107, 131] on span at bounding box center [108, 132] width 8 height 8
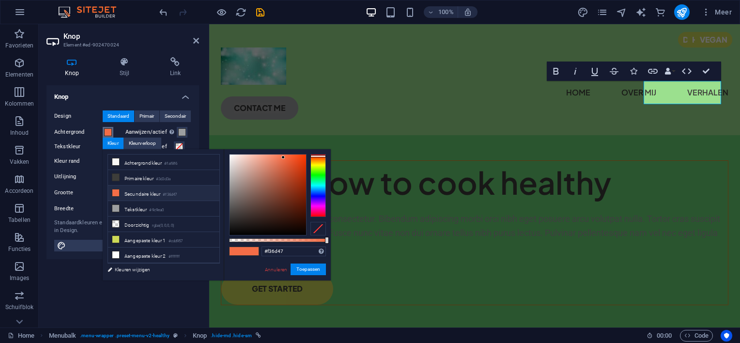
type input "#47f35b"
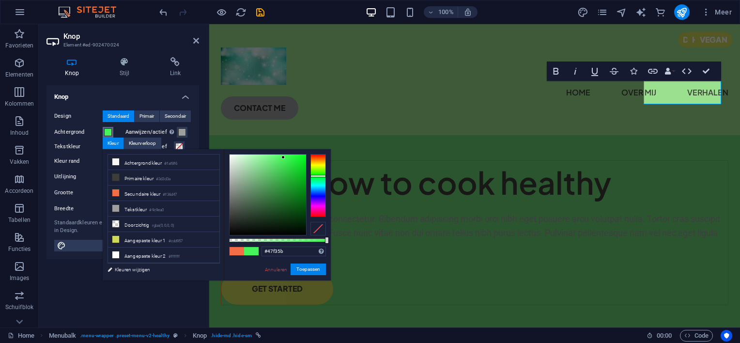
click at [318, 176] on div at bounding box center [317, 185] width 15 height 63
click at [149, 115] on span "Primair" at bounding box center [146, 116] width 15 height 12
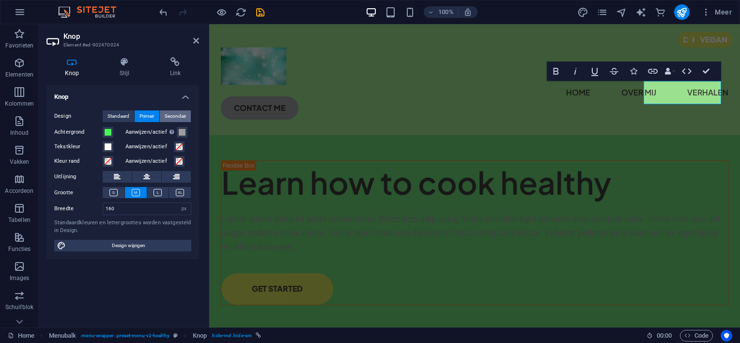
click at [175, 114] on span "Secondair" at bounding box center [175, 116] width 21 height 12
click at [116, 115] on span "Standaard" at bounding box center [118, 116] width 22 height 12
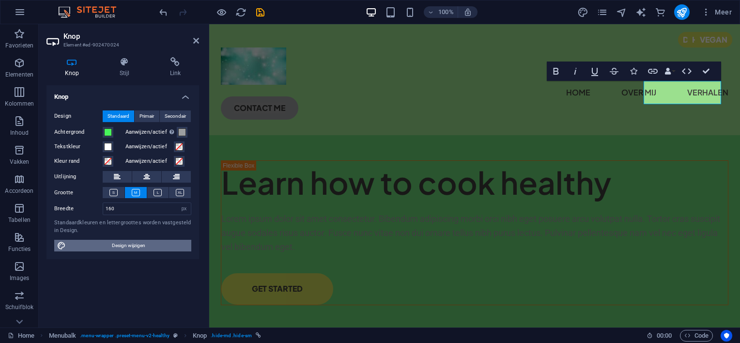
click at [147, 242] on span "Design wijzigen" at bounding box center [129, 246] width 120 height 12
select select "px"
select select "400"
select select "px"
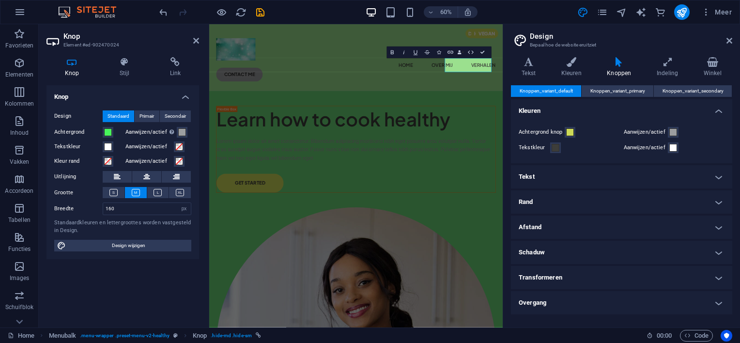
click at [621, 65] on icon at bounding box center [619, 62] width 46 height 10
click at [727, 39] on icon at bounding box center [729, 41] width 6 height 8
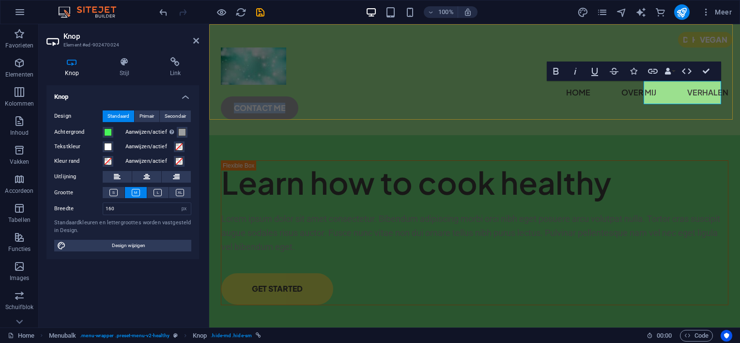
click at [298, 96] on link "CONTACT ME" at bounding box center [259, 107] width 77 height 23
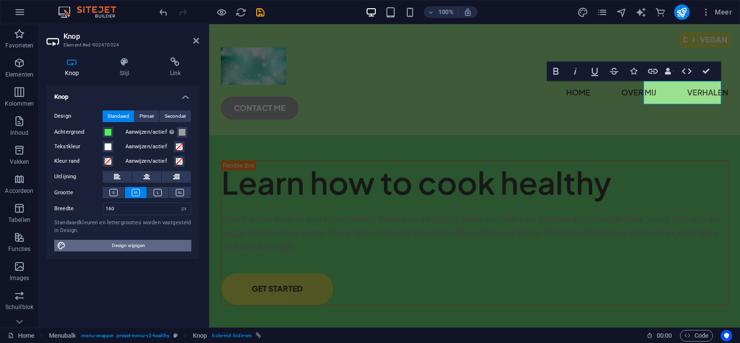
click at [152, 246] on span "Design wijzigen" at bounding box center [129, 246] width 120 height 12
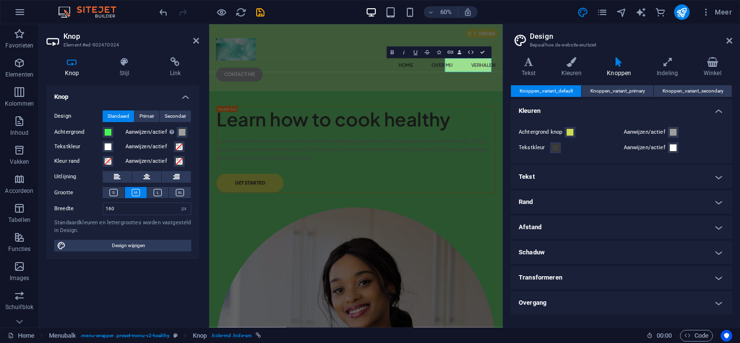
click at [714, 173] on h4 "Tekst" at bounding box center [621, 176] width 221 height 23
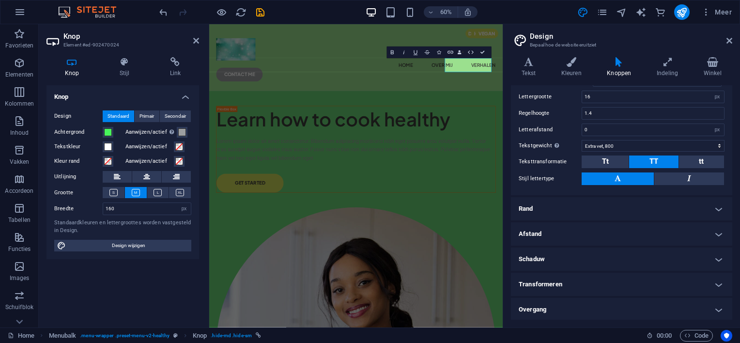
scroll to position [85, 0]
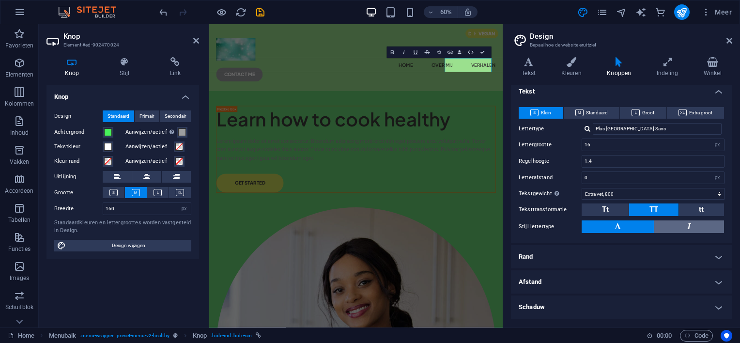
click at [683, 223] on button at bounding box center [689, 226] width 70 height 13
click at [569, 64] on icon at bounding box center [571, 62] width 42 height 10
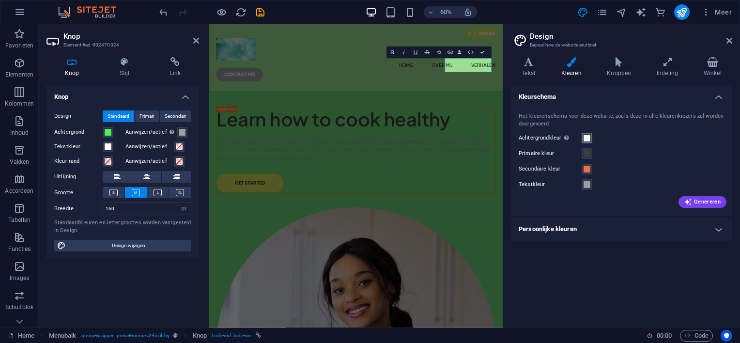
click at [588, 136] on span at bounding box center [587, 138] width 8 height 8
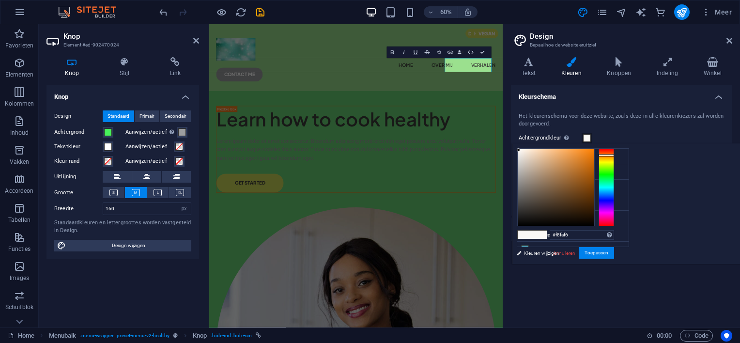
click at [614, 168] on div at bounding box center [605, 187] width 15 height 77
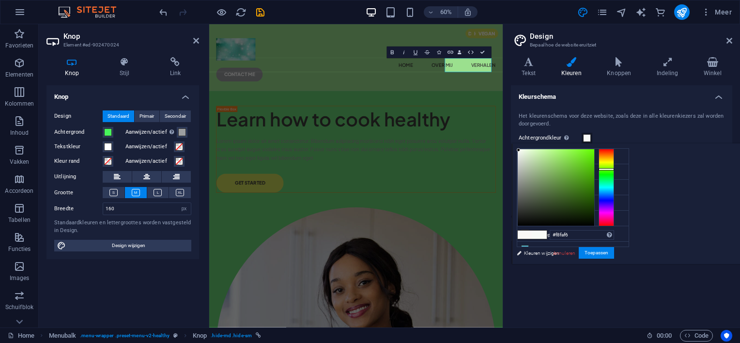
type input "#418c10"
click at [594, 182] on div at bounding box center [555, 187] width 76 height 76
click at [614, 248] on button "Toepassen" at bounding box center [595, 253] width 35 height 12
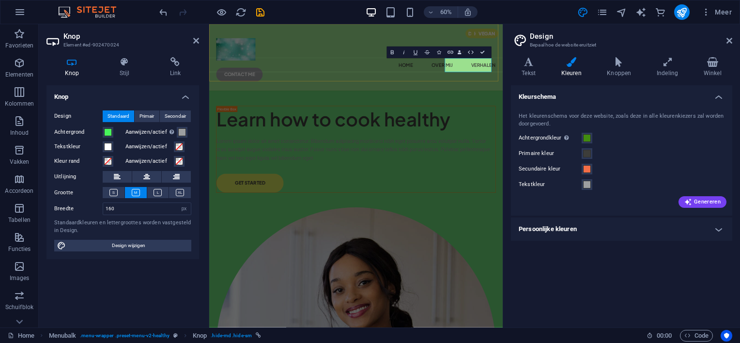
click at [298, 96] on link "CONTACT ME" at bounding box center [259, 107] width 77 height 23
click at [727, 37] on icon at bounding box center [729, 41] width 6 height 8
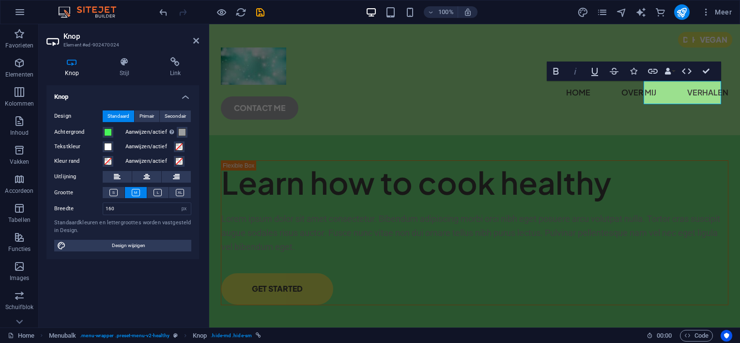
click at [573, 70] on icon "button" at bounding box center [575, 71] width 12 height 12
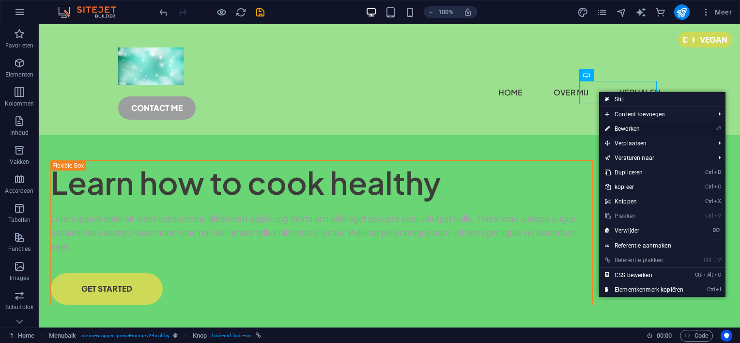
click at [625, 126] on link "⏎ Bewerken" at bounding box center [644, 128] width 90 height 15
select select "px"
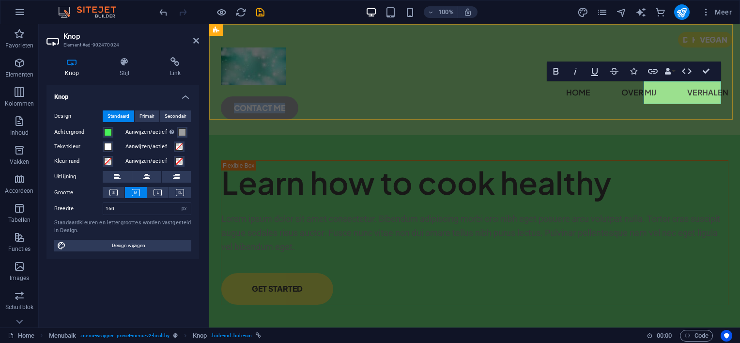
click at [298, 96] on link "CONTACT ME" at bounding box center [259, 107] width 77 height 23
click at [573, 73] on icon "button" at bounding box center [575, 71] width 12 height 12
click em "comtact"
click at [612, 100] on div "Home over mij verhalen contact" at bounding box center [474, 79] width 530 height 111
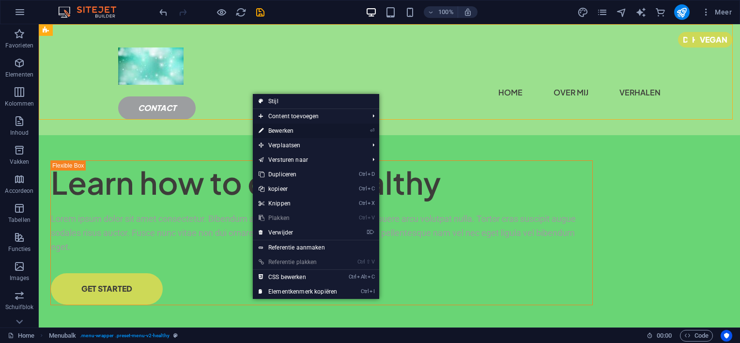
click at [273, 127] on link "⏎ Bewerken" at bounding box center [298, 130] width 90 height 15
select select "px"
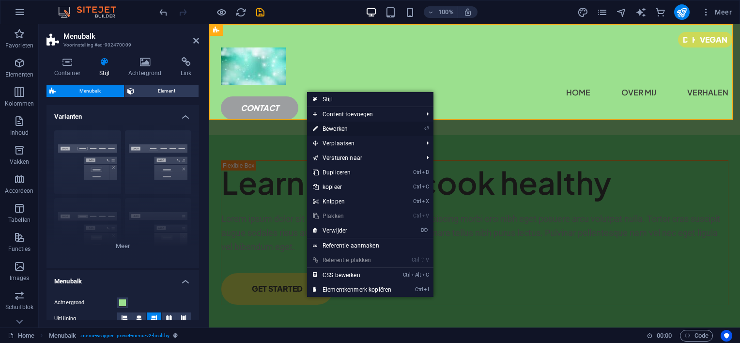
click at [327, 130] on link "⏎ Bewerken" at bounding box center [352, 128] width 90 height 15
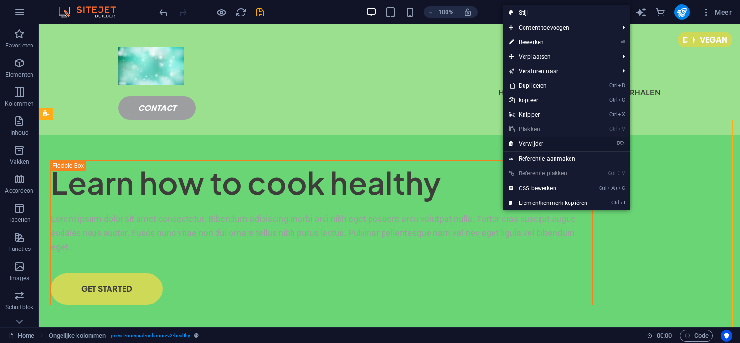
click at [522, 142] on link "⌦ Verwijder" at bounding box center [548, 143] width 90 height 15
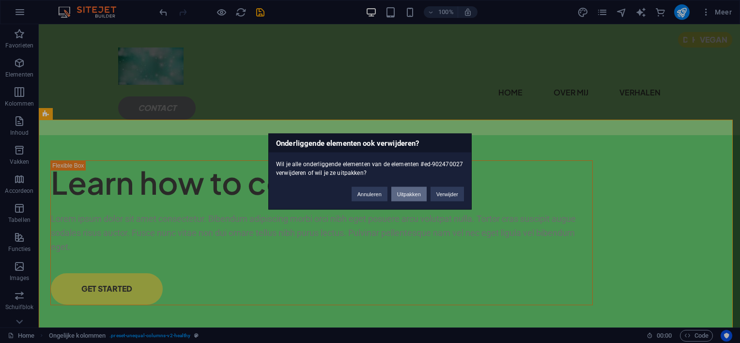
click at [412, 190] on button "Uitpakken" at bounding box center [408, 194] width 35 height 15
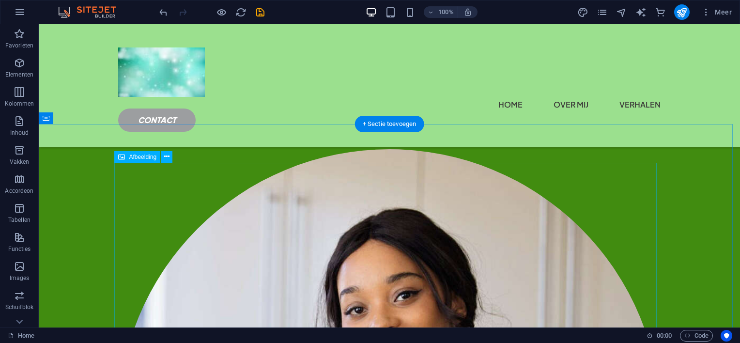
scroll to position [138, 0]
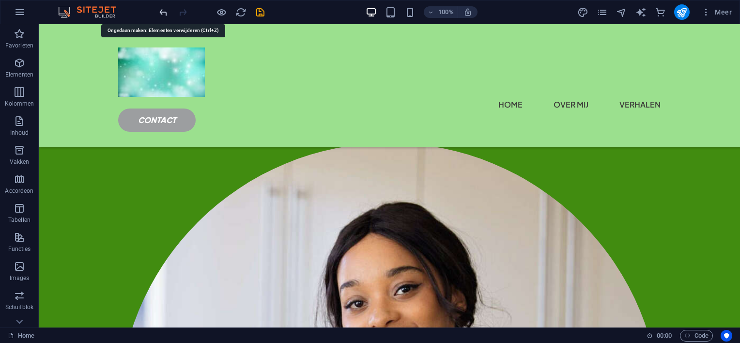
click at [164, 11] on icon "undo" at bounding box center [163, 12] width 11 height 11
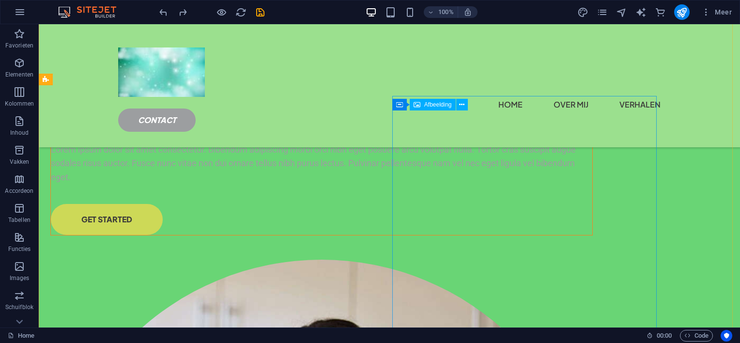
scroll to position [41, 0]
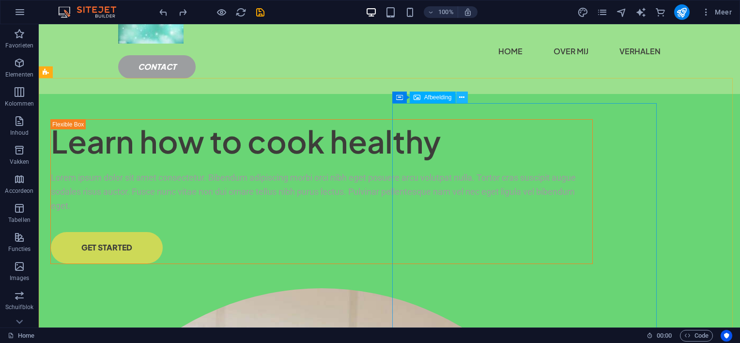
click at [461, 98] on icon at bounding box center [461, 97] width 5 height 10
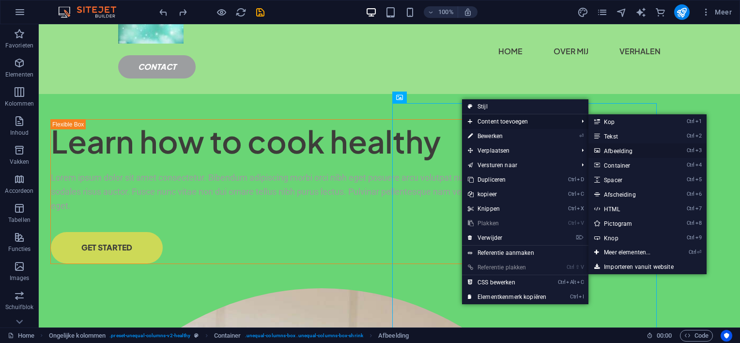
click at [614, 147] on link "Ctrl 3 Afbeelding" at bounding box center [628, 150] width 81 height 15
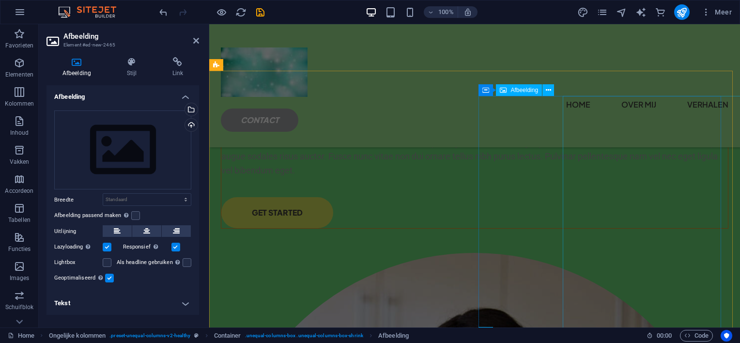
scroll to position [231, 0]
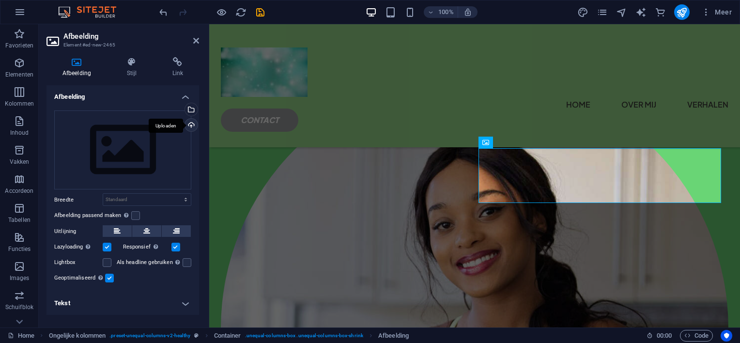
click at [192, 126] on div "Uploaden" at bounding box center [190, 126] width 15 height 15
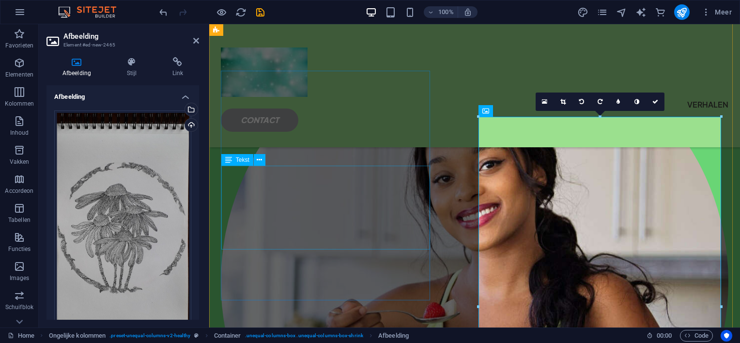
scroll to position [290, 0]
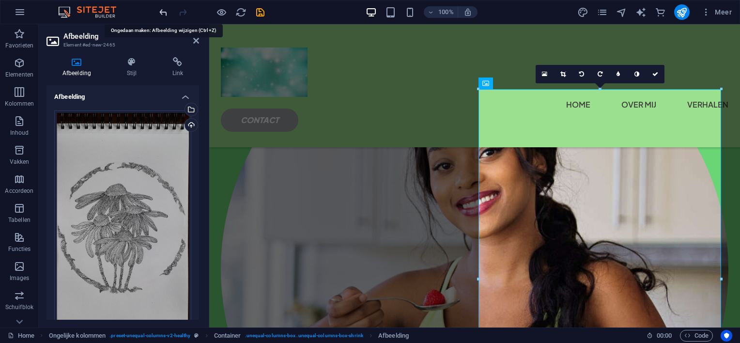
click at [161, 11] on icon "undo" at bounding box center [163, 12] width 11 height 11
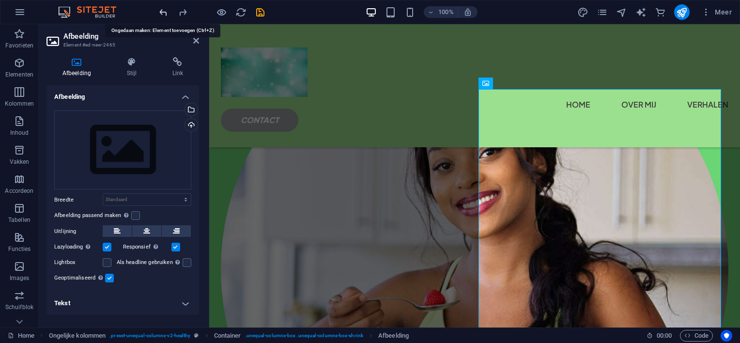
click at [161, 10] on icon "undo" at bounding box center [163, 12] width 11 height 11
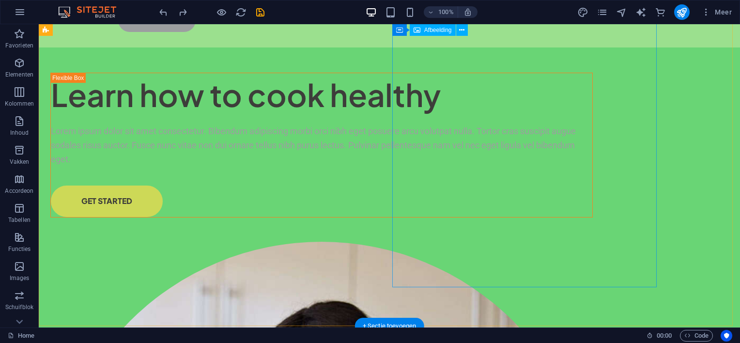
scroll to position [70, 0]
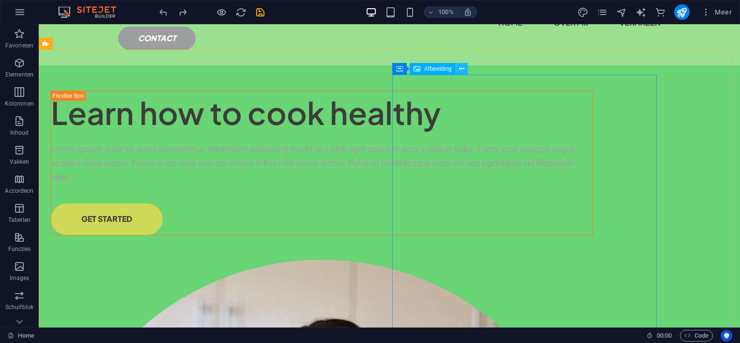
click at [460, 70] on icon at bounding box center [461, 69] width 5 height 10
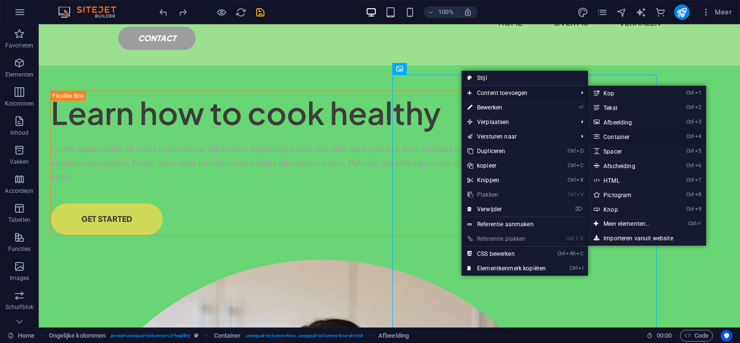
click at [617, 136] on link "Ctrl 4 Container" at bounding box center [628, 136] width 81 height 15
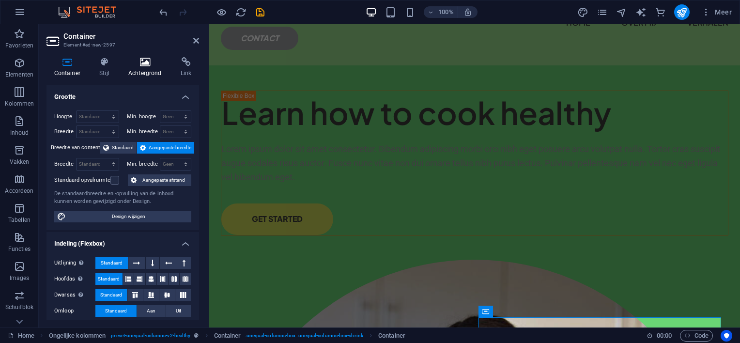
click at [145, 63] on icon at bounding box center [145, 62] width 48 height 10
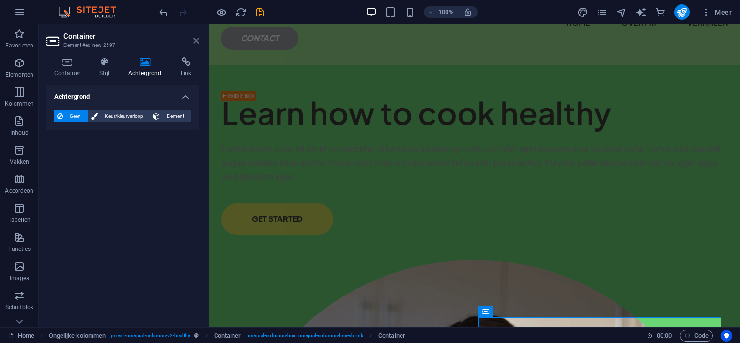
click at [197, 40] on icon at bounding box center [196, 41] width 6 height 8
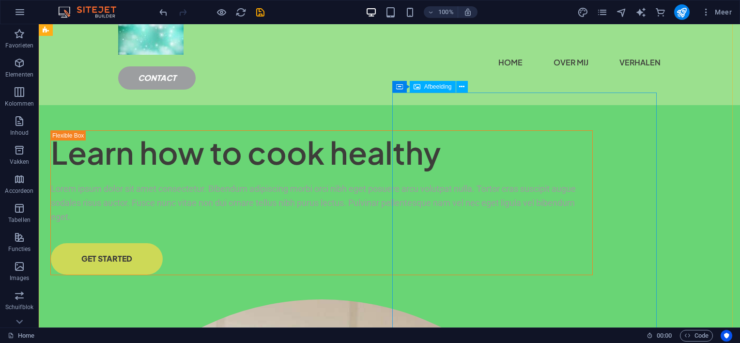
scroll to position [0, 0]
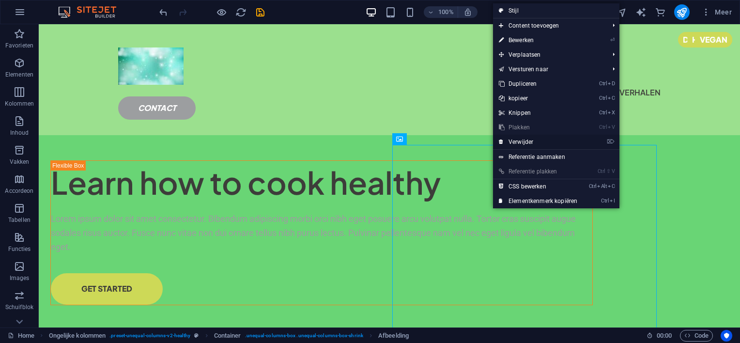
click at [529, 140] on link "⌦ Verwijder" at bounding box center [538, 142] width 90 height 15
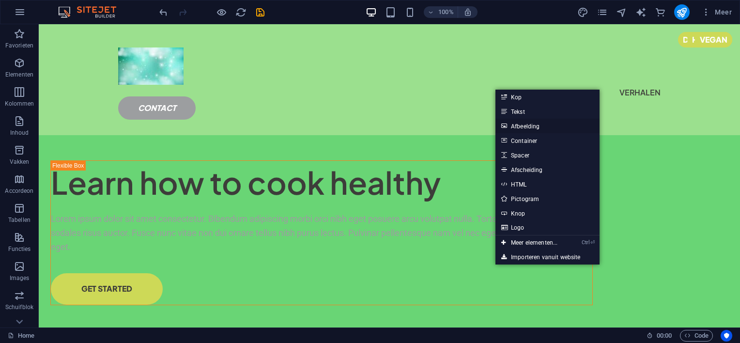
click at [531, 126] on link "Afbeelding" at bounding box center [547, 126] width 104 height 15
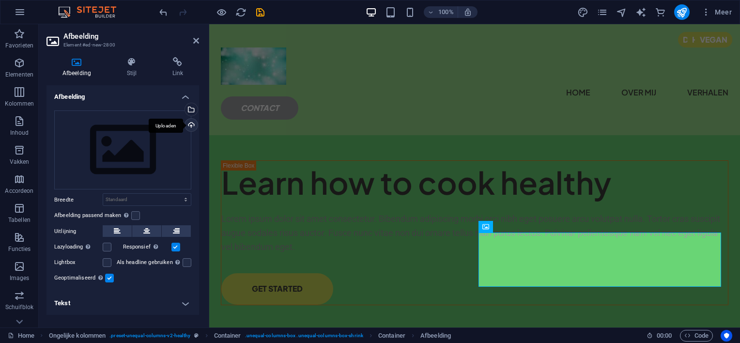
click at [193, 124] on div "Uploaden" at bounding box center [190, 126] width 15 height 15
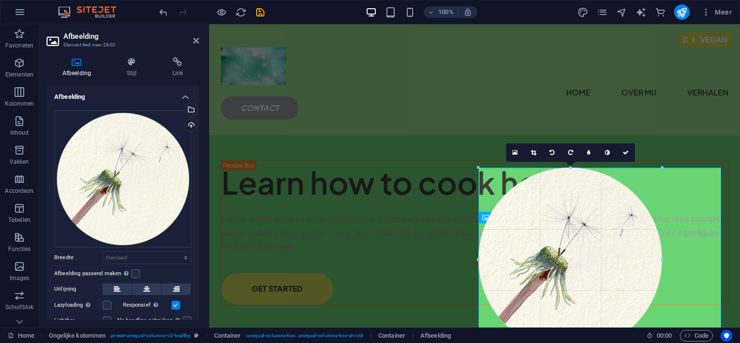
drag, startPoint x: 550, startPoint y: 258, endPoint x: 664, endPoint y: 191, distance: 132.4
type input "379"
select select "px"
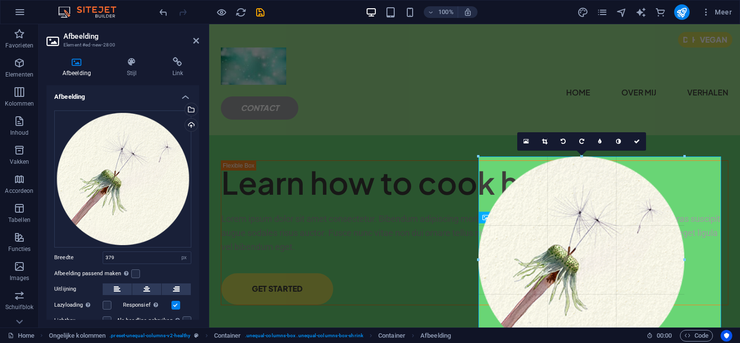
drag, startPoint x: 662, startPoint y: 167, endPoint x: 450, endPoint y: 118, distance: 217.6
type input "425"
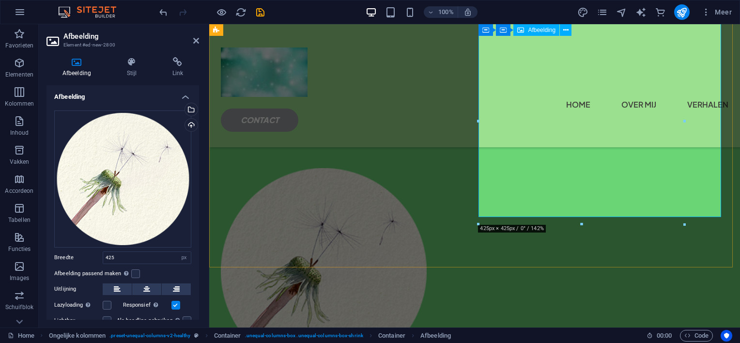
scroll to position [41, 0]
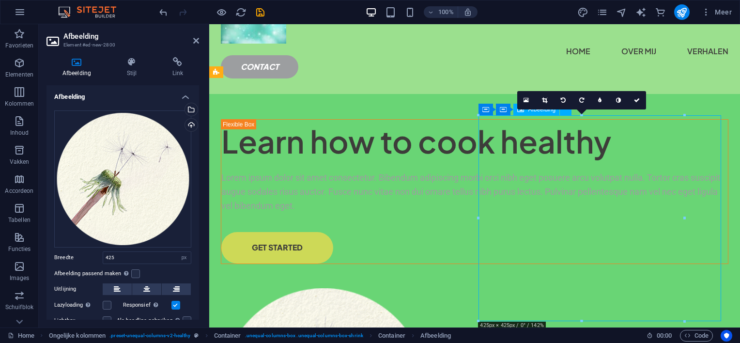
drag, startPoint x: 569, startPoint y: 209, endPoint x: 602, endPoint y: 205, distance: 33.6
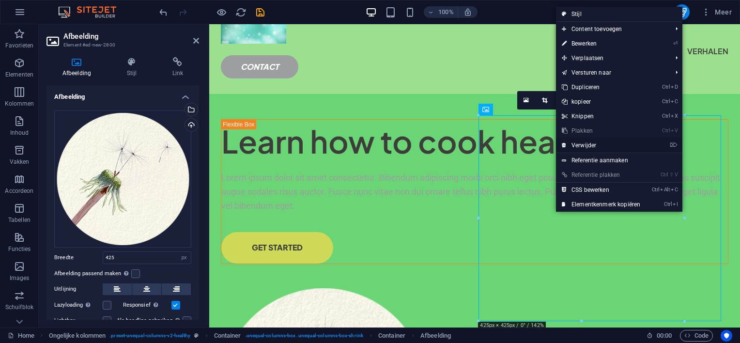
click at [592, 142] on link "⌦ Verwijder" at bounding box center [601, 145] width 90 height 15
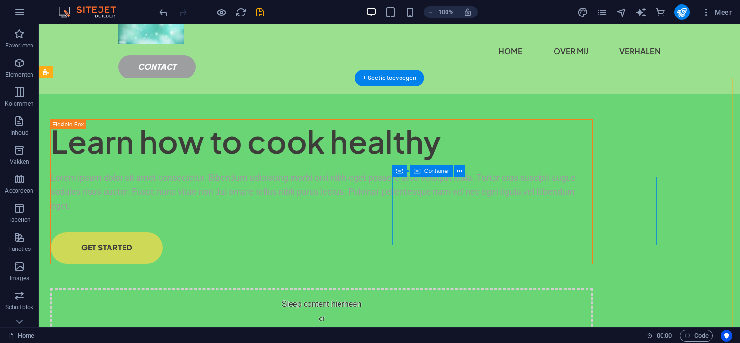
click at [325, 330] on span "Elementen toevoegen" at bounding box center [289, 337] width 72 height 14
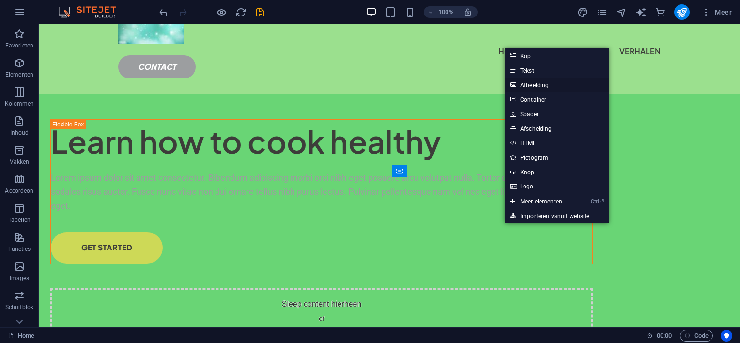
click at [530, 81] on link "Afbeelding" at bounding box center [556, 84] width 104 height 15
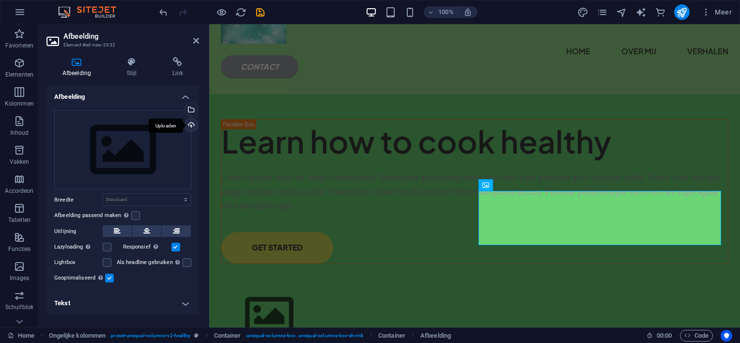
click at [190, 124] on div "Uploaden" at bounding box center [190, 126] width 15 height 15
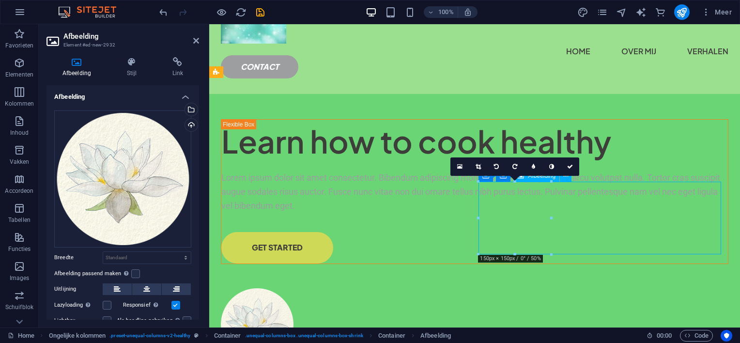
drag, startPoint x: 548, startPoint y: 218, endPoint x: 642, endPoint y: 192, distance: 97.9
click at [642, 288] on figure at bounding box center [474, 324] width 507 height 73
drag, startPoint x: 549, startPoint y: 218, endPoint x: 558, endPoint y: 217, distance: 8.8
click at [558, 288] on figure at bounding box center [474, 324] width 507 height 73
drag, startPoint x: 759, startPoint y: 241, endPoint x: 547, endPoint y: 215, distance: 213.6
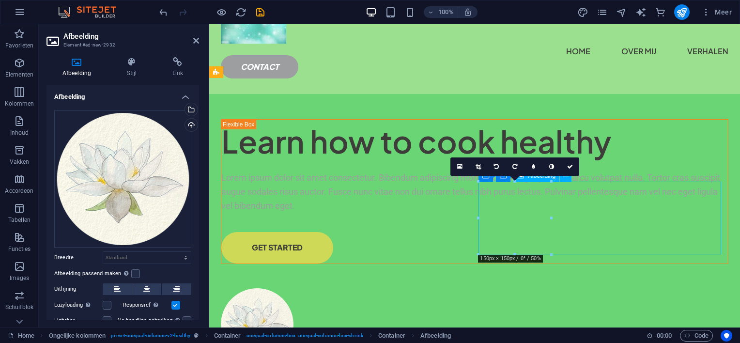
click at [547, 288] on figure at bounding box center [474, 324] width 507 height 73
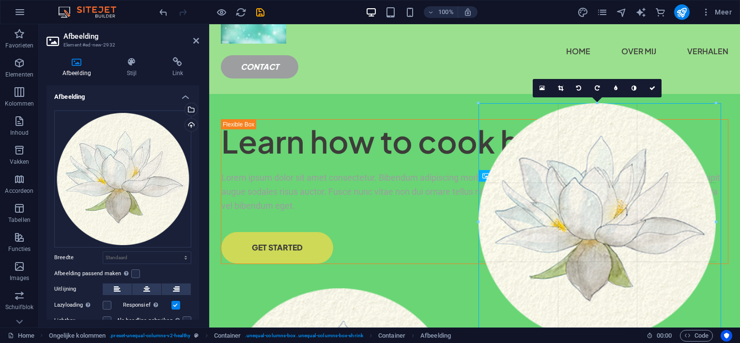
drag, startPoint x: 551, startPoint y: 217, endPoint x: 716, endPoint y: 174, distance: 170.1
type input "490"
select select "px"
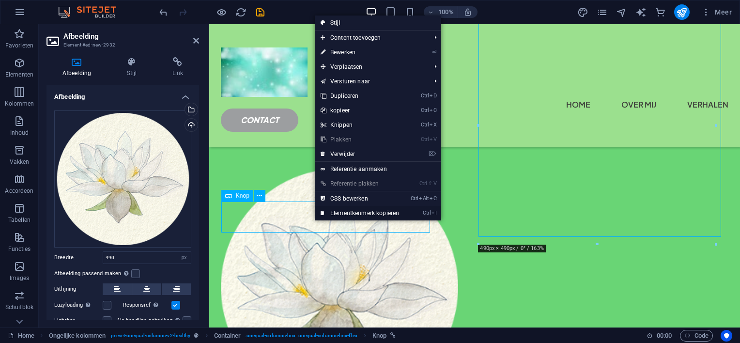
scroll to position [145, 0]
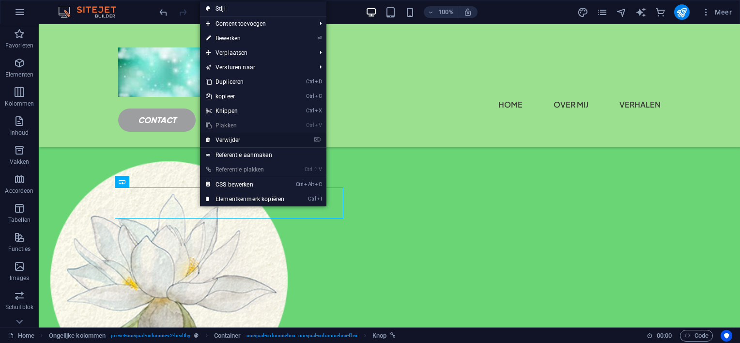
click at [238, 138] on link "⌦ Verwijder" at bounding box center [245, 140] width 90 height 15
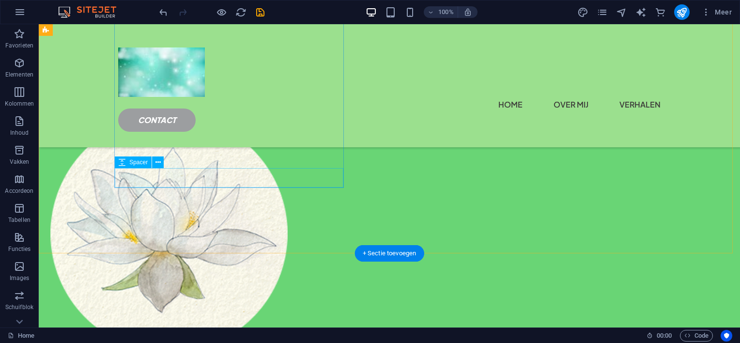
scroll to position [0, 0]
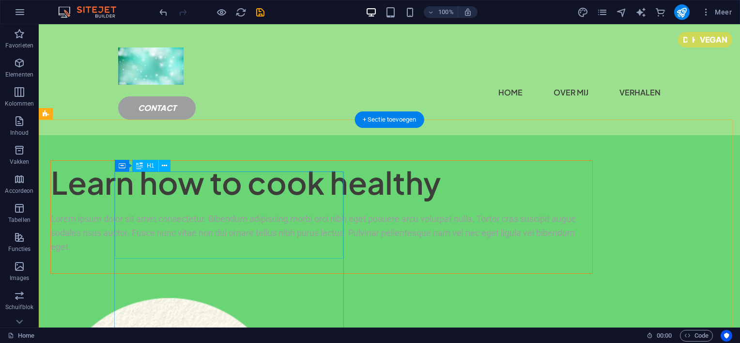
click at [297, 204] on div "Learn how to cook healthy" at bounding box center [321, 183] width 541 height 44
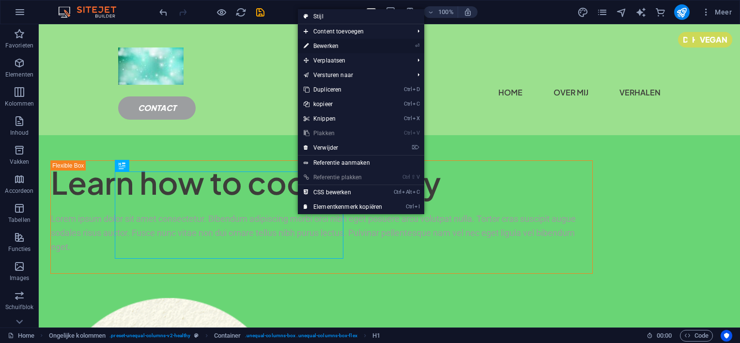
click at [333, 43] on link "⏎ Bewerken" at bounding box center [343, 46] width 90 height 15
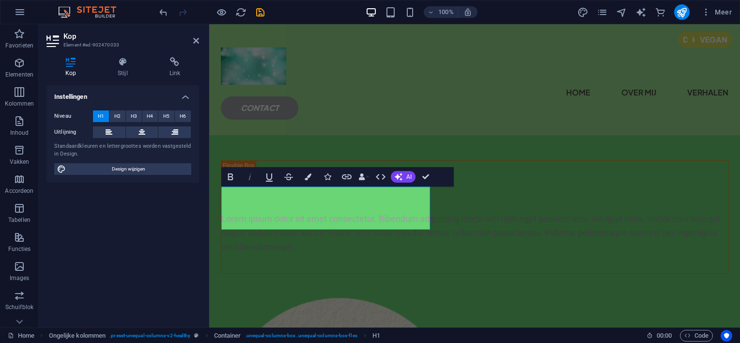
click at [250, 177] on icon "button" at bounding box center [249, 176] width 2 height 7
click at [336, 204] on h1 "​ ​" at bounding box center [474, 183] width 506 height 44
click at [254, 177] on icon "button" at bounding box center [250, 177] width 12 height 12
click at [370, 204] on h1 "​ ​" at bounding box center [474, 183] width 506 height 44
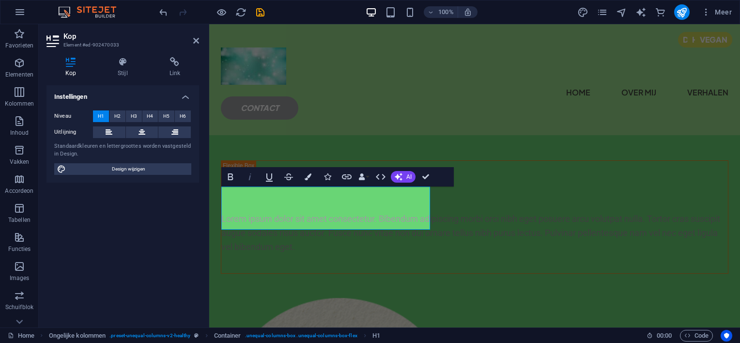
click at [251, 176] on icon "button" at bounding box center [250, 177] width 12 height 12
click at [118, 116] on span "H2" at bounding box center [117, 116] width 6 height 12
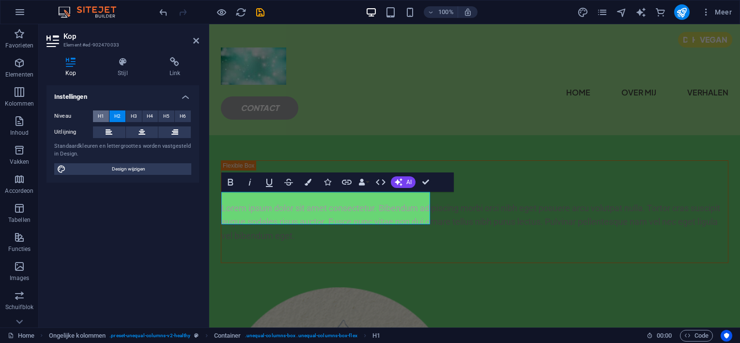
click at [103, 116] on span "H1" at bounding box center [101, 116] width 6 height 12
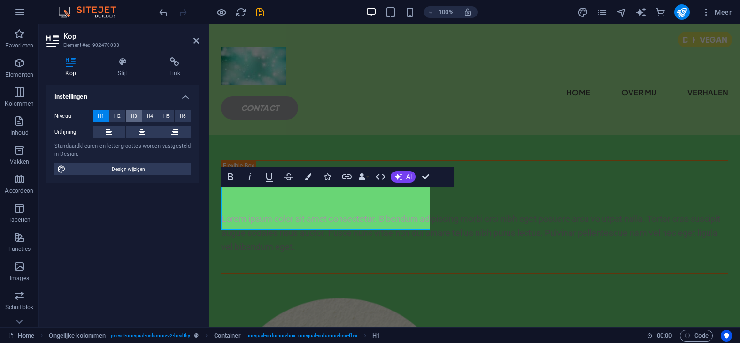
click at [138, 115] on button "H3" at bounding box center [134, 116] width 16 height 12
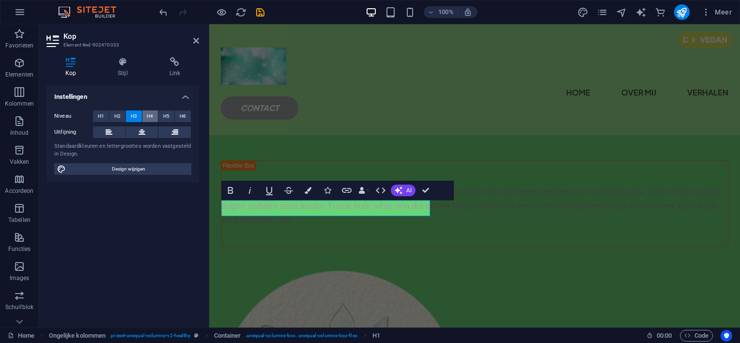
click at [144, 115] on button "H4" at bounding box center [150, 116] width 16 height 12
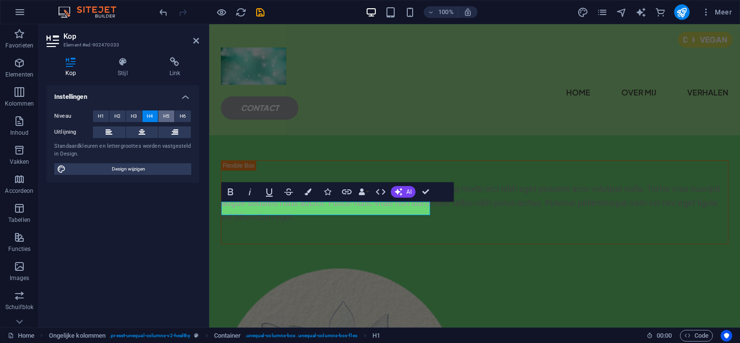
click at [167, 114] on span "H5" at bounding box center [166, 116] width 6 height 12
click at [104, 115] on button "H1" at bounding box center [101, 116] width 16 height 12
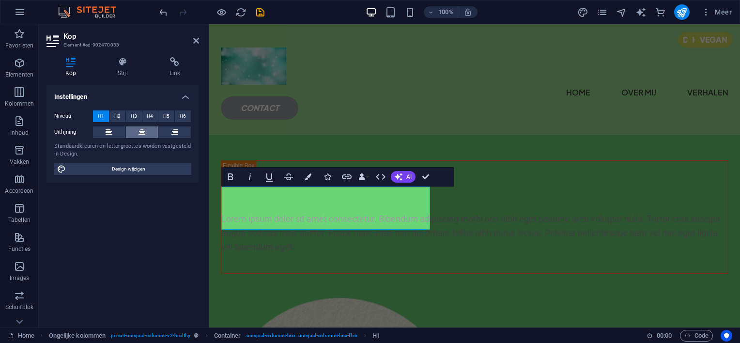
click at [142, 132] on icon at bounding box center [141, 132] width 7 height 12
click at [251, 175] on icon "button" at bounding box center [250, 177] width 12 height 12
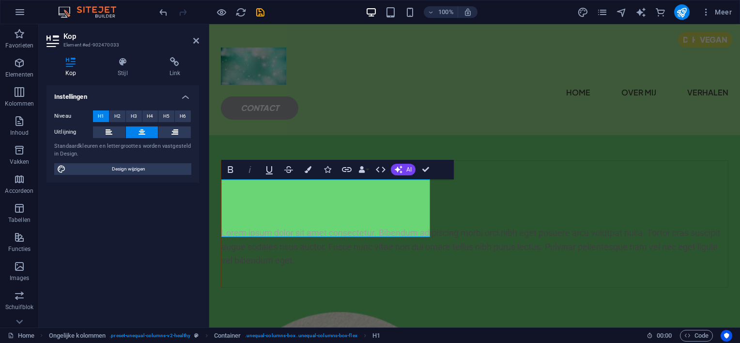
click at [250, 167] on icon "button" at bounding box center [249, 169] width 2 height 7
click at [250, 171] on icon "button" at bounding box center [250, 170] width 12 height 12
click h1
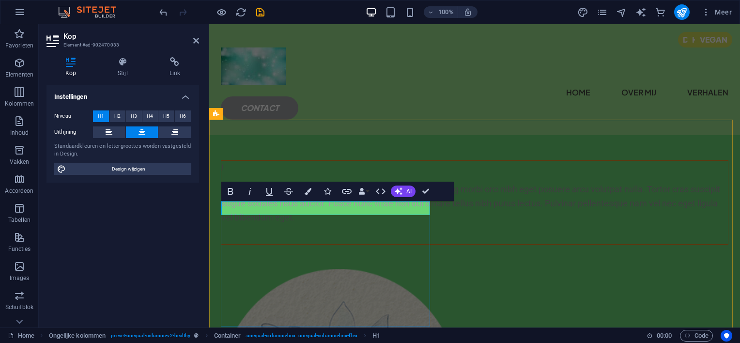
click at [345, 175] on div "l" at bounding box center [474, 168] width 506 height 14
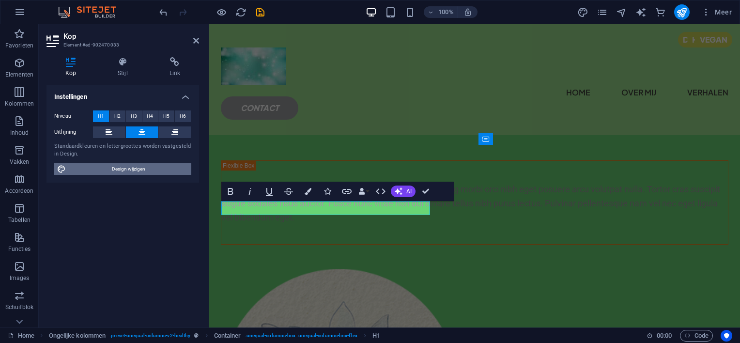
click at [136, 167] on span "Design wijzigen" at bounding box center [129, 169] width 120 height 12
select select "px"
select select "400"
select select "px"
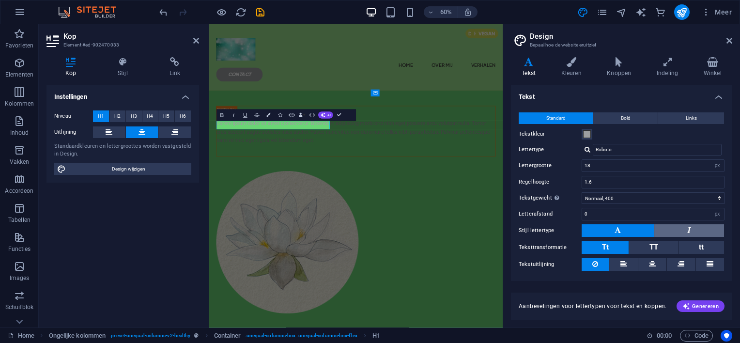
click at [682, 226] on button at bounding box center [689, 230] width 70 height 13
click at [570, 65] on icon at bounding box center [571, 62] width 42 height 10
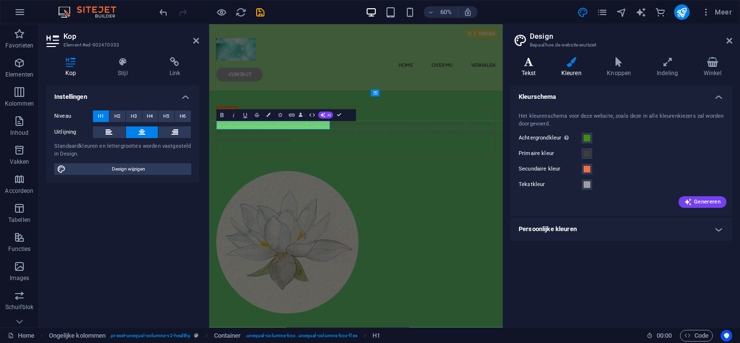
click at [527, 61] on icon at bounding box center [528, 62] width 35 height 10
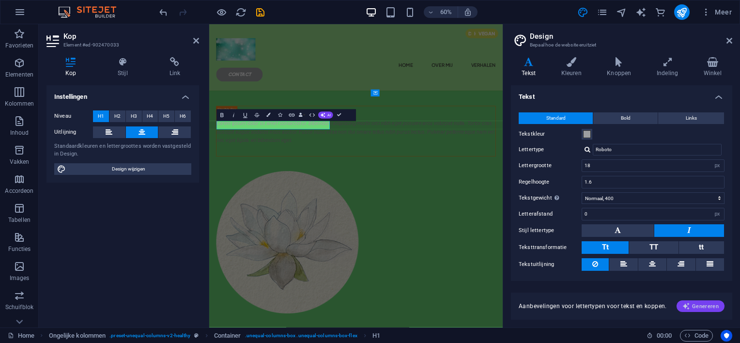
click at [702, 303] on span "Genereren" at bounding box center [700, 306] width 36 height 8
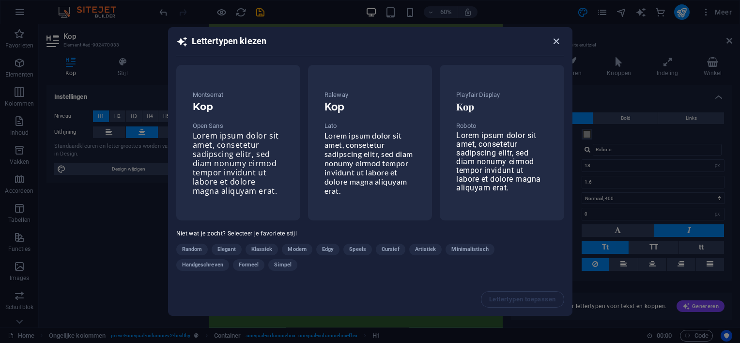
click at [554, 36] on icon "button" at bounding box center [555, 41] width 11 height 11
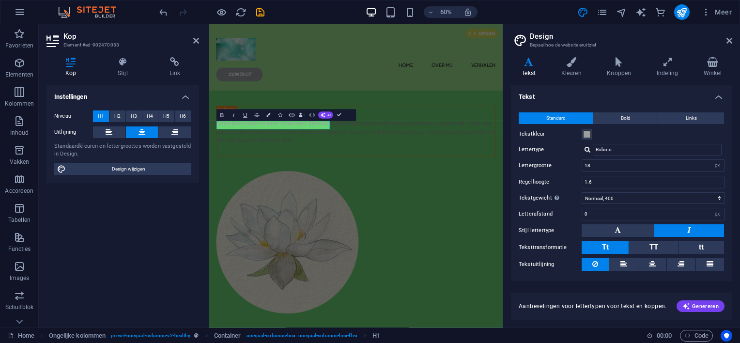
click at [100, 113] on span "H1" at bounding box center [101, 116] width 6 height 12
click at [303, 175] on div "l" at bounding box center [453, 168] width 465 height 14
click at [649, 261] on icon at bounding box center [652, 264] width 7 height 12
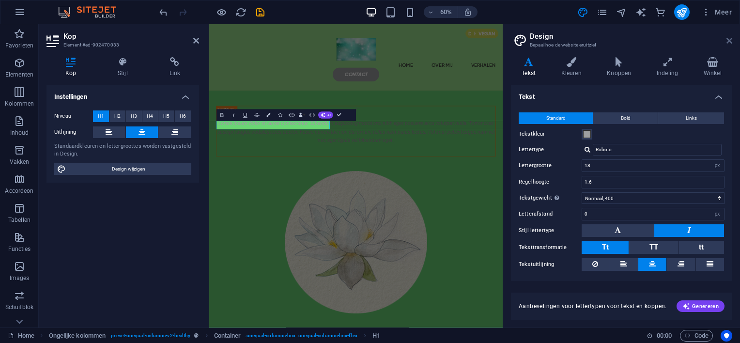
drag, startPoint x: 730, startPoint y: 38, endPoint x: 521, endPoint y: 13, distance: 210.6
click at [730, 38] on icon at bounding box center [729, 41] width 6 height 8
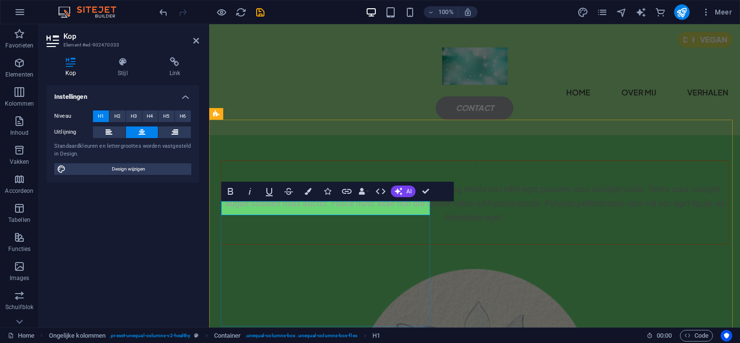
click at [335, 175] on div "l" at bounding box center [474, 168] width 506 height 14
click at [378, 175] on div "l" at bounding box center [474, 168] width 506 height 14
click at [257, 175] on div "l" at bounding box center [474, 168] width 506 height 14
click at [296, 175] on div "l" at bounding box center [474, 168] width 506 height 14
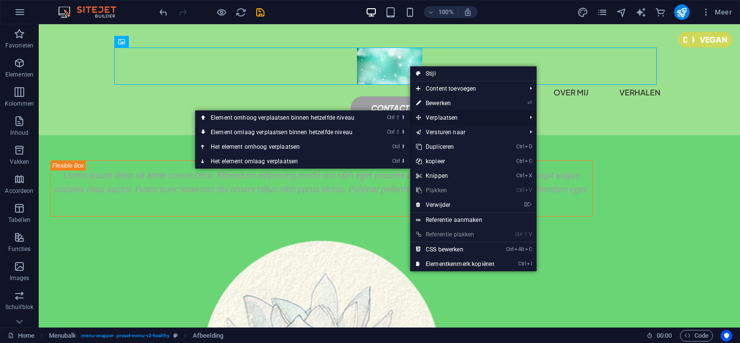
click at [455, 118] on span "Verplaatsen" at bounding box center [466, 117] width 112 height 15
click at [353, 129] on link "Ctrl ⇧ ⬇ Element omlaag verplaatsen binnen hetzelfde niveau" at bounding box center [284, 132] width 179 height 15
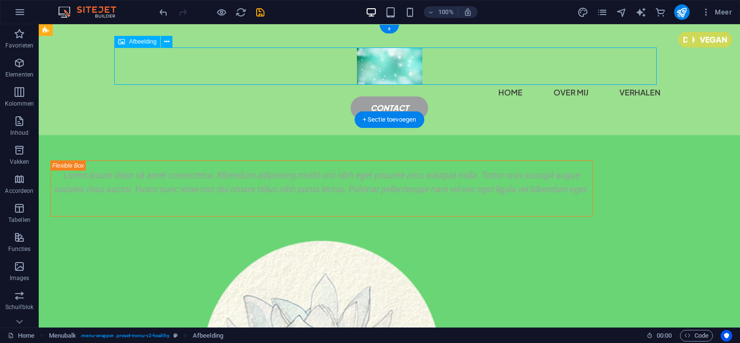
drag, startPoint x: 380, startPoint y: 61, endPoint x: 134, endPoint y: 72, distance: 246.1
click at [134, 72] on figure at bounding box center [389, 65] width 542 height 37
drag, startPoint x: 354, startPoint y: 66, endPoint x: 364, endPoint y: 68, distance: 10.3
click at [364, 68] on figure at bounding box center [389, 65] width 542 height 37
drag, startPoint x: 378, startPoint y: 66, endPoint x: 314, endPoint y: 65, distance: 63.9
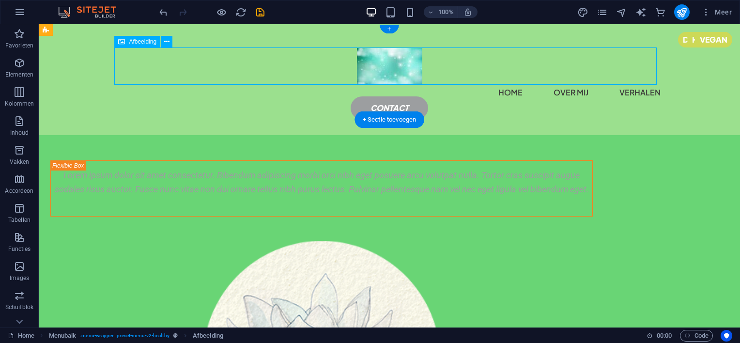
click at [314, 65] on figure at bounding box center [389, 65] width 542 height 37
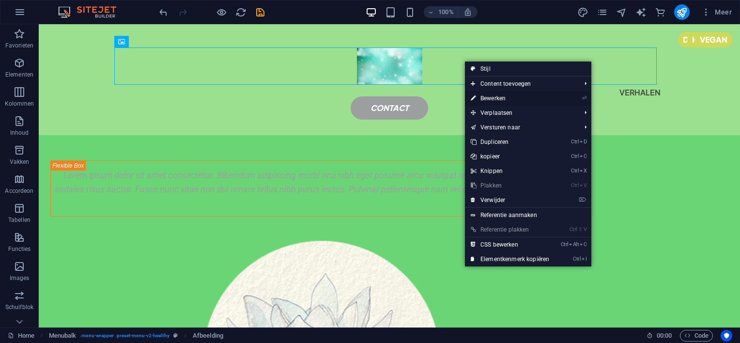
click at [488, 96] on link "⏎ Bewerken" at bounding box center [510, 98] width 90 height 15
select select "px"
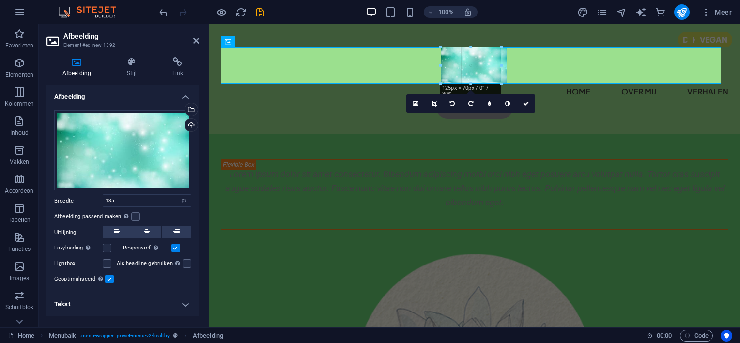
drag, startPoint x: 437, startPoint y: 65, endPoint x: 228, endPoint y: 62, distance: 208.2
type input "133"
click at [118, 228] on icon at bounding box center [117, 232] width 7 height 12
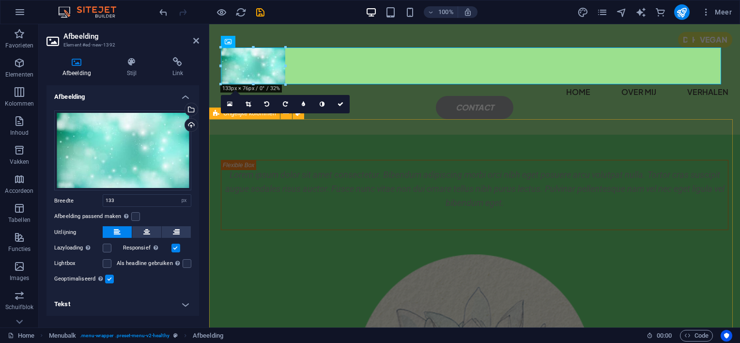
click at [369, 170] on div "Lorem ipsum dolor sit amet consectetur. Bibendum adipiscing morbi orci nibh ege…" at bounding box center [474, 332] width 530 height 395
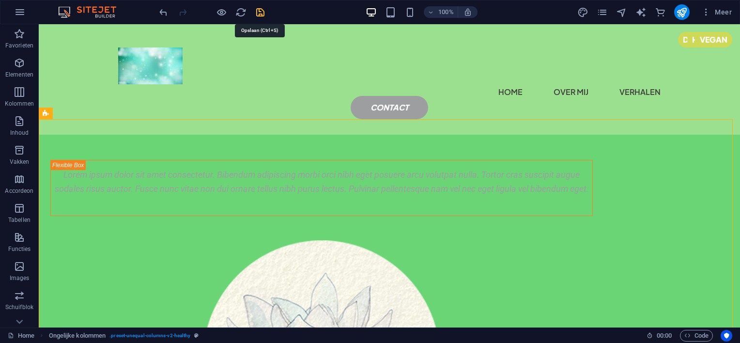
click at [260, 9] on icon "save" at bounding box center [260, 12] width 11 height 11
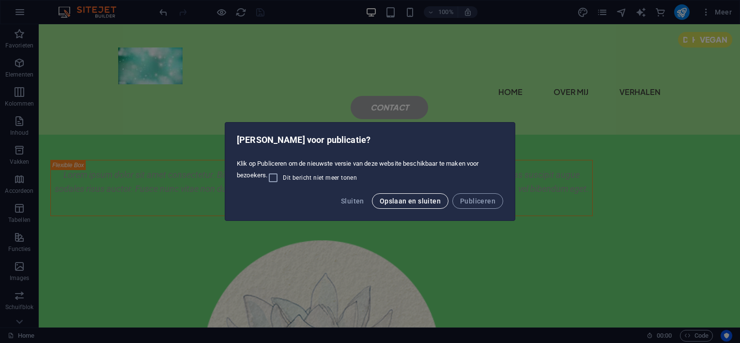
click at [384, 201] on span "Opslaan en sluiten" at bounding box center [409, 201] width 61 height 8
